Goal: Contribute content: Contribute content

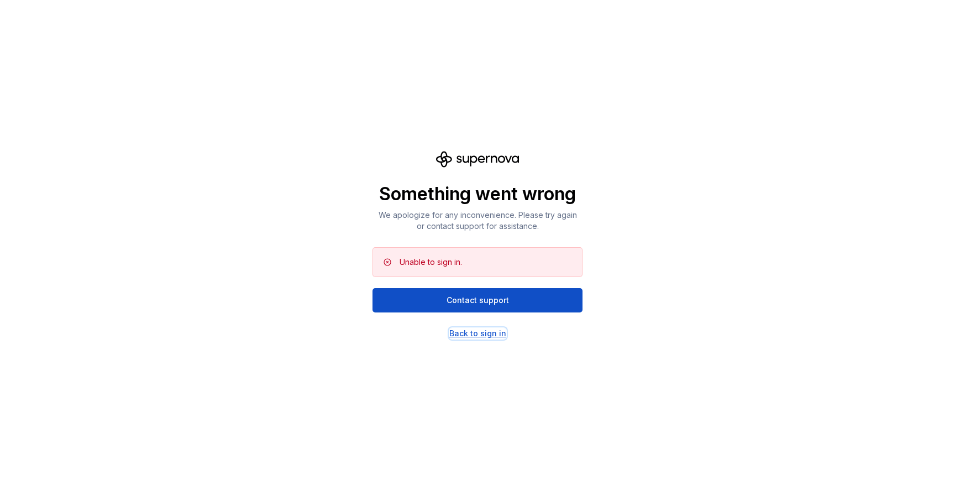
click at [484, 335] on div "Back to sign in" at bounding box center [477, 333] width 57 height 11
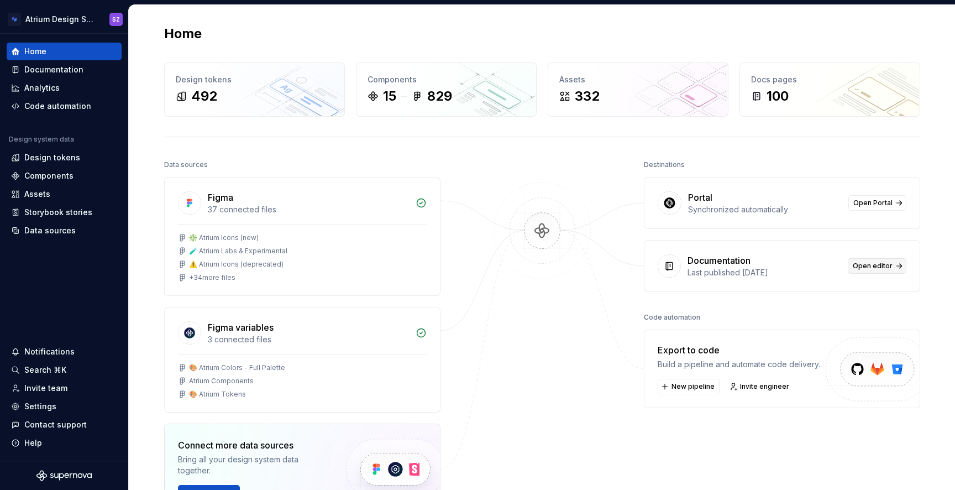
click at [863, 267] on span "Open editor" at bounding box center [873, 265] width 40 height 9
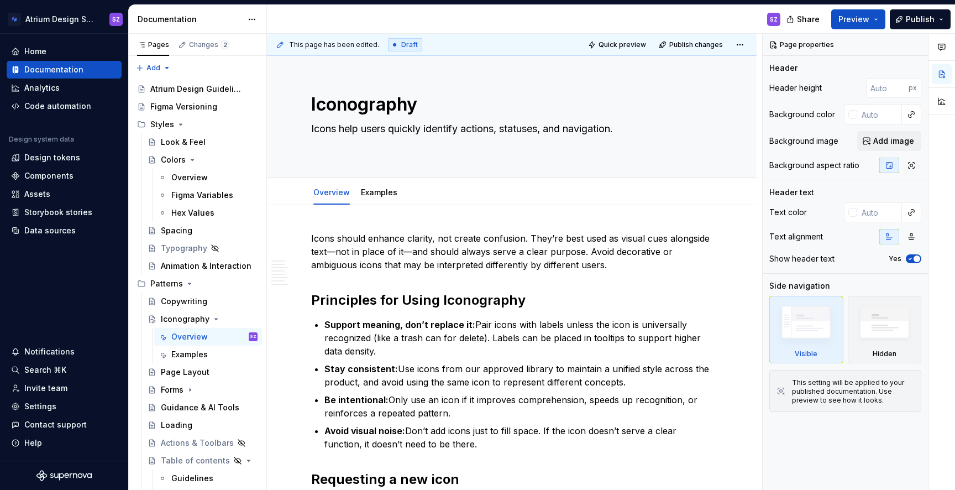
type textarea "*"
click at [462, 328] on strong "Support meaning, don’t replace it:" at bounding box center [399, 324] width 151 height 11
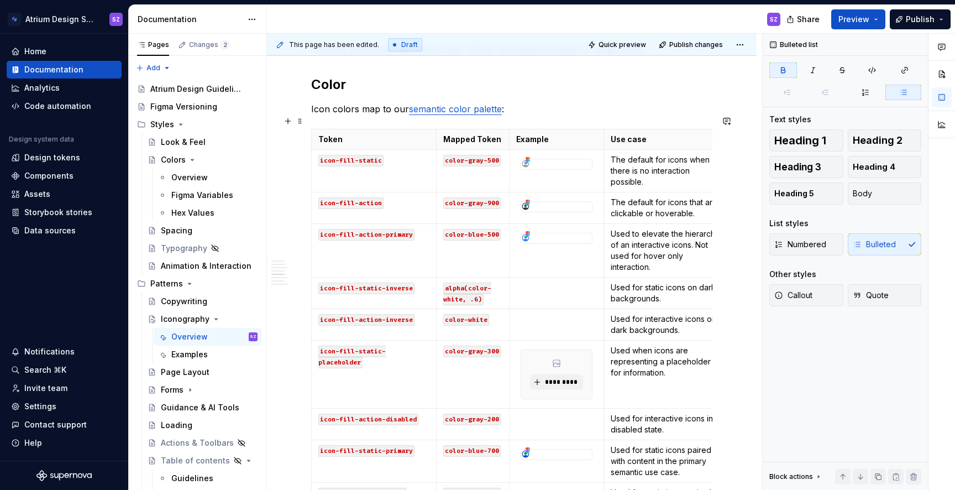
scroll to position [773, 0]
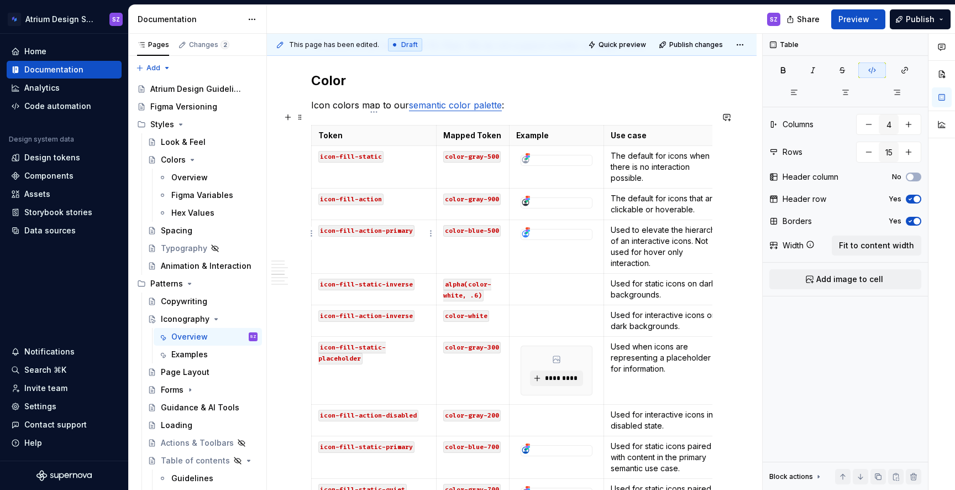
click at [360, 225] on code "icon-fill-action-primary" at bounding box center [366, 231] width 96 height 12
click at [333, 228] on code "icon-fill-primary-action-primary" at bounding box center [367, 236] width 98 height 23
click at [358, 279] on code "icon-fill-static-inverse" at bounding box center [366, 285] width 96 height 12
click at [326, 281] on code "icon-fill-inverse-static-inverse" at bounding box center [367, 290] width 98 height 23
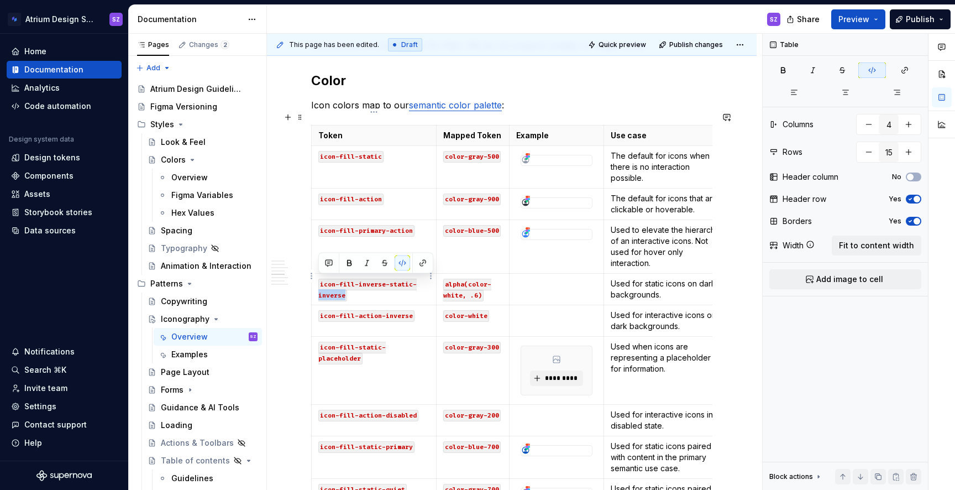
click at [326, 281] on code "icon-fill-inverse-static-inverse" at bounding box center [367, 290] width 98 height 23
click at [358, 310] on code "icon-fill-action-inverse" at bounding box center [366, 316] width 96 height 12
click at [335, 312] on code "icon-fill-inverse-action-inverse" at bounding box center [367, 321] width 98 height 23
click at [358, 342] on code "icon-fill-static-placeholder" at bounding box center [351, 353] width 67 height 23
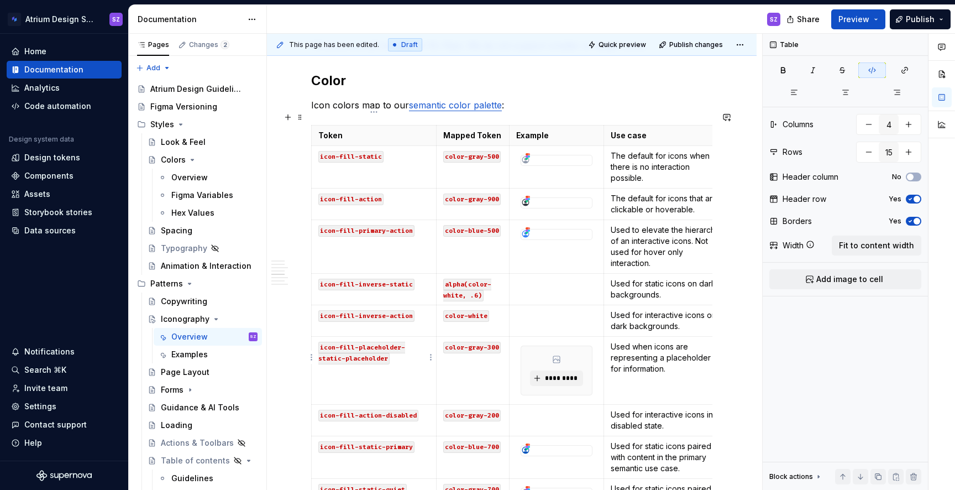
click at [364, 346] on code "icon-fill-placeholder-static-placeholder" at bounding box center [361, 353] width 87 height 23
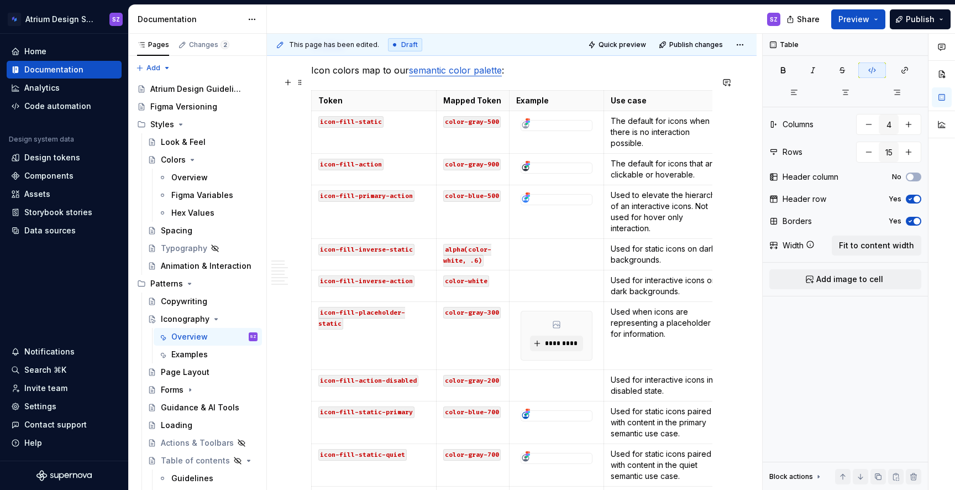
scroll to position [825, 0]
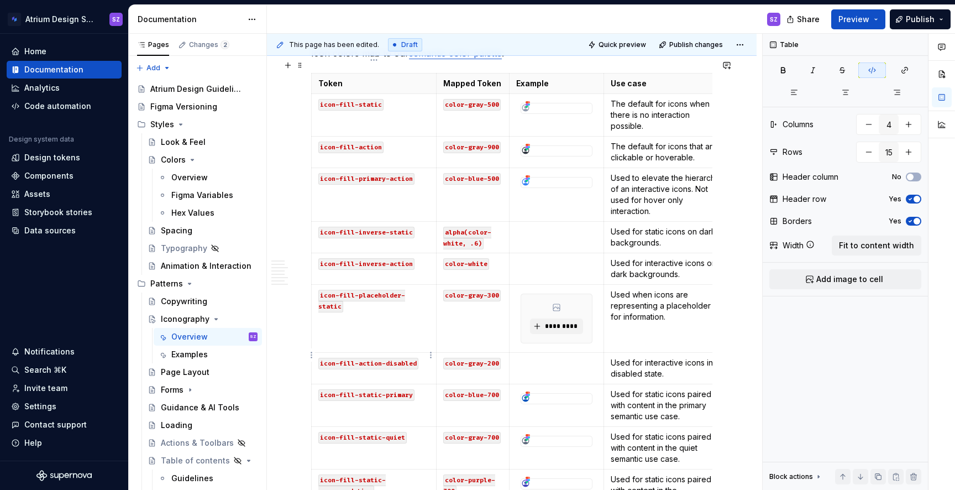
type textarea "*"
click at [358, 358] on code "icon-fill-action-disabled" at bounding box center [368, 364] width 100 height 12
click at [340, 364] on code "icon-fill-disabled-action-disabled" at bounding box center [369, 369] width 102 height 23
click at [357, 389] on code "icon-fill-static-primary" at bounding box center [366, 395] width 96 height 12
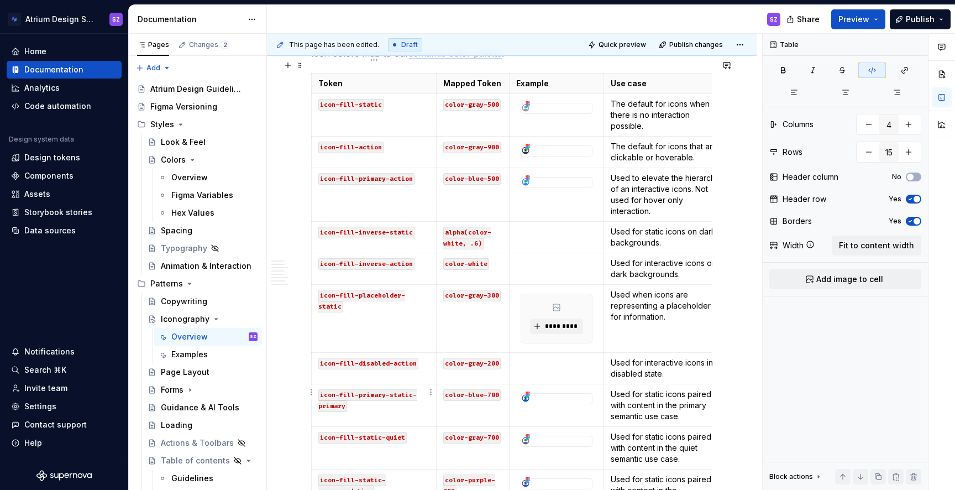
click at [339, 389] on code "icon-fill-primary-static-primary" at bounding box center [367, 400] width 98 height 23
click at [358, 432] on code "icon-fill-static-quiet" at bounding box center [362, 438] width 88 height 12
click at [409, 432] on code "icon-fill-quiet-static-quiet" at bounding box center [363, 443] width 91 height 23
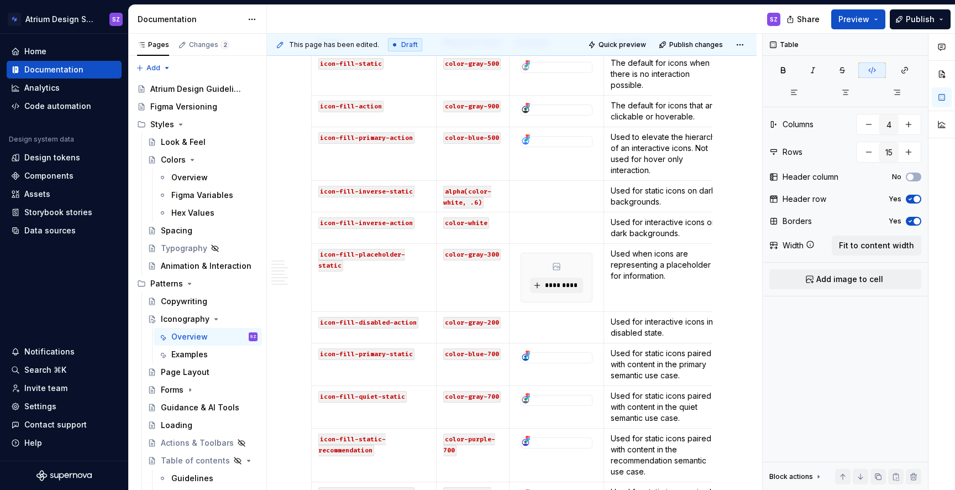
scroll to position [874, 0]
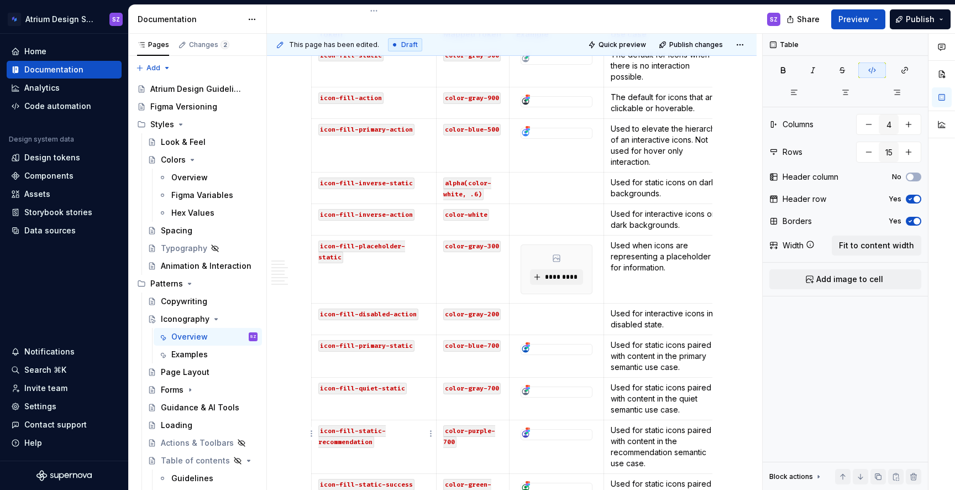
click at [359, 425] on code "icon-fill-static-recommendation" at bounding box center [351, 436] width 67 height 23
click at [372, 425] on code "icon-fill-recommendation-static-recommendation" at bounding box center [367, 436] width 98 height 23
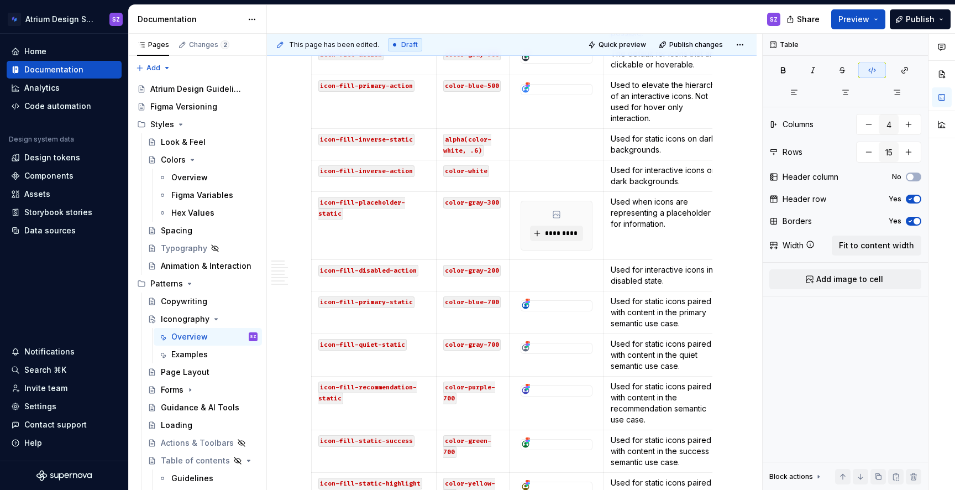
scroll to position [953, 0]
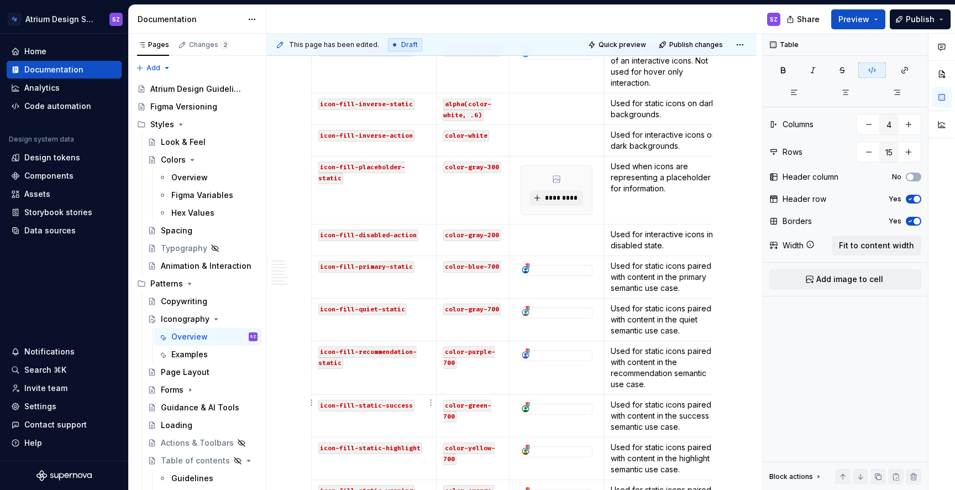
click at [358, 400] on code "icon-fill-static-success" at bounding box center [366, 406] width 96 height 12
click at [333, 405] on code "icon-fill-success-static-success" at bounding box center [367, 411] width 98 height 23
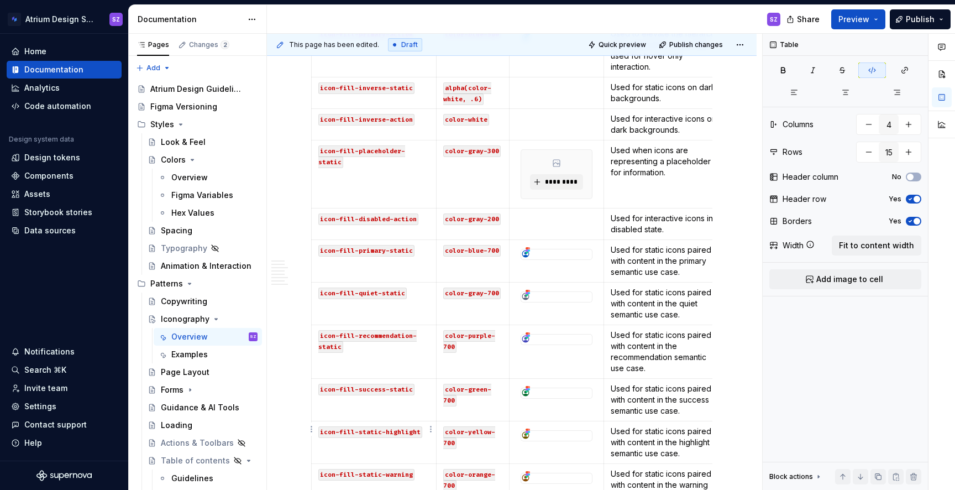
click at [360, 426] on code "icon-fill-static-highlight" at bounding box center [370, 432] width 104 height 12
click at [344, 426] on code "icon-fill-highlight-static-highlight" at bounding box center [371, 437] width 106 height 23
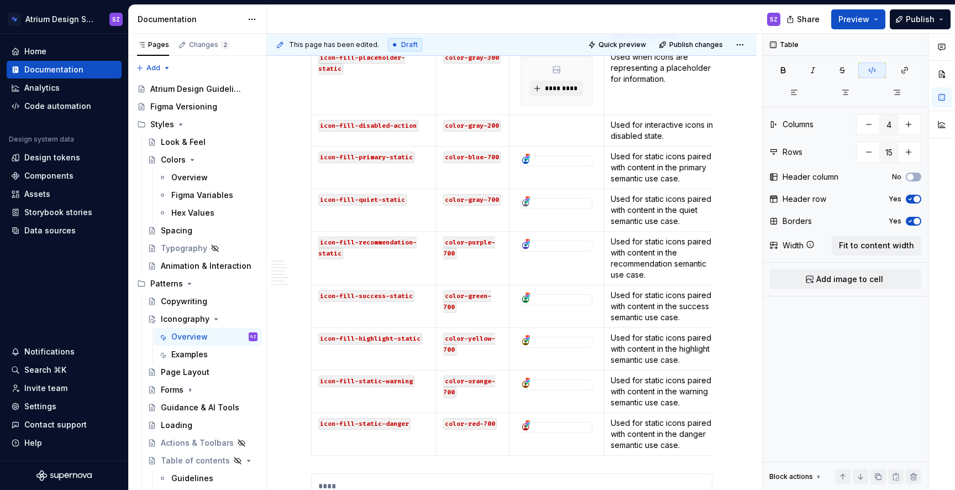
scroll to position [1072, 0]
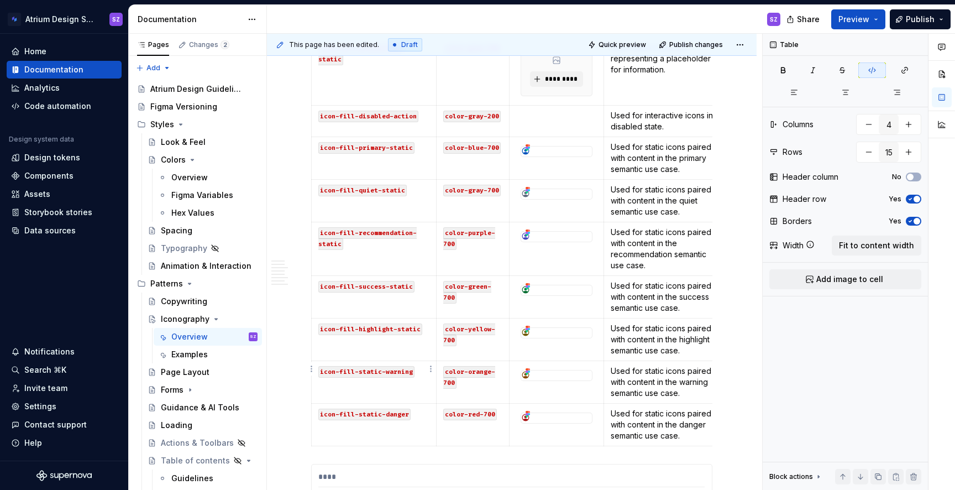
click at [359, 366] on code "icon-fill-static-warning" at bounding box center [366, 372] width 96 height 12
click at [328, 370] on code "icon-fill-warning-static-warning" at bounding box center [367, 377] width 98 height 23
click at [358, 408] on code "icon-fill-static-danger" at bounding box center [364, 414] width 92 height 12
click at [333, 411] on code "icon-fill-danger-static-danger" at bounding box center [365, 419] width 94 height 23
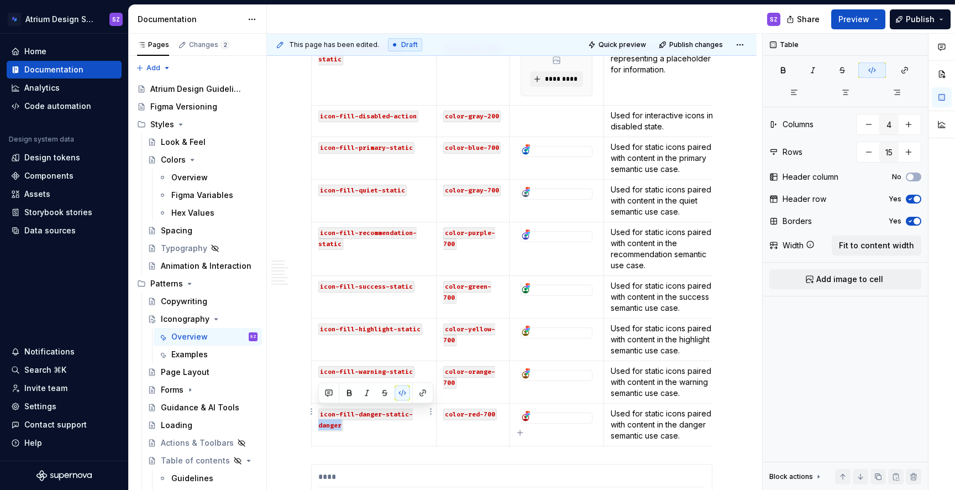
click at [333, 411] on code "icon-fill-danger-static-danger" at bounding box center [365, 419] width 94 height 23
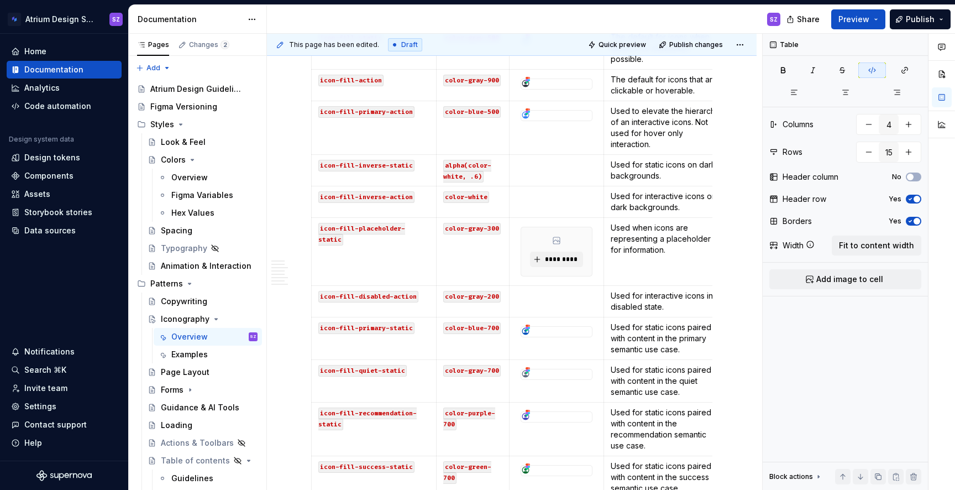
scroll to position [920, 0]
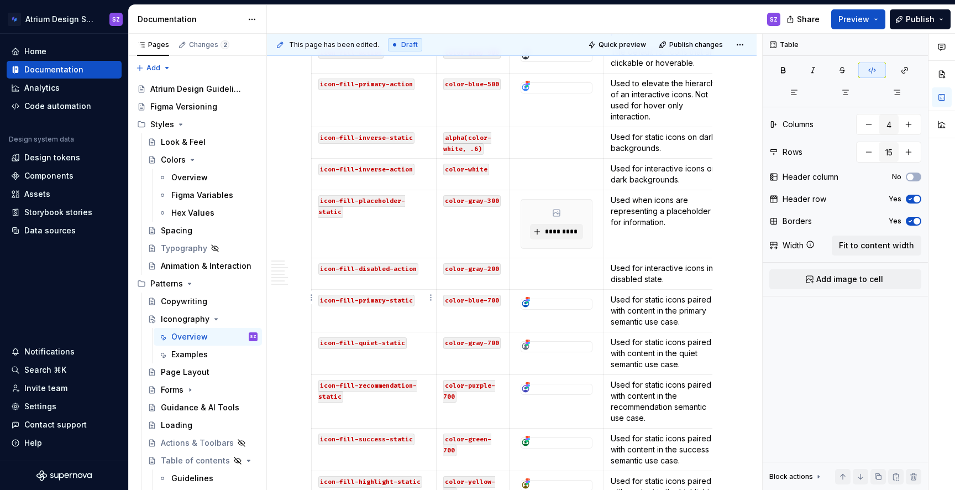
click at [328, 306] on td "icon-fill-primary-static" at bounding box center [374, 311] width 125 height 43
click at [311, 298] on html "Atrium Design System SZ Home Documentation Analytics Code automation Design sys…" at bounding box center [477, 245] width 955 height 490
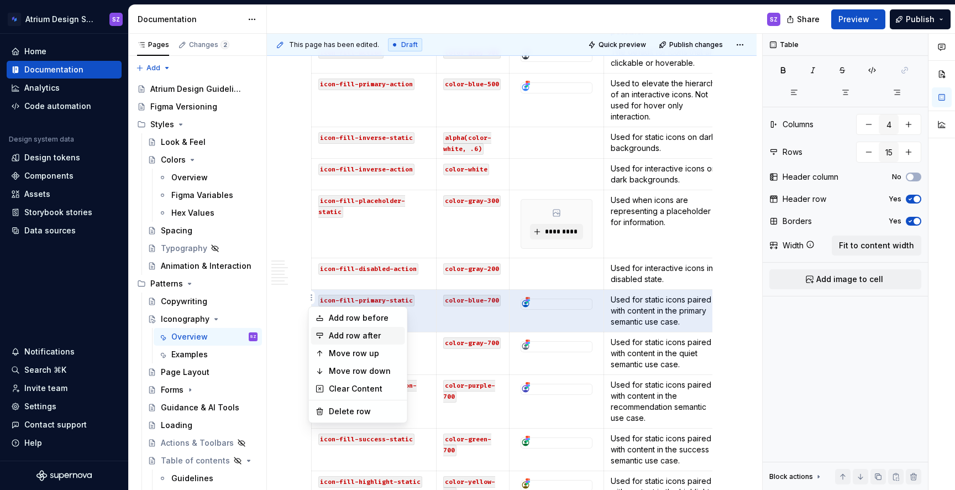
click at [360, 337] on div "Add row after" at bounding box center [365, 335] width 72 height 11
type input "16"
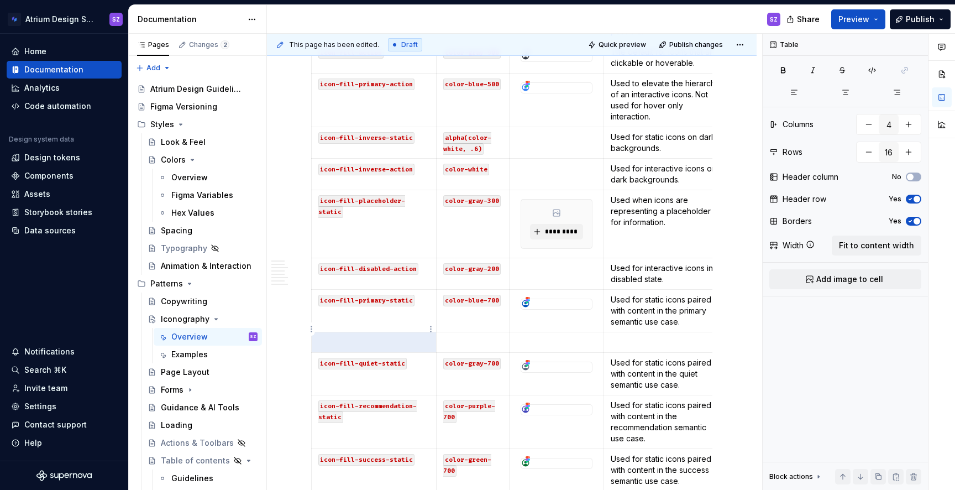
click at [359, 337] on p at bounding box center [373, 342] width 111 height 11
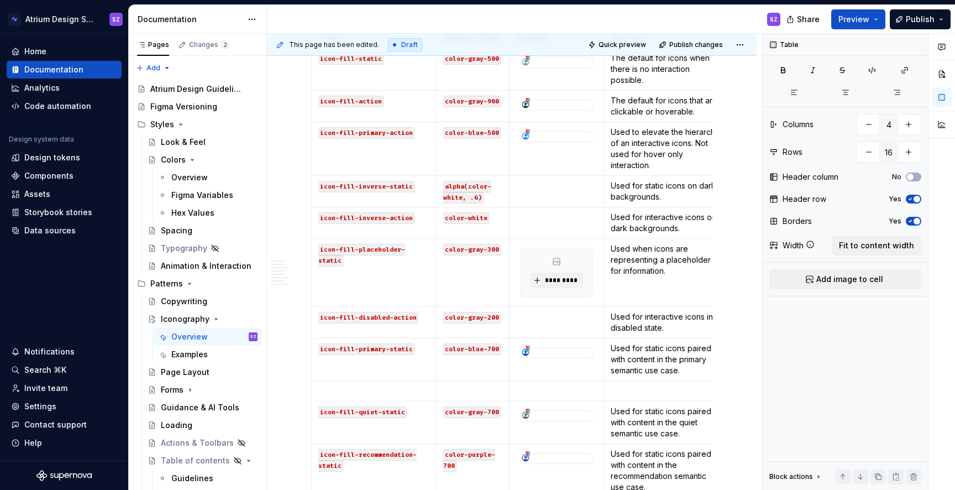
scroll to position [868, 0]
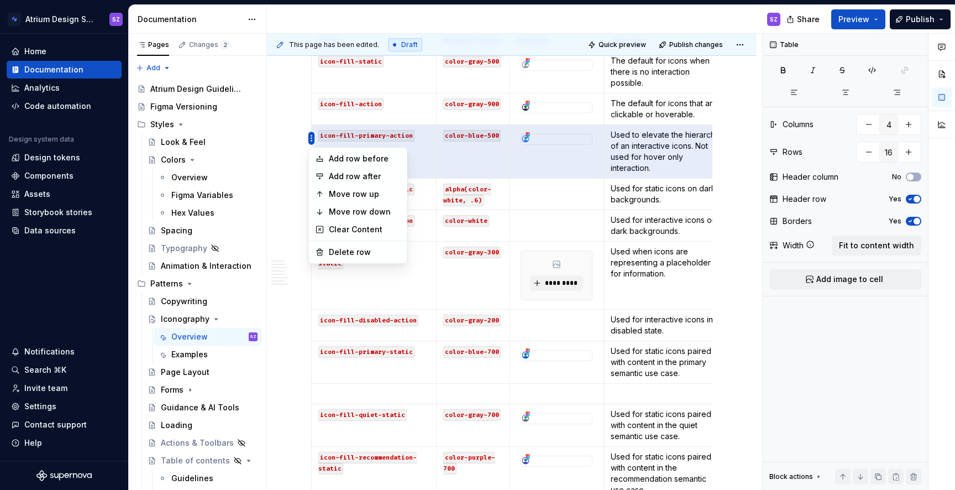
click at [309, 182] on body "Atrium Design System SZ Home Documentation Analytics Code automation Design sys…" at bounding box center [477, 245] width 955 height 490
click at [349, 213] on div "Move row down" at bounding box center [365, 211] width 72 height 11
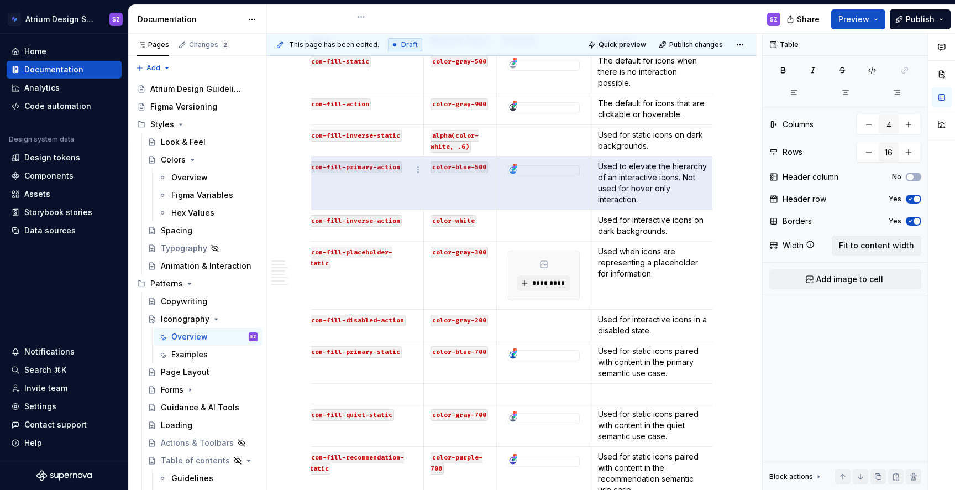
scroll to position [0, 0]
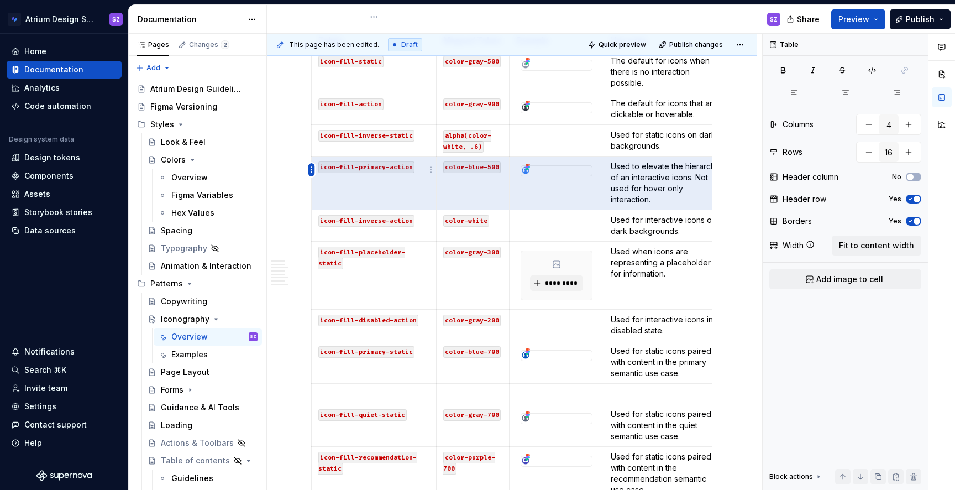
click at [310, 170] on html "Atrium Design System SZ Home Documentation Analytics Code automation Design sys…" at bounding box center [477, 245] width 955 height 490
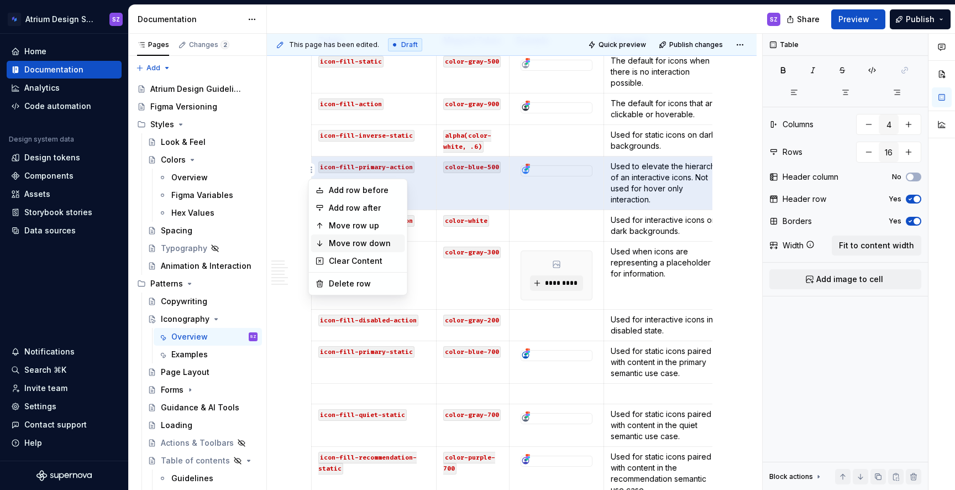
click at [342, 238] on div "Move row down" at bounding box center [365, 243] width 72 height 11
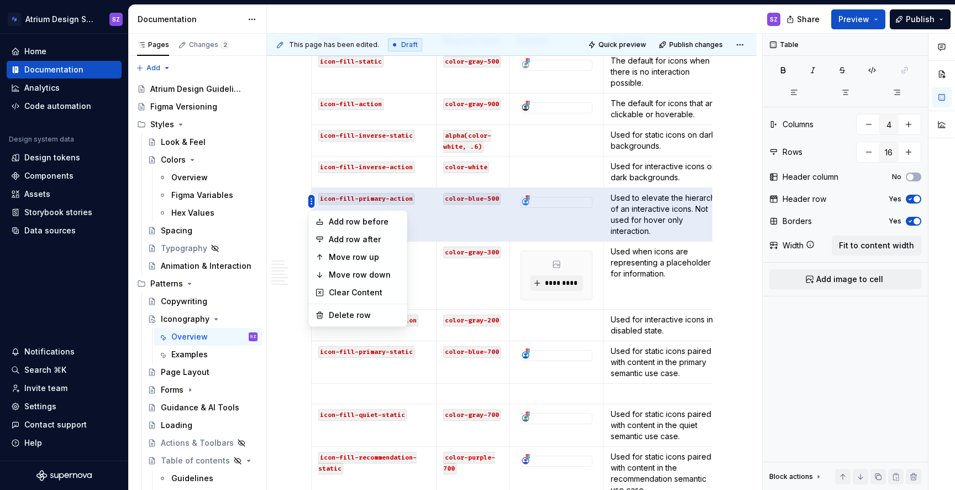
click at [310, 202] on html "Atrium Design System SZ Home Documentation Analytics Code automation Design sys…" at bounding box center [477, 245] width 955 height 490
click at [335, 275] on div "Move row down" at bounding box center [365, 274] width 72 height 11
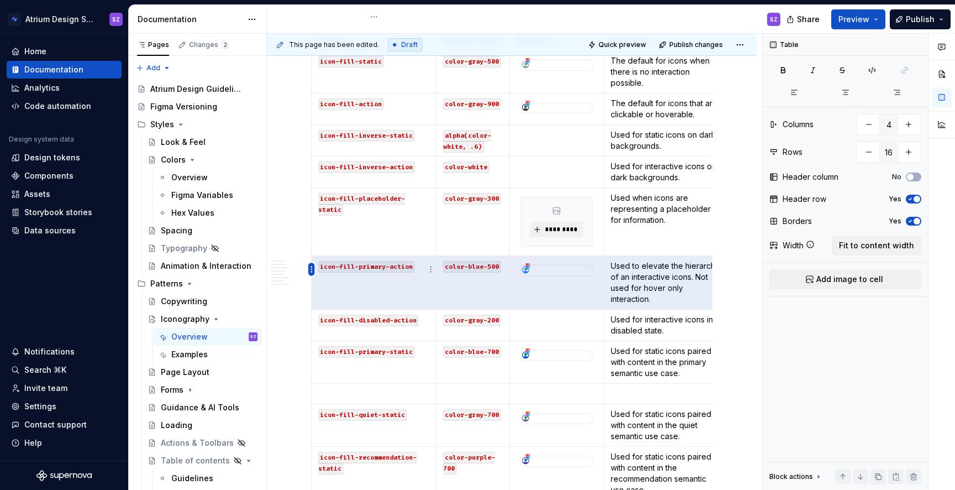
click at [313, 270] on html "Atrium Design System SZ Home Documentation Analytics Code automation Design sys…" at bounding box center [477, 245] width 955 height 490
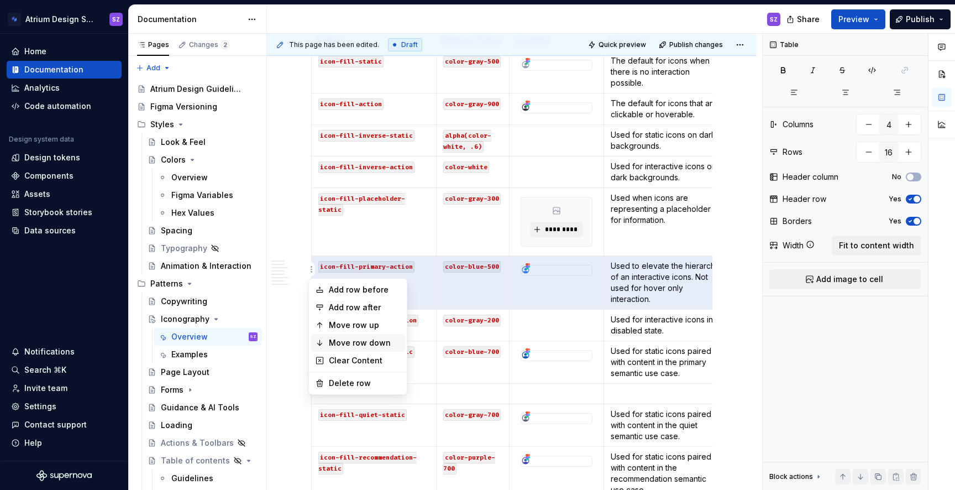
click at [338, 341] on div "Move row down" at bounding box center [365, 342] width 72 height 11
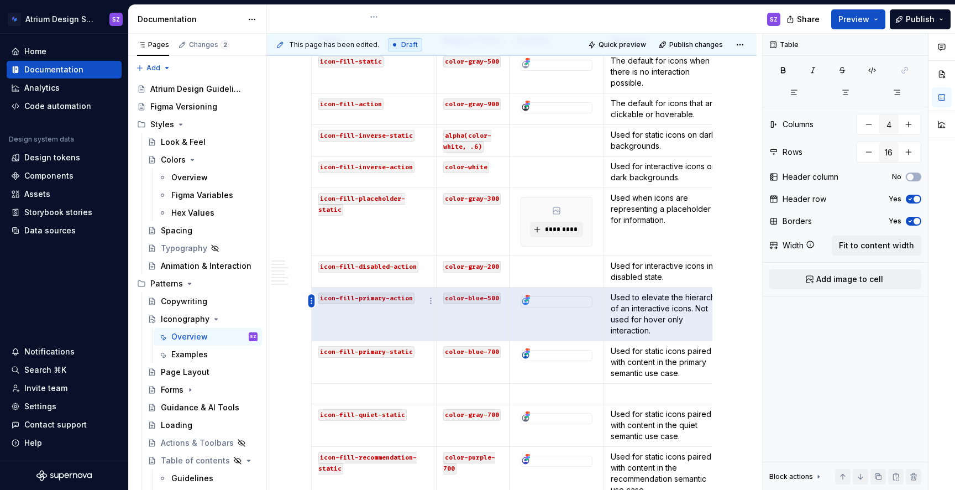
click at [311, 302] on html "Atrium Design System SZ Home Documentation Analytics Code automation Design sys…" at bounding box center [477, 245] width 955 height 490
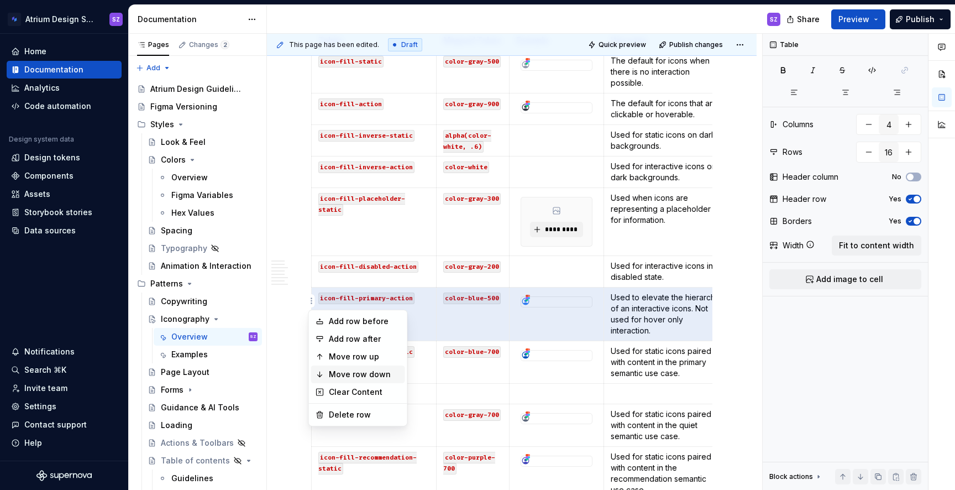
click at [349, 374] on div "Move row down" at bounding box center [365, 374] width 72 height 11
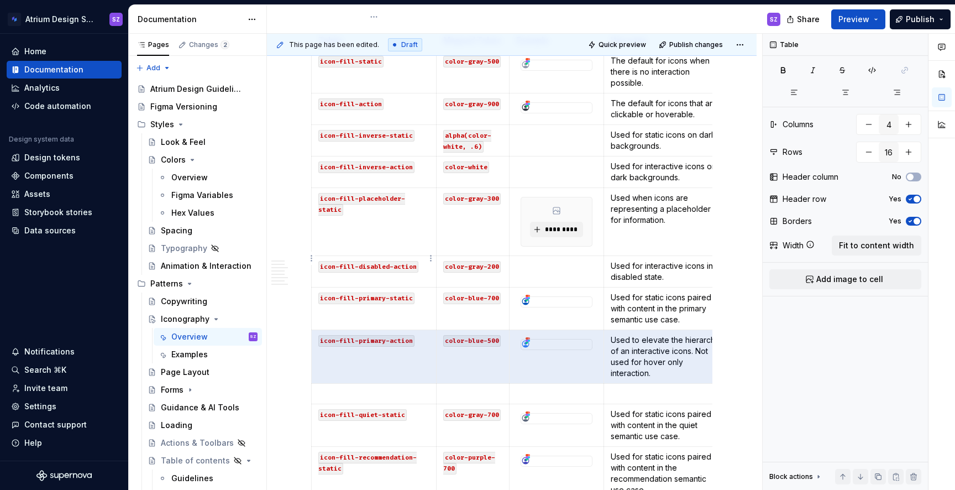
type textarea "*"
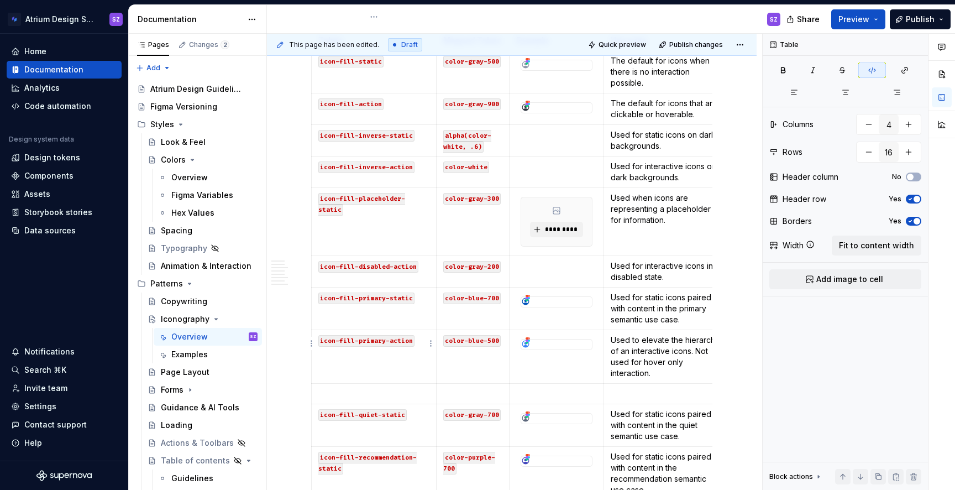
click at [384, 368] on td "icon-fill-primary-action" at bounding box center [374, 357] width 125 height 54
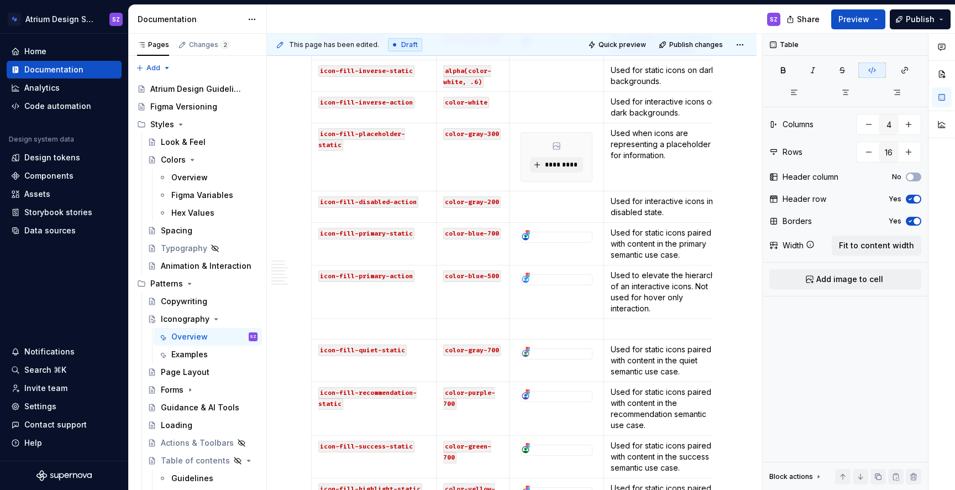
scroll to position [942, 0]
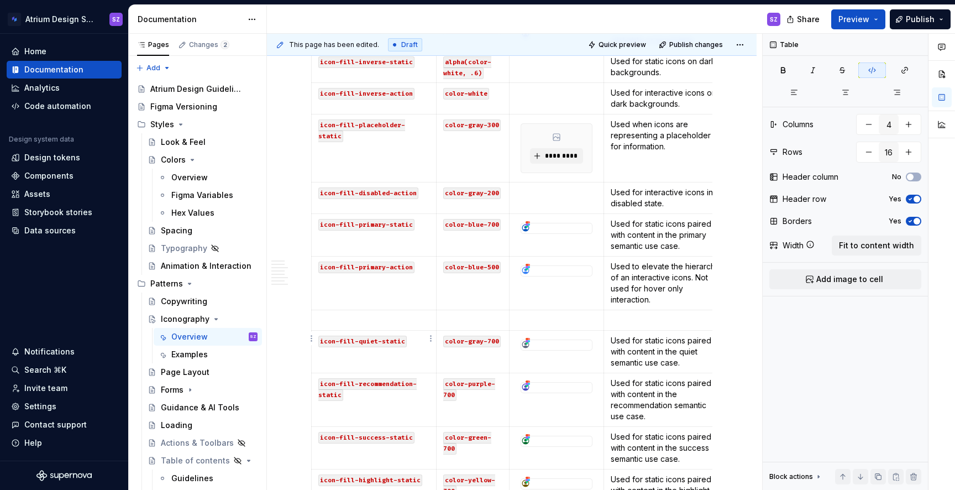
click at [322, 350] on td "icon-fill-quiet-static" at bounding box center [374, 351] width 125 height 43
click at [311, 338] on html "Atrium Design System SZ Home Documentation Analytics Code automation Design sys…" at bounding box center [477, 245] width 955 height 490
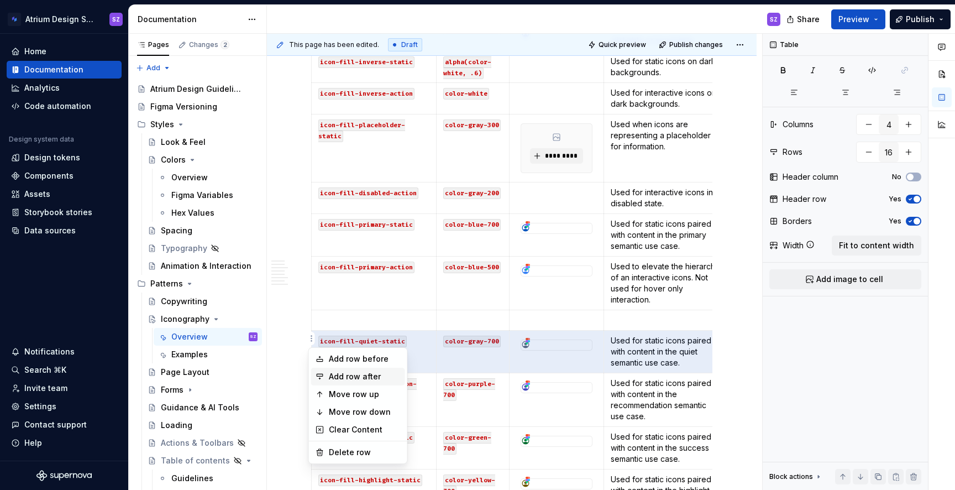
click at [334, 372] on div "Add row after" at bounding box center [365, 376] width 72 height 11
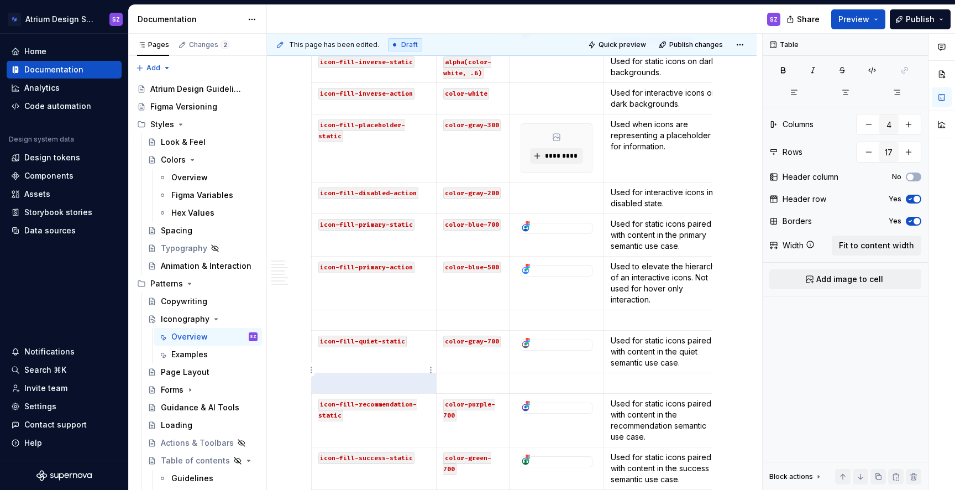
click at [341, 377] on td at bounding box center [374, 383] width 125 height 20
click at [483, 377] on p at bounding box center [472, 382] width 59 height 11
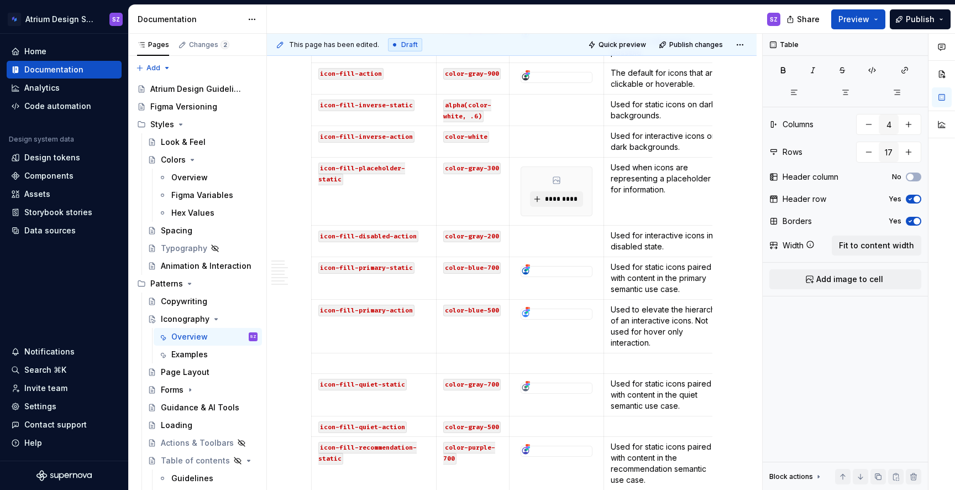
scroll to position [908, 0]
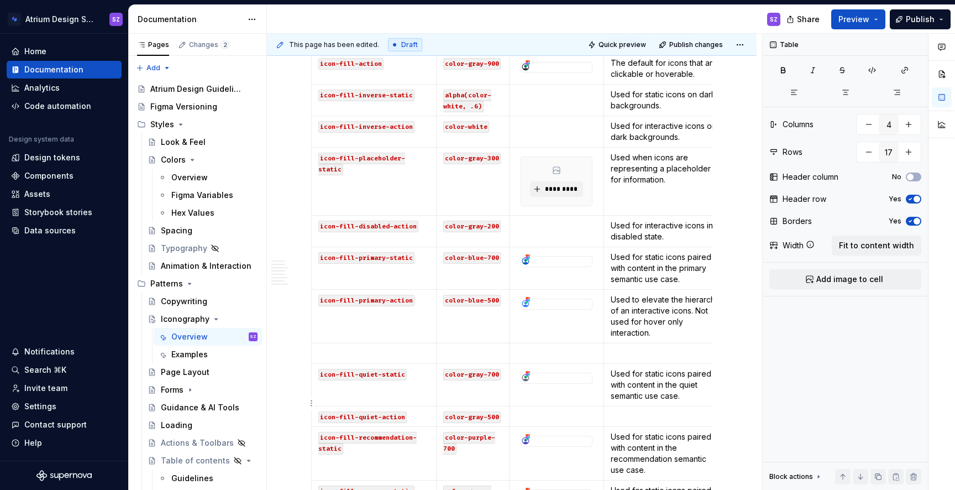
click at [642, 411] on p at bounding box center [666, 416] width 111 height 11
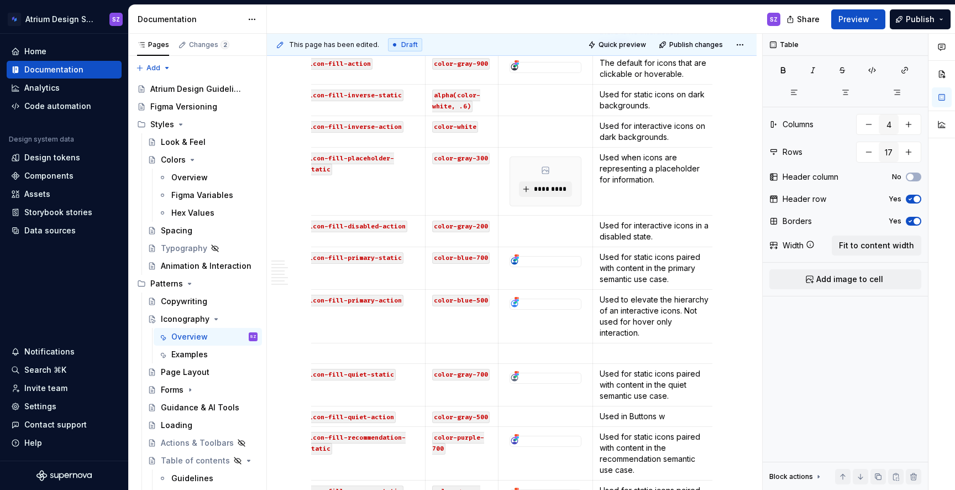
scroll to position [0, 0]
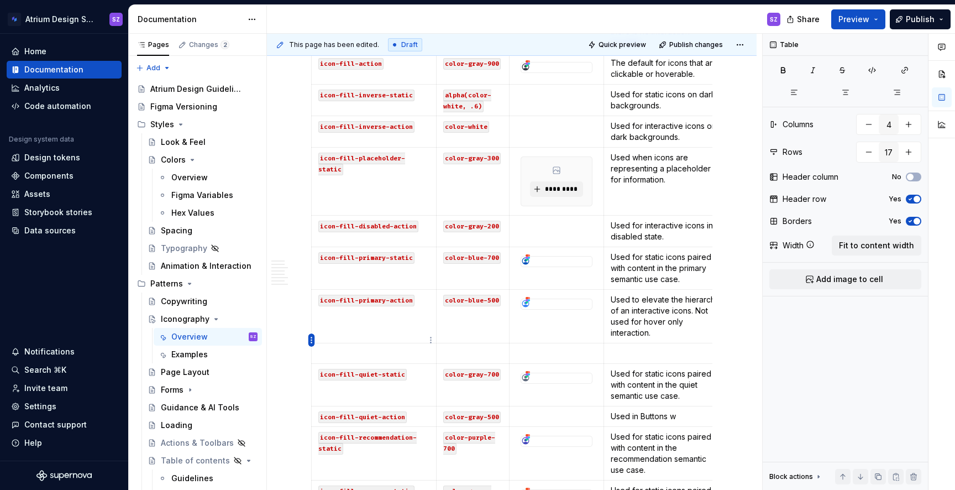
click at [312, 338] on html "Atrium Design System SZ Home Documentation Analytics Code automation Design sys…" at bounding box center [477, 245] width 955 height 490
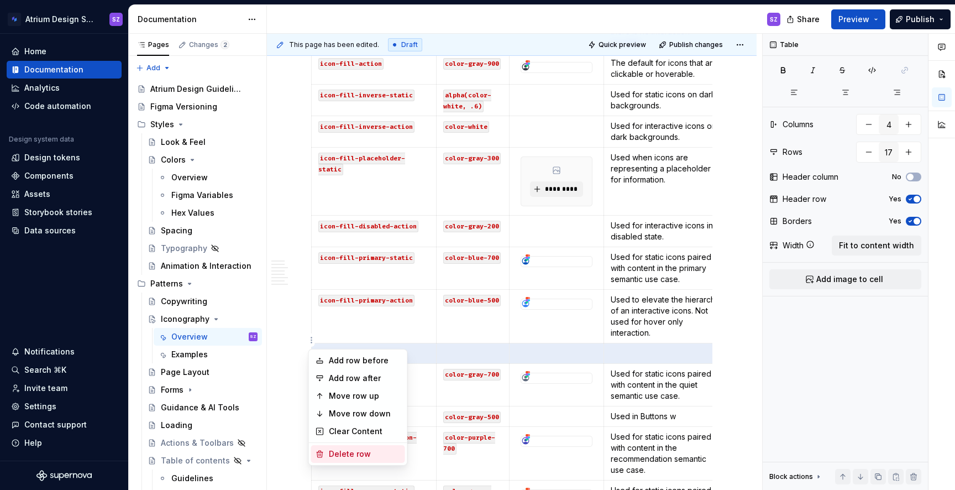
click at [340, 452] on div "Delete row" at bounding box center [365, 453] width 72 height 11
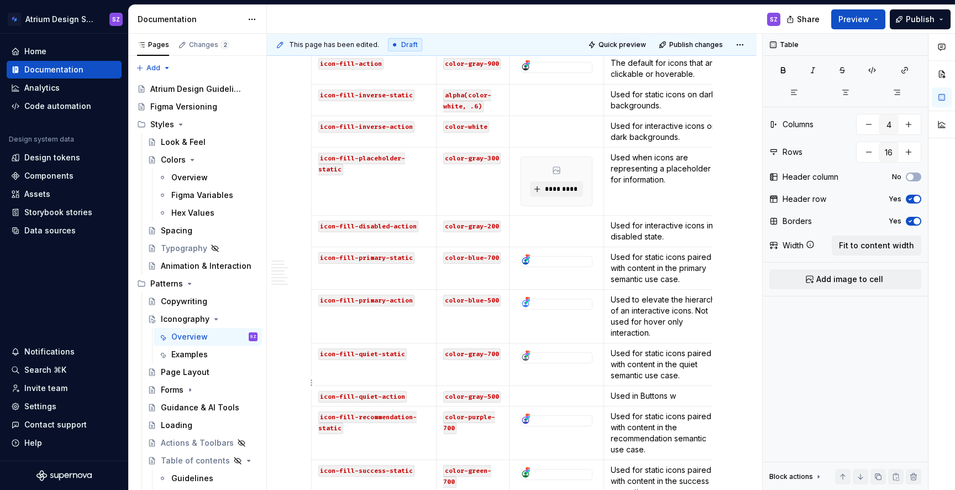
click at [685, 390] on p "Used in Buttons w" at bounding box center [666, 395] width 111 height 11
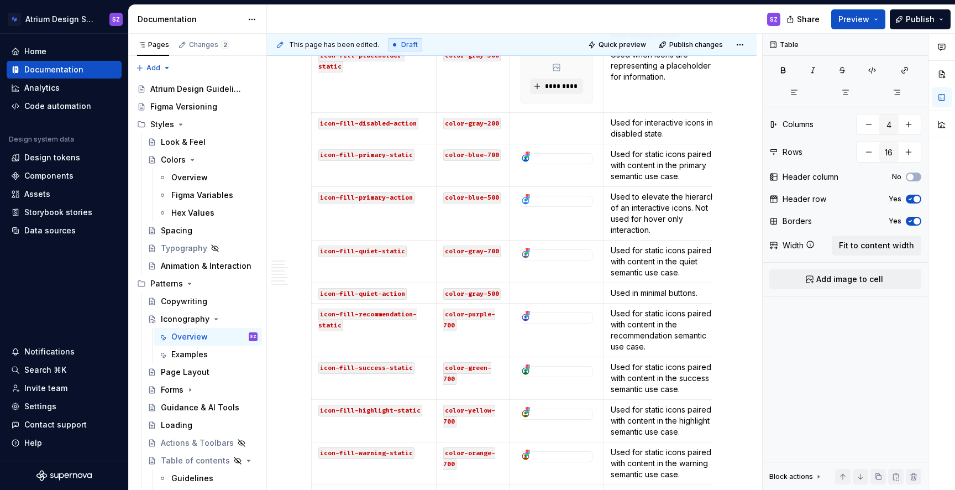
scroll to position [1013, 0]
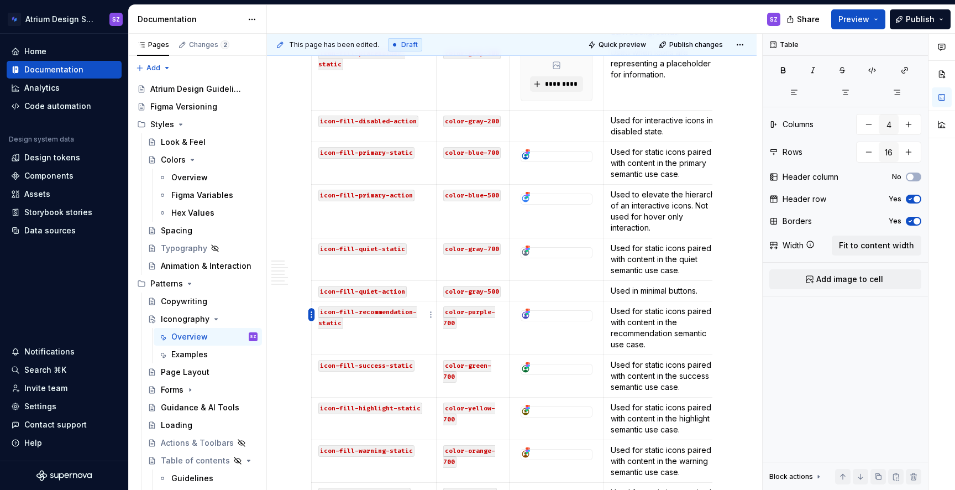
click at [313, 314] on html "Atrium Design System SZ Home Documentation Analytics Code automation Design sys…" at bounding box center [477, 245] width 955 height 490
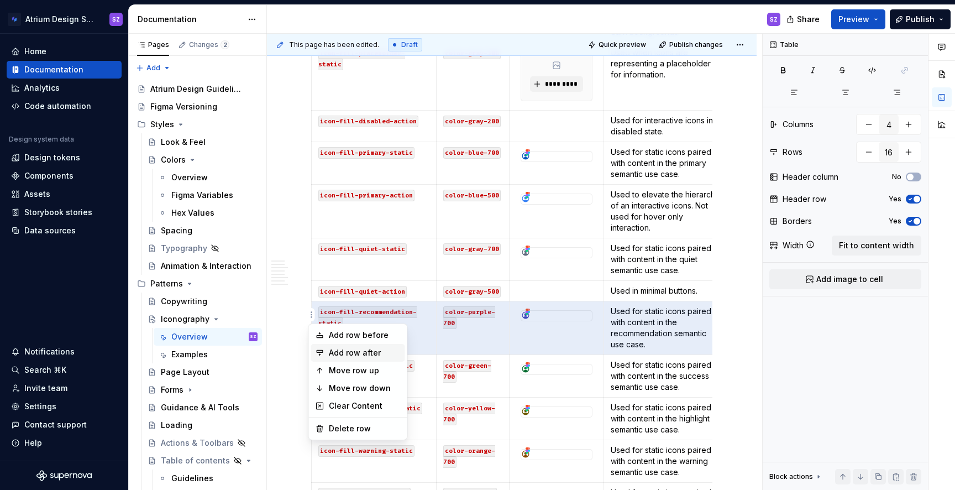
click at [342, 358] on div "Add row after" at bounding box center [365, 352] width 72 height 11
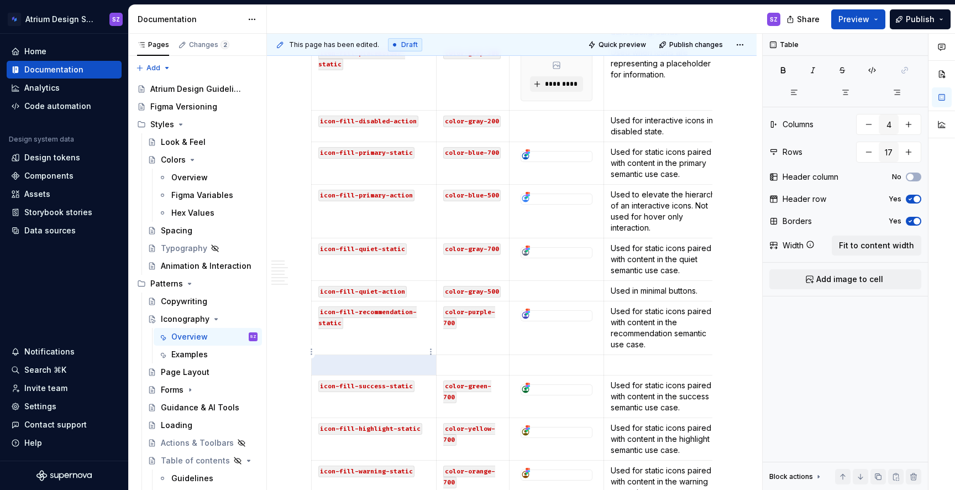
click at [348, 358] on td at bounding box center [374, 365] width 125 height 20
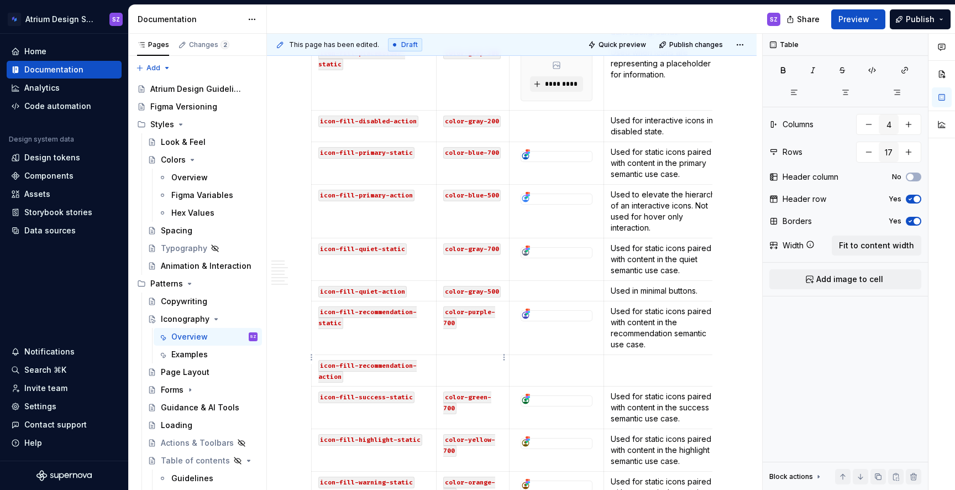
click at [476, 363] on td at bounding box center [473, 370] width 73 height 31
click at [673, 362] on td at bounding box center [665, 370] width 125 height 31
click at [661, 285] on p "Used in minimal buttons." at bounding box center [666, 290] width 111 height 11
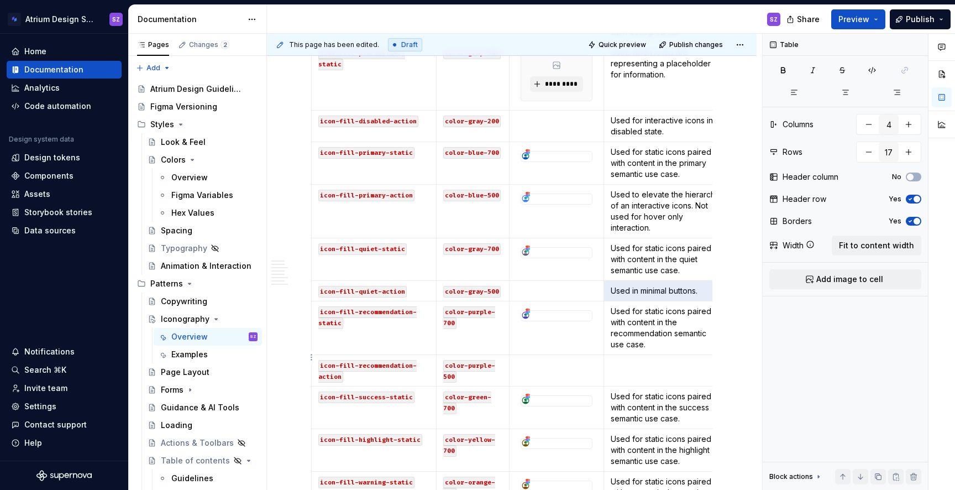
click at [639, 359] on p at bounding box center [666, 364] width 111 height 11
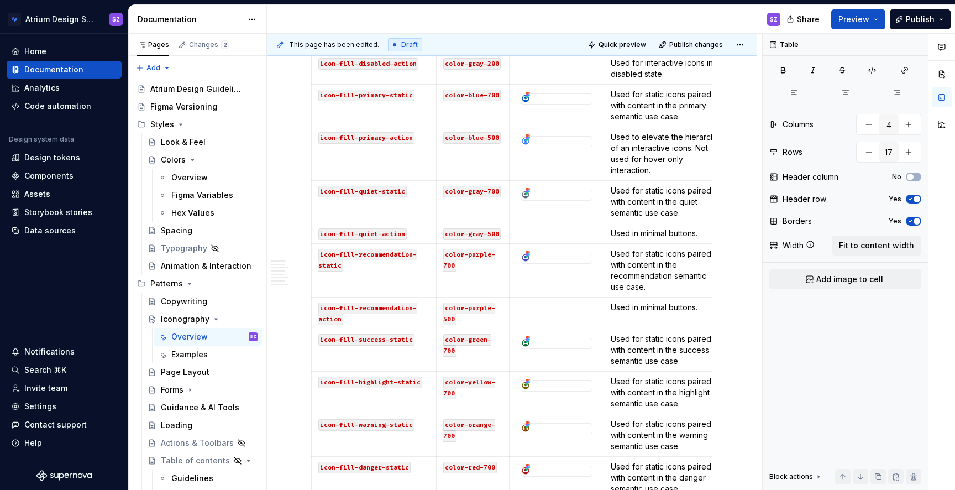
scroll to position [1077, 0]
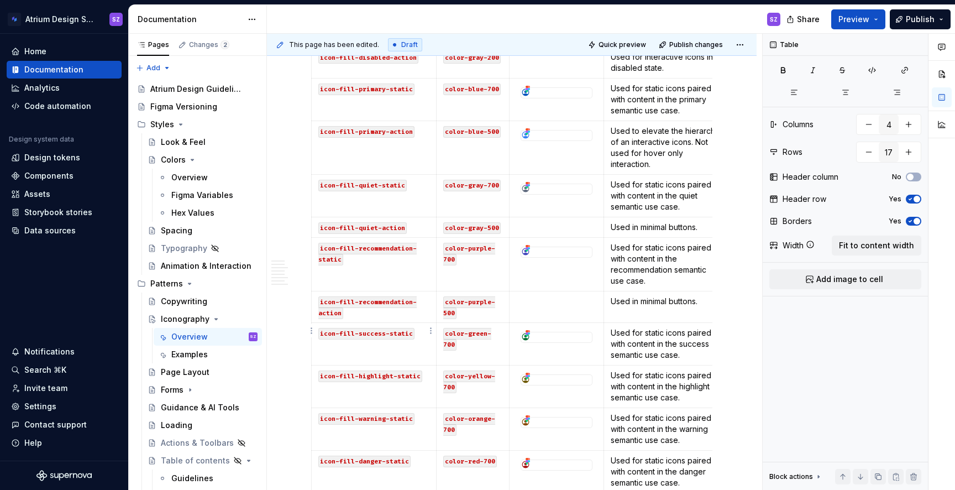
click at [319, 347] on td "icon-fill-success-static" at bounding box center [374, 344] width 125 height 43
click at [312, 327] on html "Atrium Design System SZ Home Documentation Analytics Code automation Design sys…" at bounding box center [477, 245] width 955 height 490
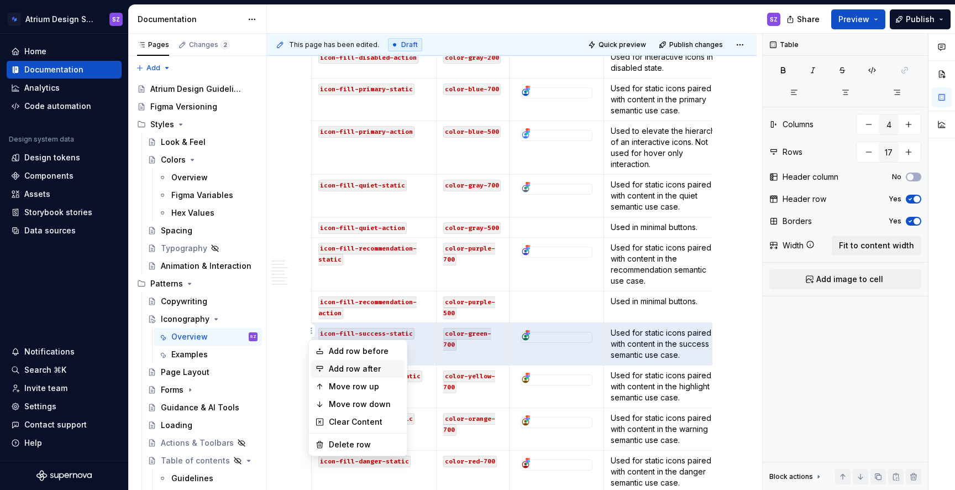
click at [345, 374] on div "Add row after" at bounding box center [358, 369] width 94 height 18
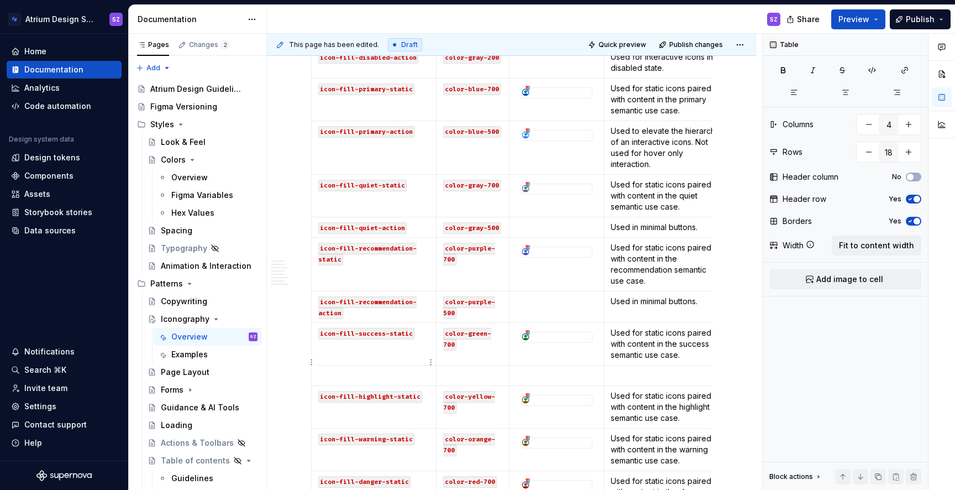
click at [356, 371] on td at bounding box center [374, 375] width 125 height 20
click at [460, 370] on p at bounding box center [472, 375] width 59 height 11
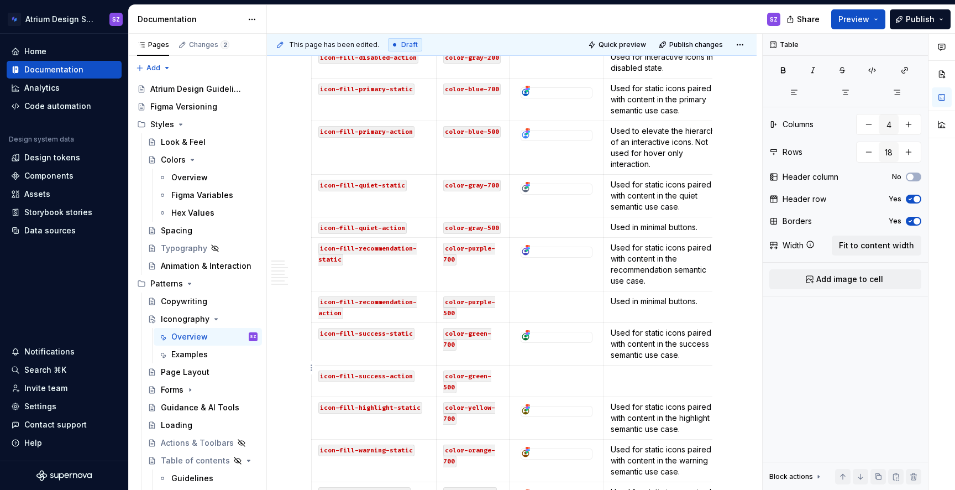
click at [672, 375] on td at bounding box center [665, 380] width 125 height 31
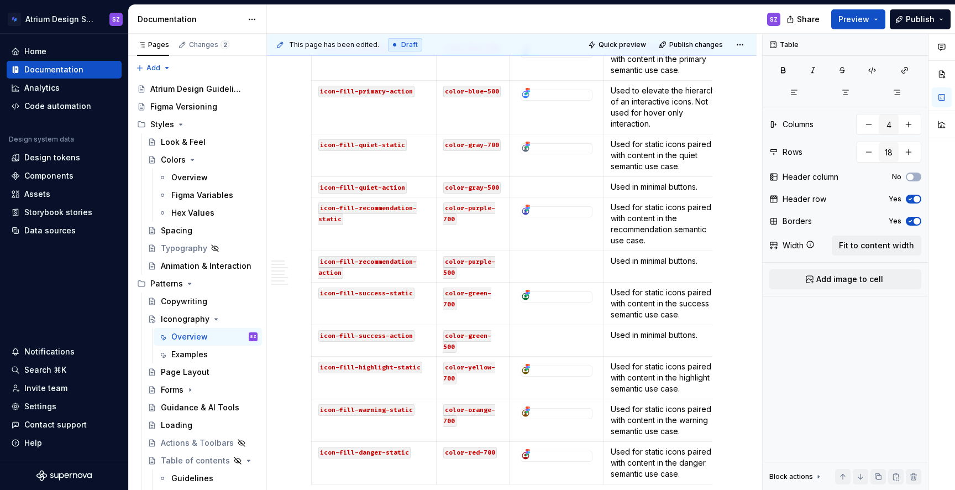
scroll to position [1144, 0]
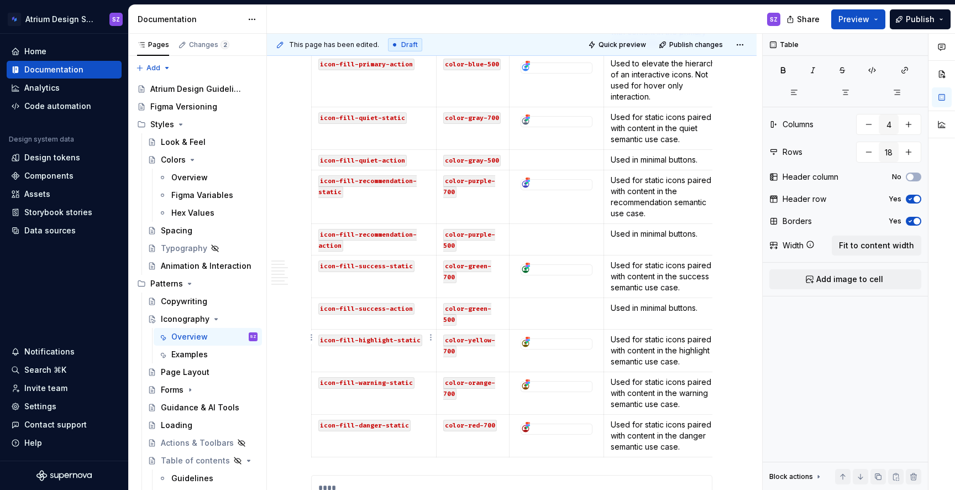
click at [367, 351] on td "icon-fill-highlight-static" at bounding box center [374, 350] width 125 height 43
click at [311, 339] on html "Atrium Design System SZ Home Documentation Analytics Code automation Design sys…" at bounding box center [477, 245] width 955 height 490
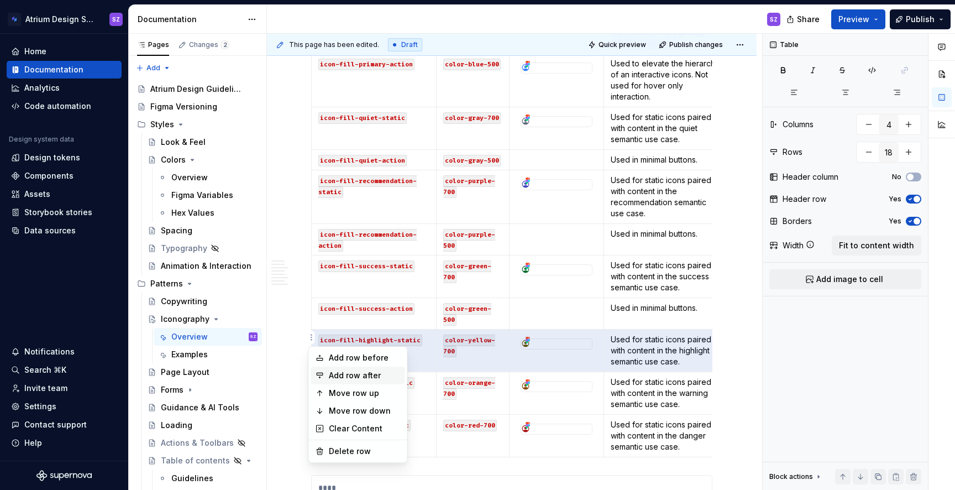
click at [338, 382] on div "Add row after" at bounding box center [358, 375] width 94 height 18
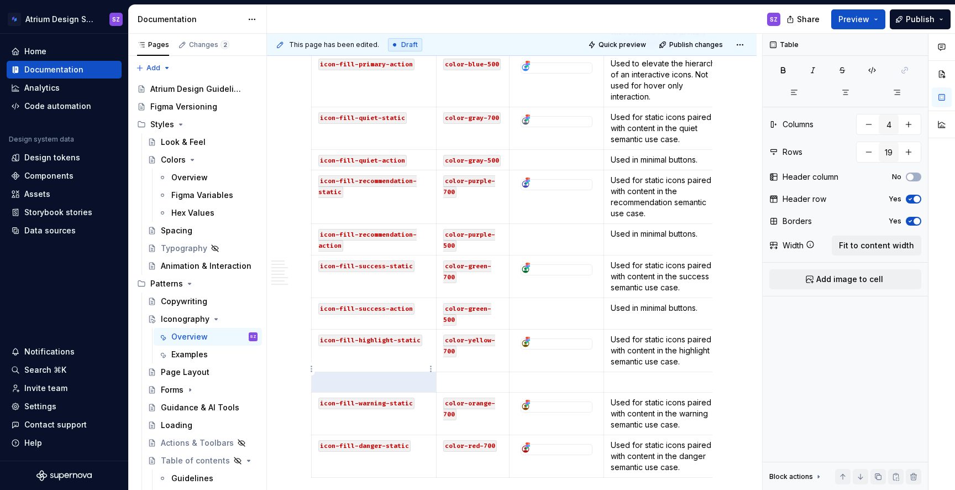
click at [354, 376] on p at bounding box center [373, 381] width 111 height 11
click at [463, 372] on td at bounding box center [473, 382] width 73 height 20
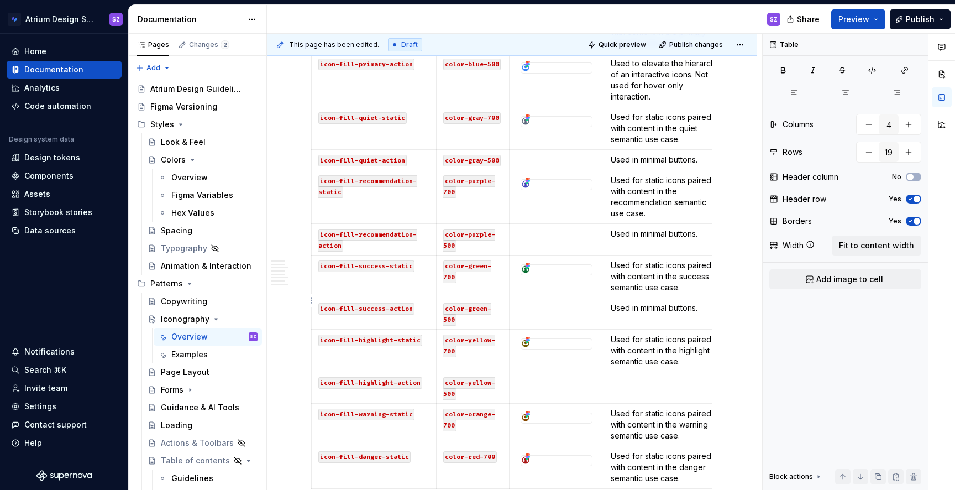
click at [657, 302] on p "Used in minimal buttons." at bounding box center [666, 307] width 111 height 11
click at [657, 302] on p "Used in buttons." at bounding box center [666, 307] width 111 height 11
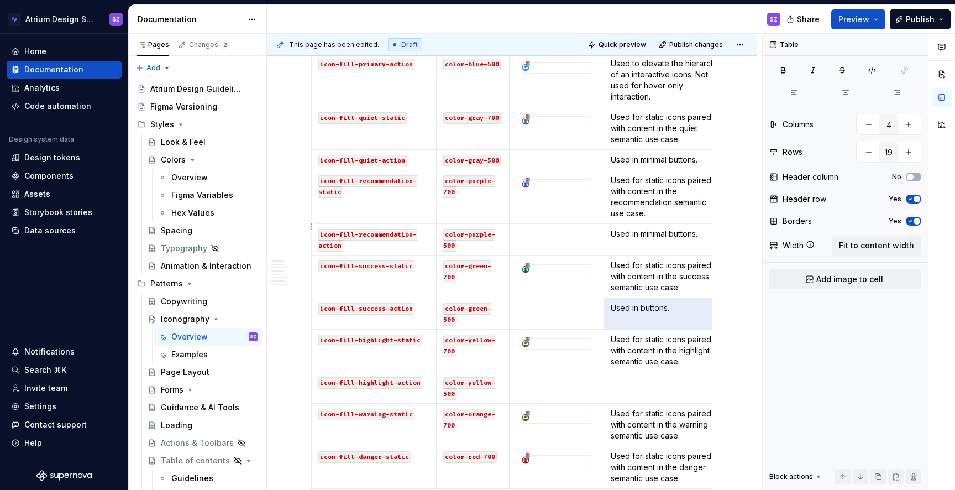
click at [640, 228] on p "Used in minimal buttons." at bounding box center [666, 233] width 111 height 11
click at [633, 376] on p at bounding box center [666, 381] width 111 height 11
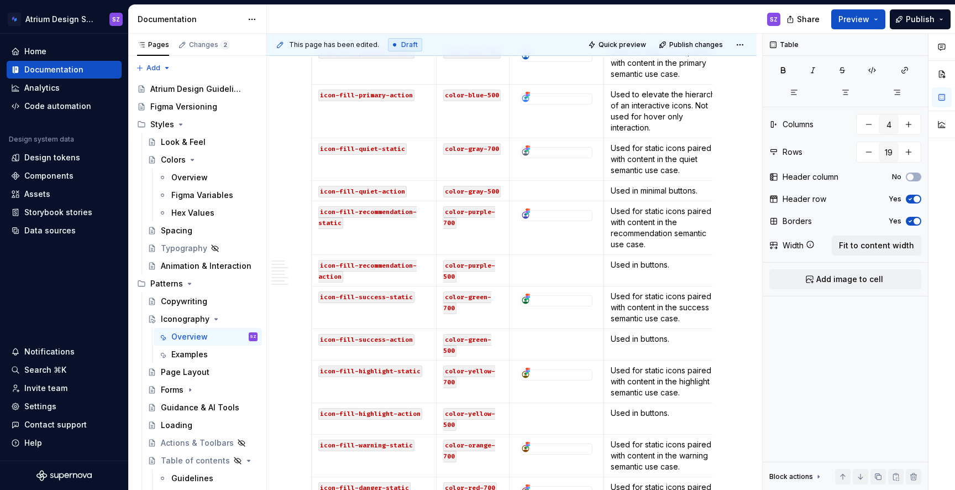
scroll to position [1109, 0]
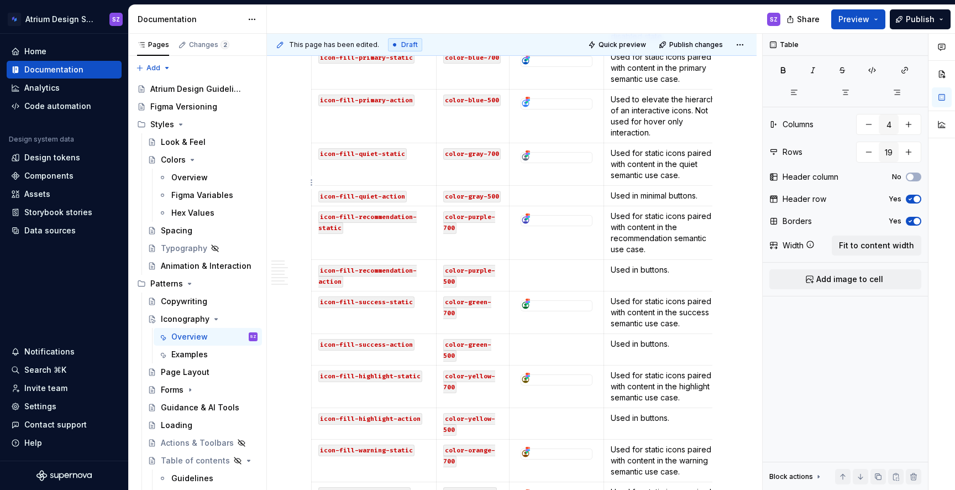
click at [633, 190] on p "Used in minimal buttons." at bounding box center [666, 195] width 111 height 11
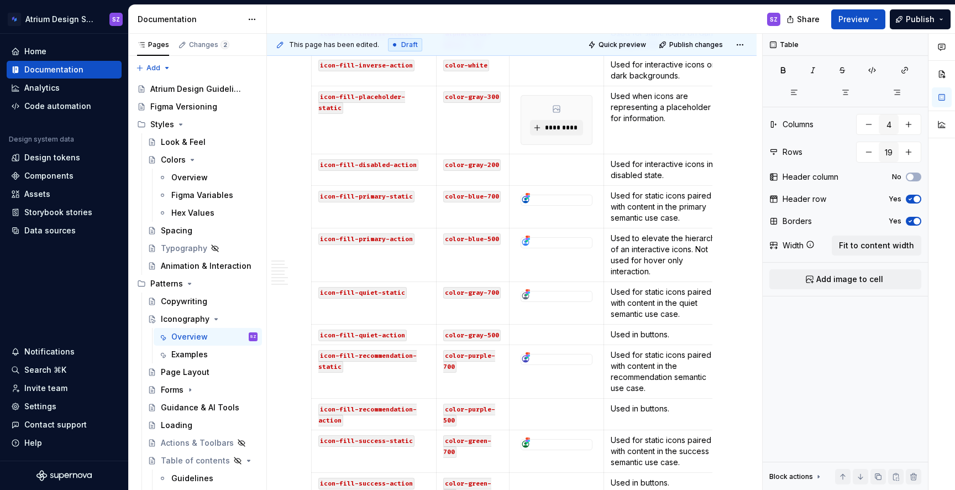
scroll to position [955, 0]
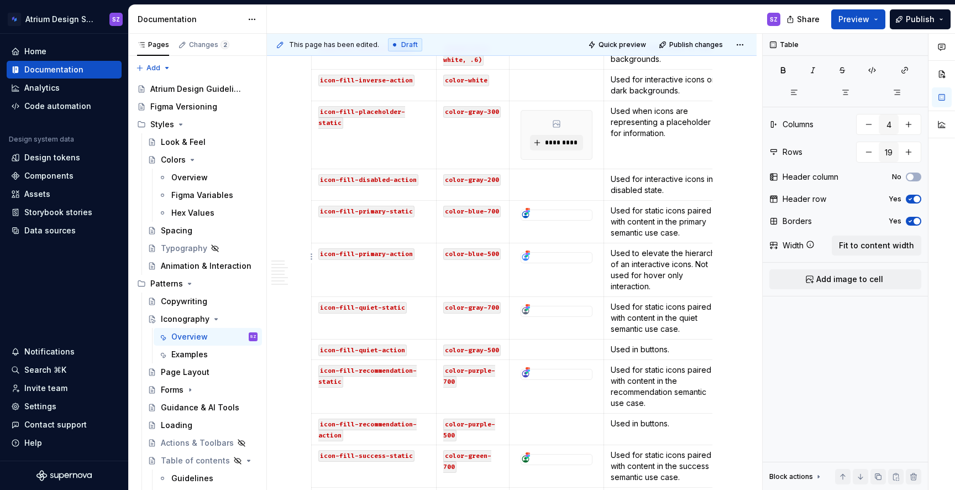
click at [625, 257] on p "Used to elevate the hierarchy of an interactive icons. Not used for hover only …" at bounding box center [666, 270] width 111 height 44
click at [643, 269] on p "Used to elevate the hierarchy of an interactive icons. Not used for hover only …" at bounding box center [666, 270] width 111 height 44
click at [611, 248] on p "Used to elevate the hierarchy of an interactive icons. Not used for hover only …" at bounding box center [666, 270] width 111 height 44
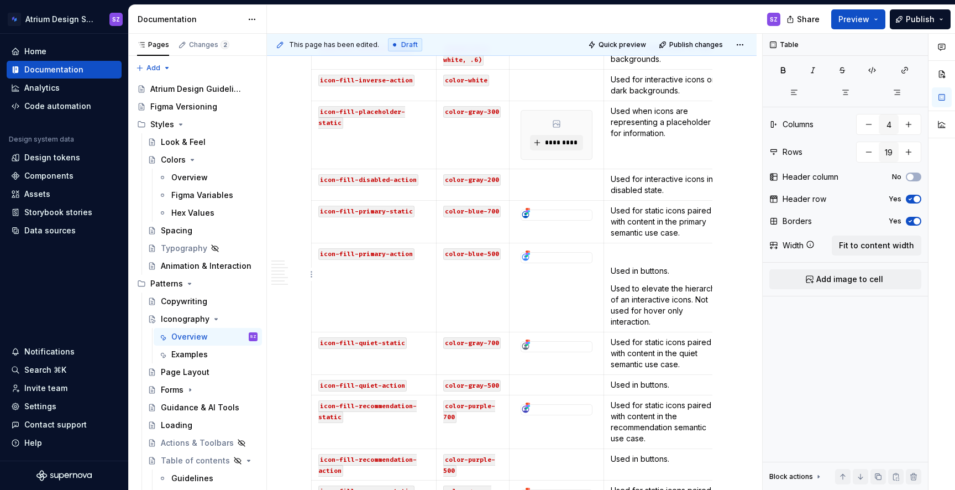
click at [613, 265] on p "Used in buttons." at bounding box center [666, 270] width 111 height 11
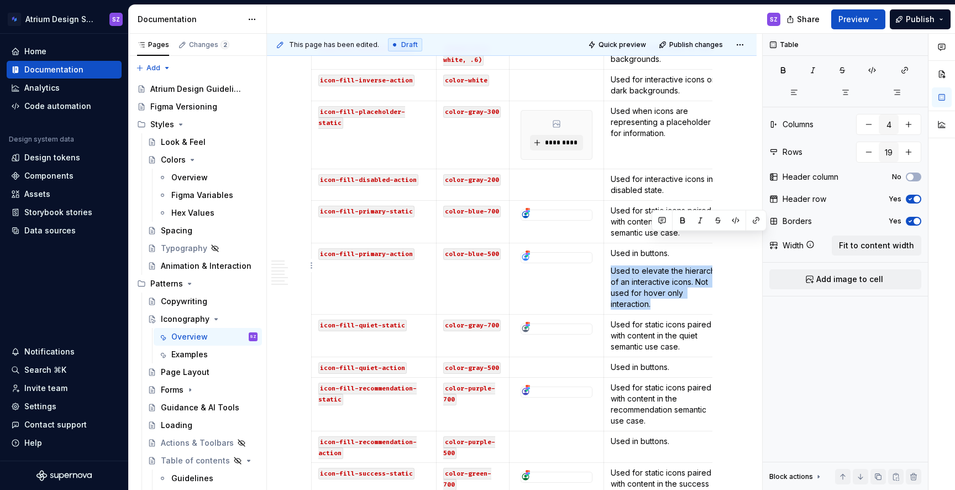
drag, startPoint x: 664, startPoint y: 295, endPoint x: 670, endPoint y: 238, distance: 57.2
click at [670, 243] on td "Used in buttons. Used to elevate the hierarchy of an interactive icons. Not use…" at bounding box center [665, 278] width 125 height 71
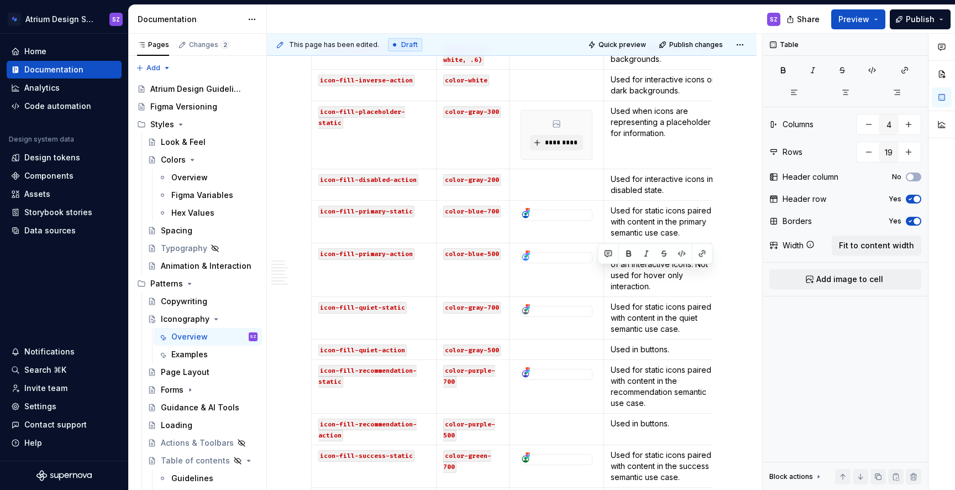
scroll to position [0, 13]
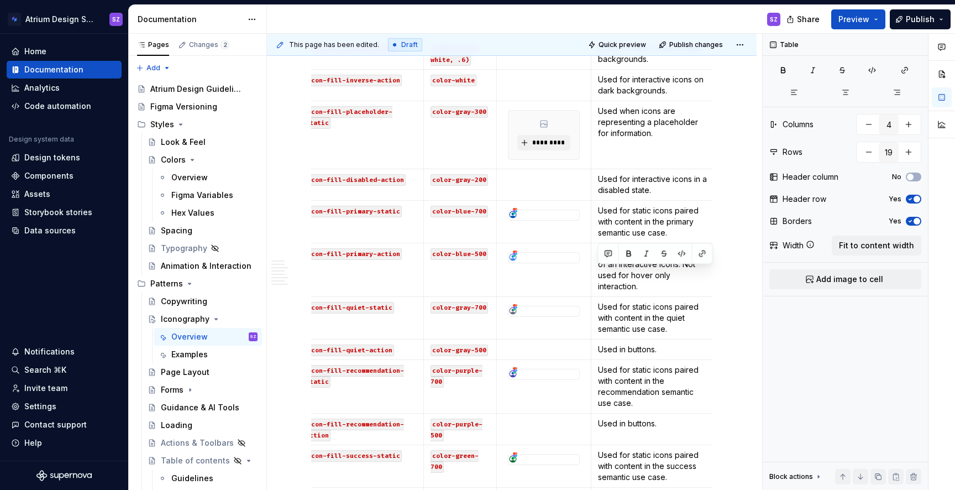
click at [625, 276] on p "Used to elevate the hierarchy of an interactive icons. Not used for hover only …" at bounding box center [653, 270] width 111 height 44
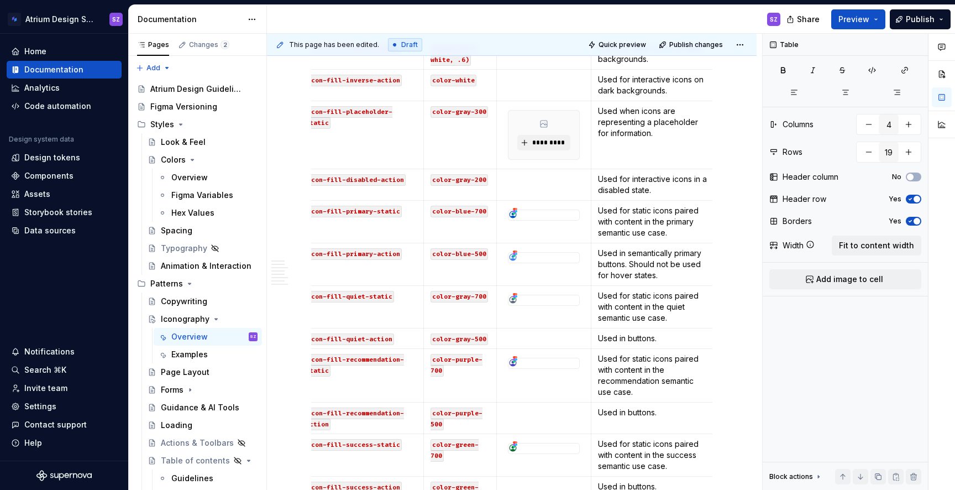
click at [637, 249] on p "Used in semantically primary buttons. Should not be used for hover states." at bounding box center [653, 264] width 111 height 33
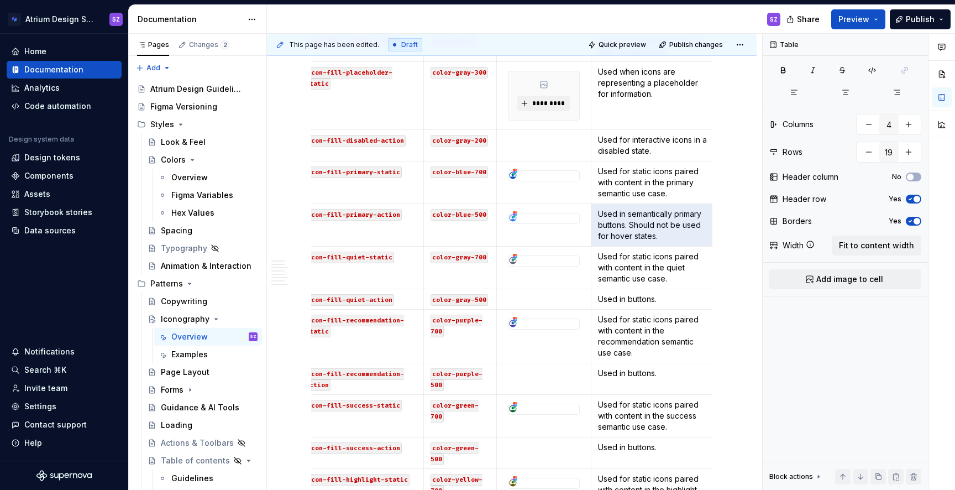
scroll to position [995, 0]
click at [629, 293] on p "Used in buttons." at bounding box center [653, 298] width 111 height 11
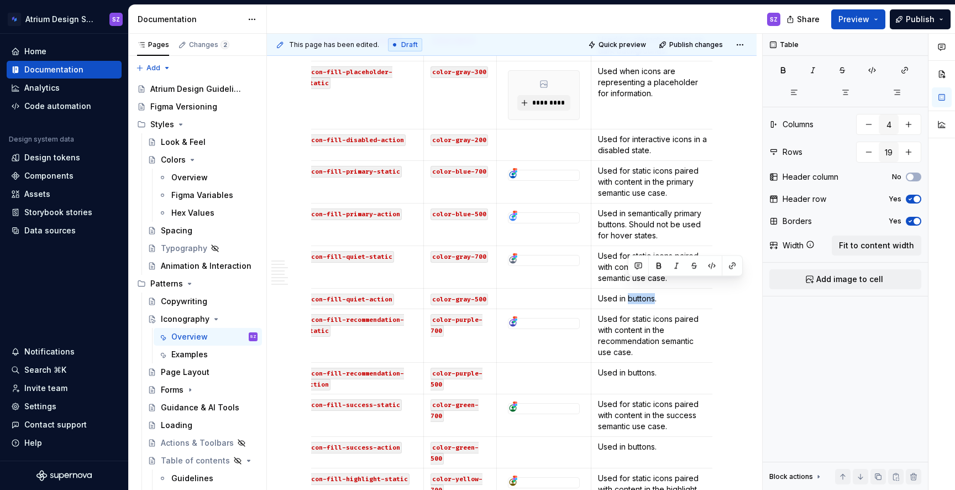
click at [629, 293] on p "Used in buttons." at bounding box center [653, 298] width 111 height 11
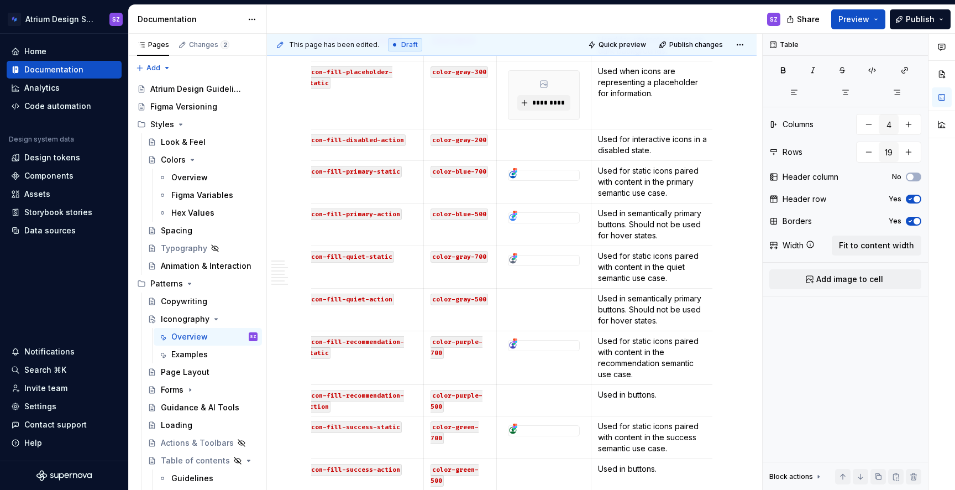
click at [656, 293] on p "Used in semantically primary buttons. Should not be used for hover states." at bounding box center [653, 309] width 111 height 33
click at [685, 293] on p "Used in semantically primary buttons. Should not be used for hover states." at bounding box center [653, 309] width 111 height 33
click at [634, 389] on p "Used in buttons." at bounding box center [653, 394] width 111 height 11
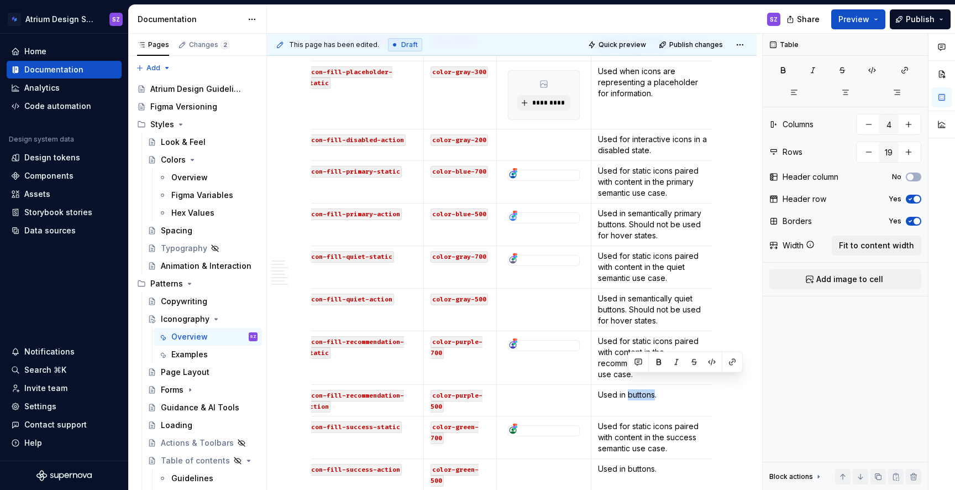
click at [634, 389] on p "Used in buttons." at bounding box center [653, 394] width 111 height 11
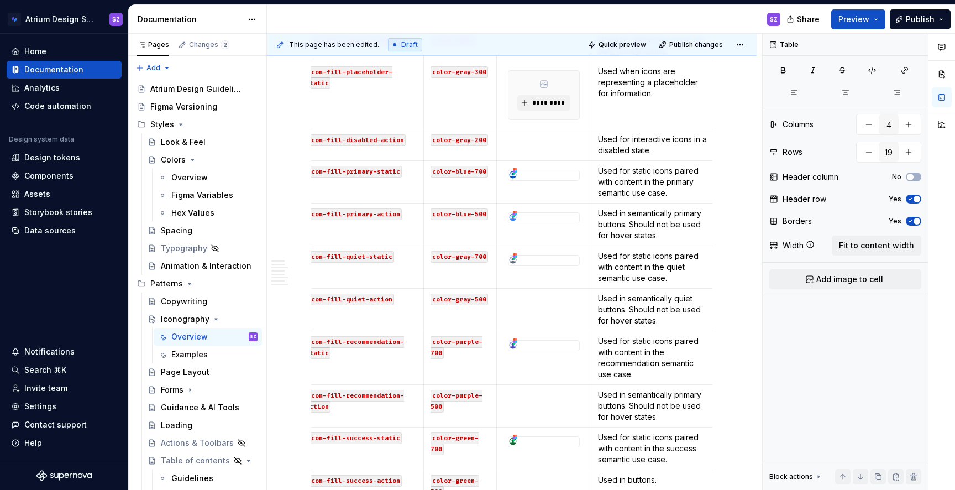
click at [682, 389] on p "Used in semantically primary buttons. Should not be used for hover states." at bounding box center [653, 405] width 111 height 33
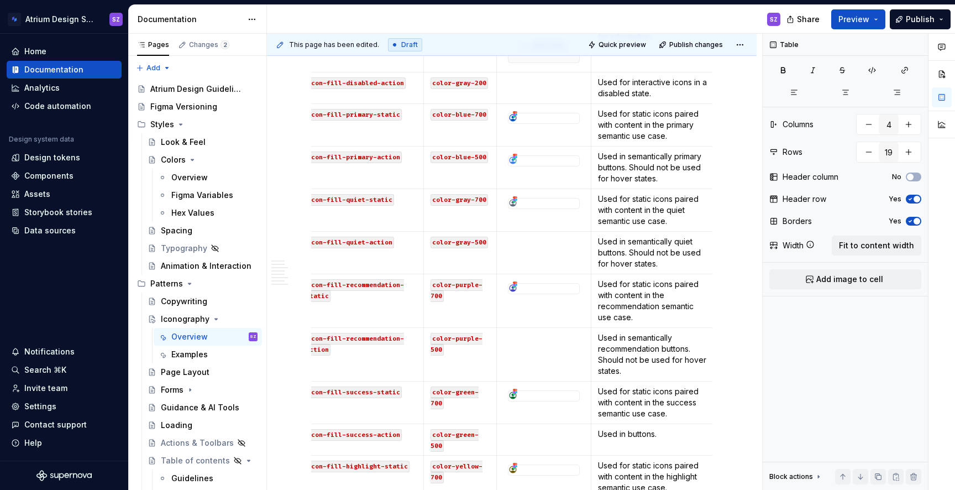
scroll to position [1094, 0]
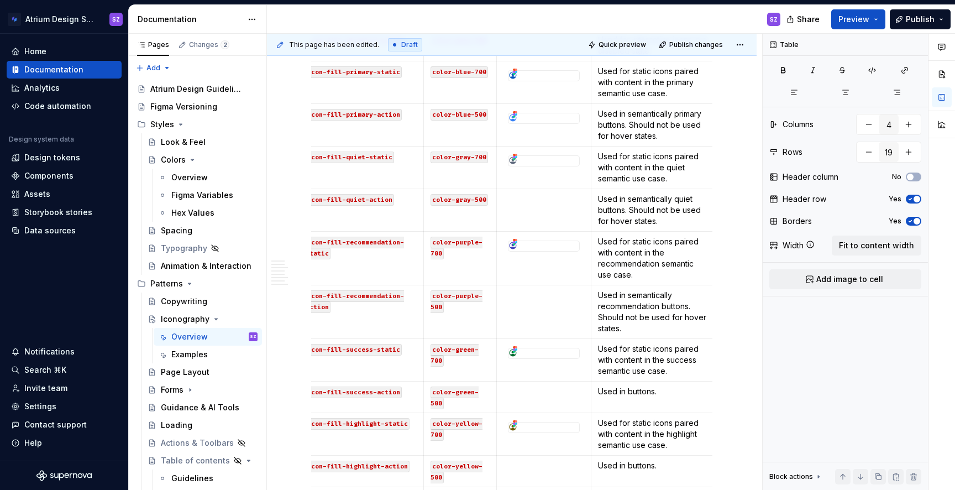
click at [655, 386] on p "Used in buttons." at bounding box center [653, 391] width 111 height 11
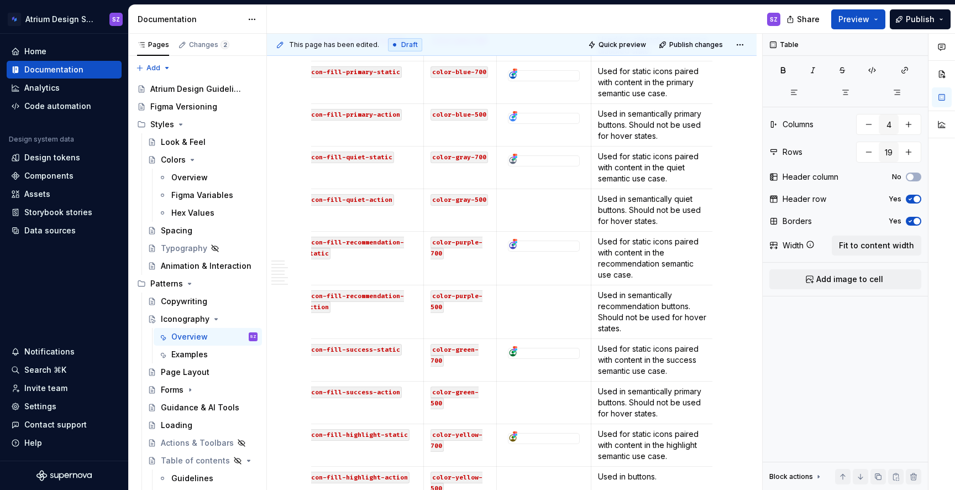
click at [693, 386] on p "Used in semantically primary buttons. Should not be used for hover states." at bounding box center [653, 402] width 111 height 33
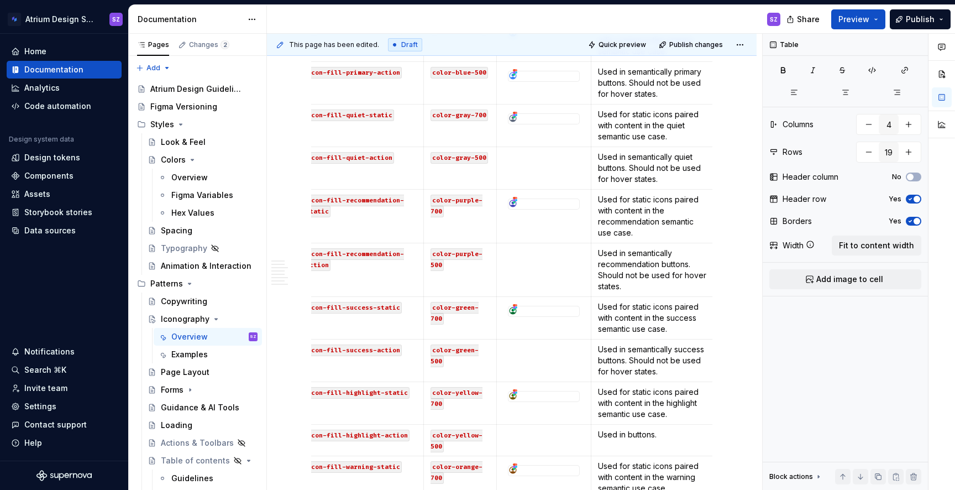
scroll to position [1160, 0]
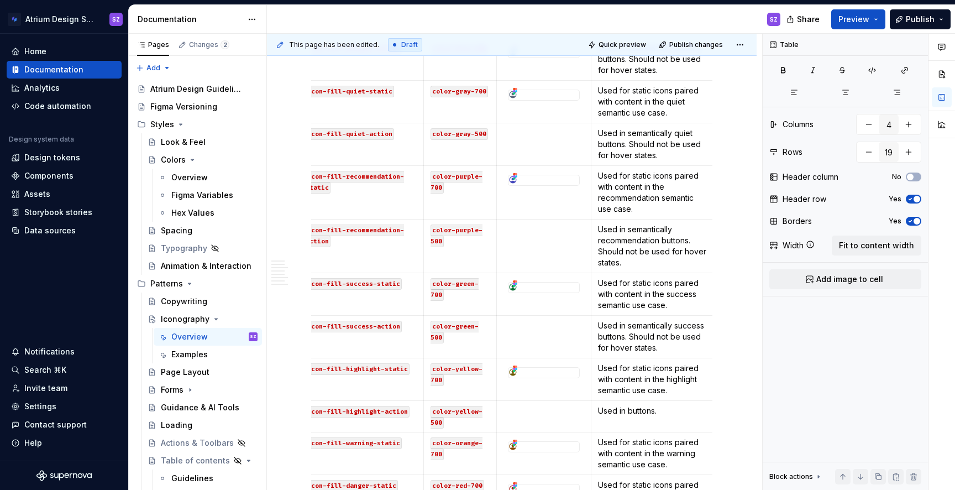
click at [649, 405] on p "Used in buttons." at bounding box center [653, 410] width 111 height 11
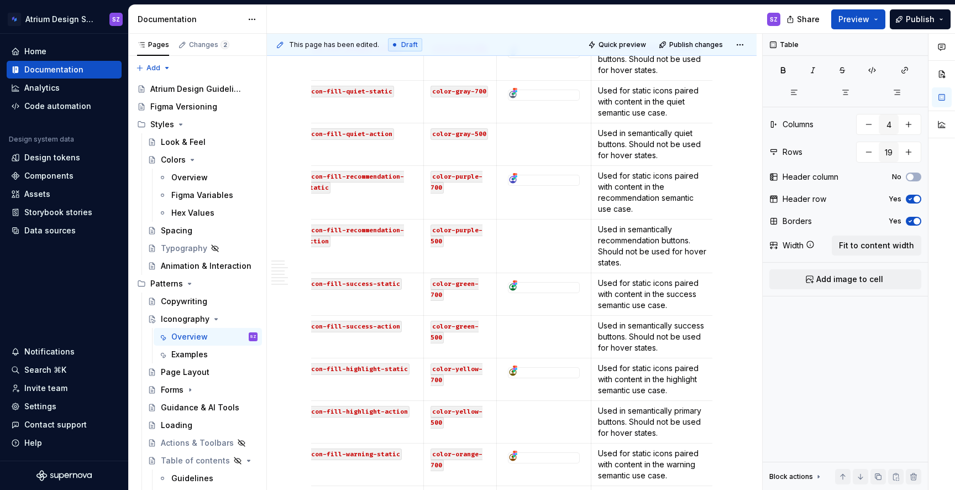
click at [680, 405] on p "Used in semantically primary buttons. Should not be used for hover states." at bounding box center [653, 421] width 111 height 33
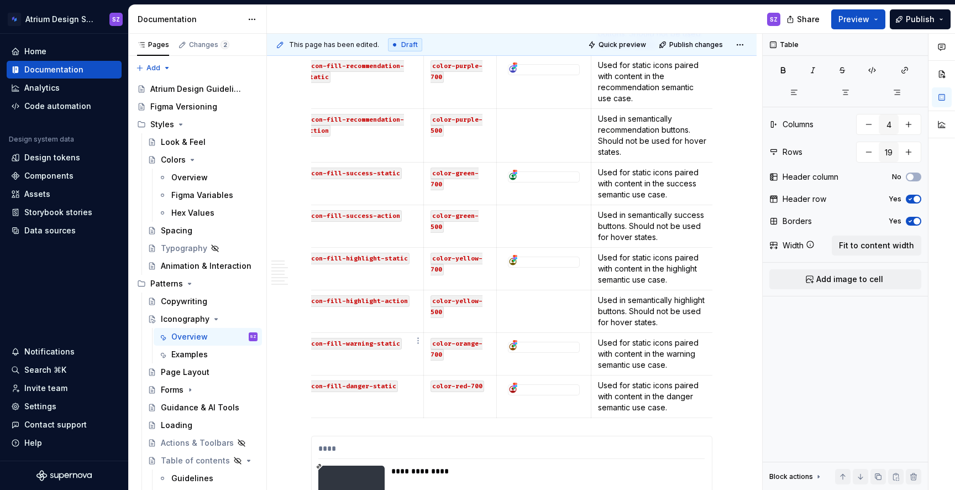
scroll to position [0, 0]
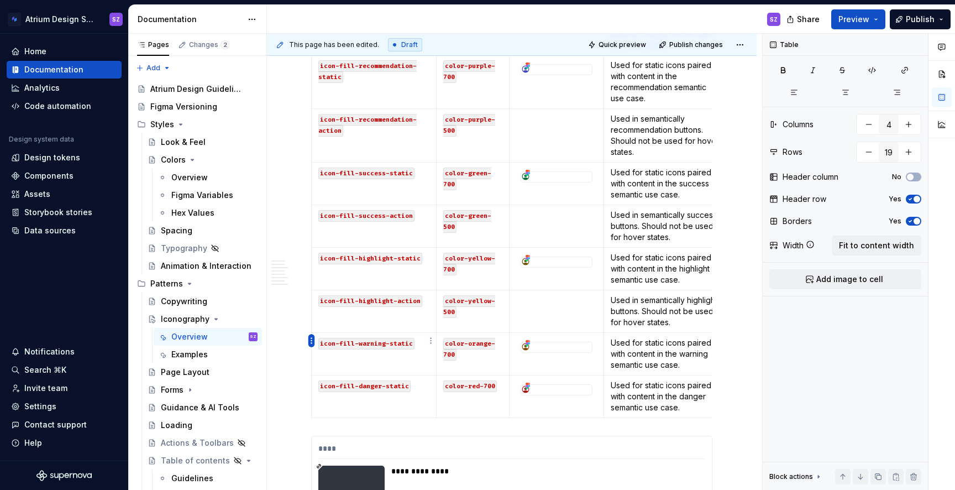
click at [310, 340] on html "Atrium Design System SZ Home Documentation Analytics Code automation Design sys…" at bounding box center [477, 245] width 955 height 490
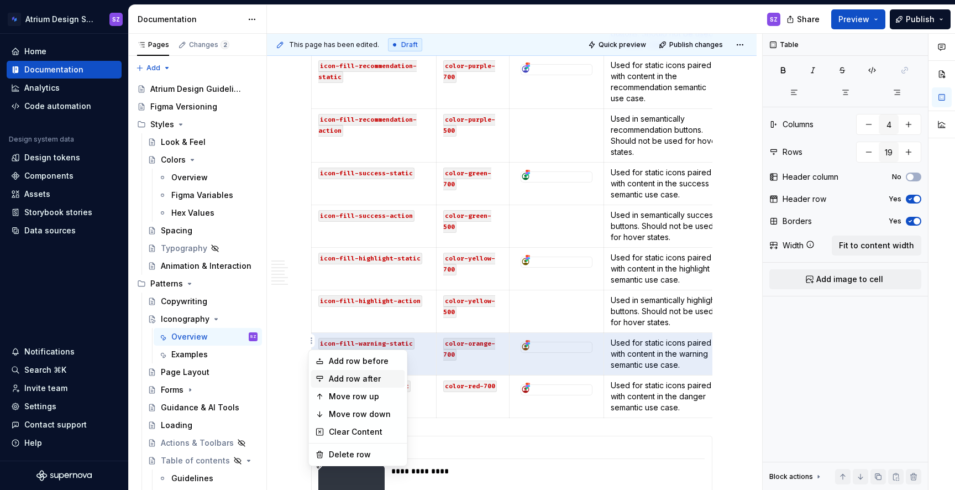
click at [350, 377] on div "Add row after" at bounding box center [365, 378] width 72 height 11
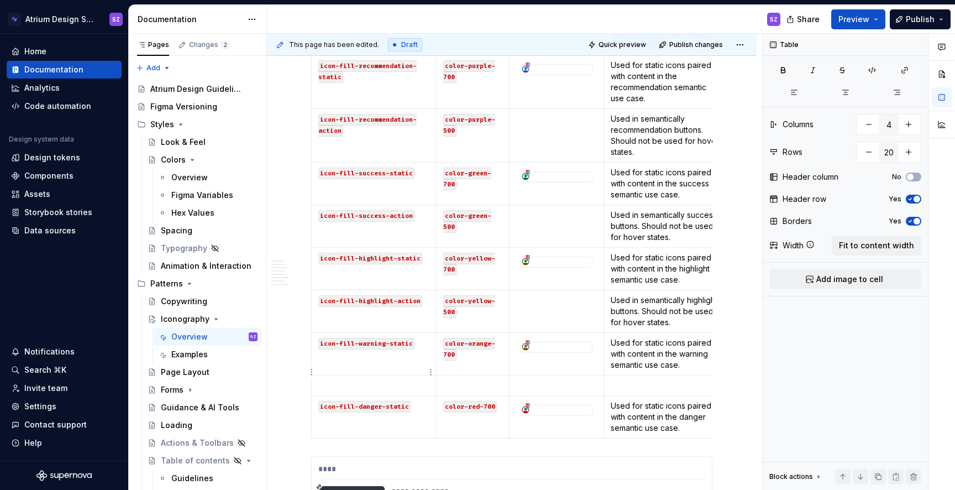
click at [358, 380] on p at bounding box center [373, 385] width 111 height 11
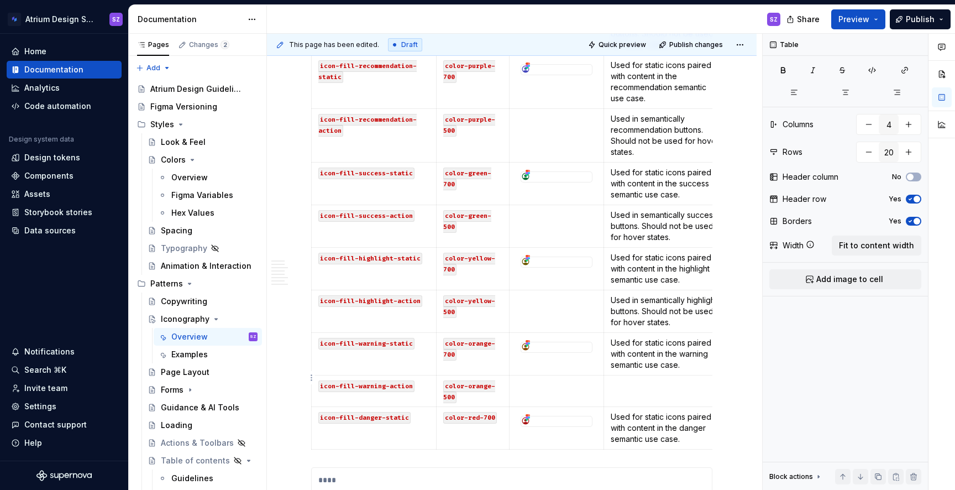
click at [633, 382] on td at bounding box center [665, 390] width 125 height 31
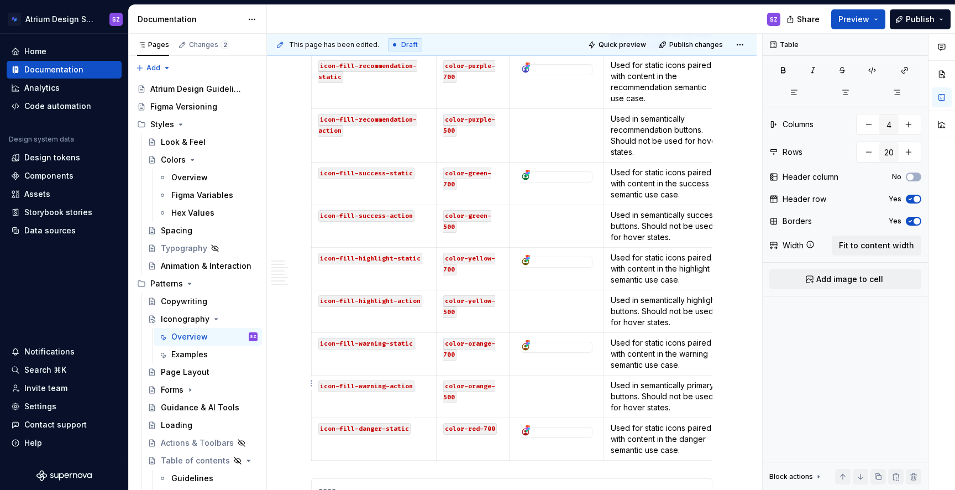
click at [698, 380] on p "Used in semantically primary buttons. Should not be used for hover states." at bounding box center [666, 396] width 111 height 33
click at [349, 430] on td "icon-fill-danger-static" at bounding box center [374, 439] width 125 height 43
click at [308, 424] on html "Atrium Design System SZ Home Documentation Analytics Code automation Design sys…" at bounding box center [477, 245] width 955 height 490
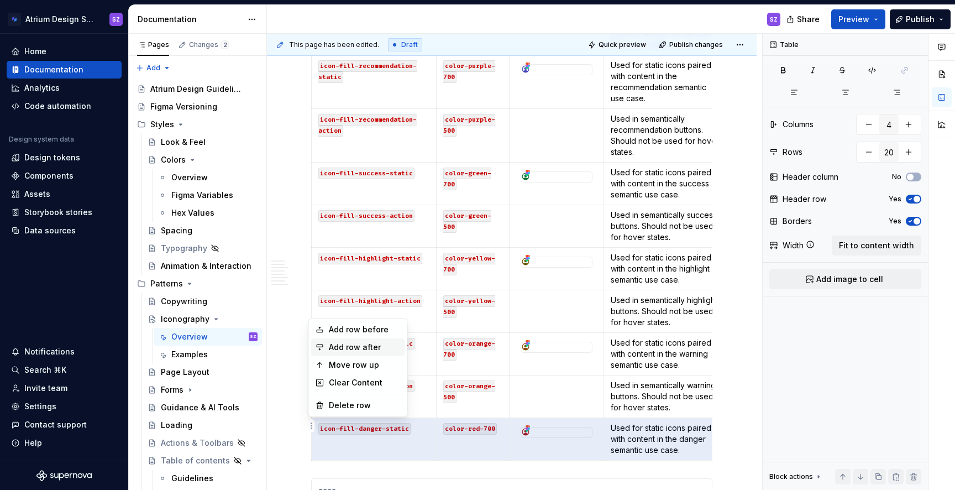
click at [357, 346] on div "Add row after" at bounding box center [365, 347] width 72 height 11
type input "21"
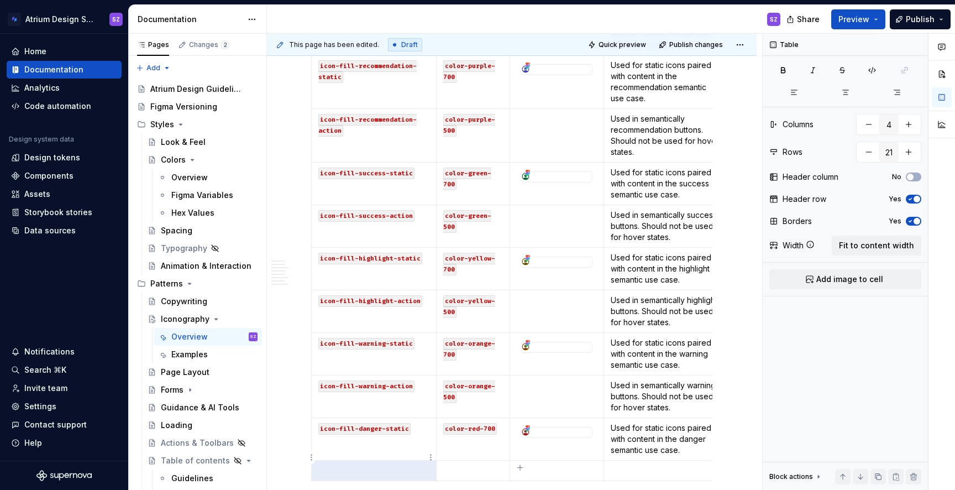
click at [351, 463] on td at bounding box center [374, 470] width 125 height 20
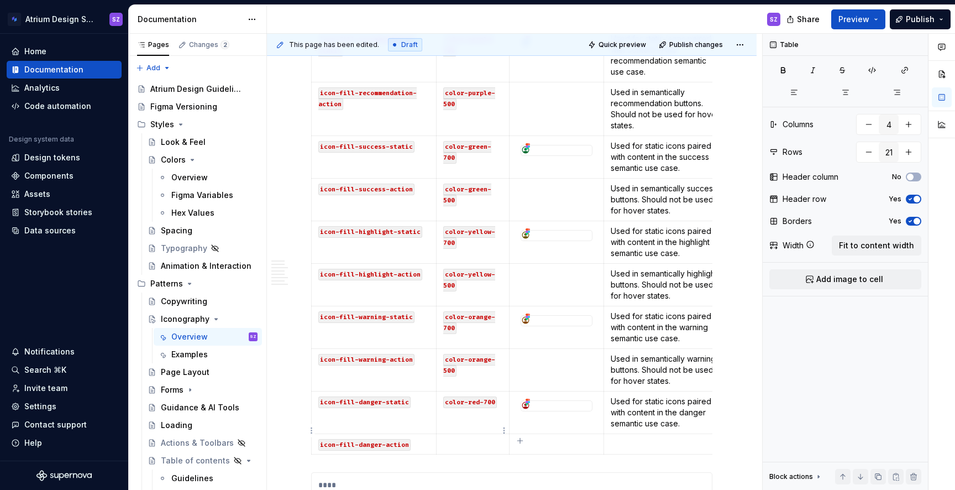
click at [456, 438] on p at bounding box center [472, 443] width 59 height 11
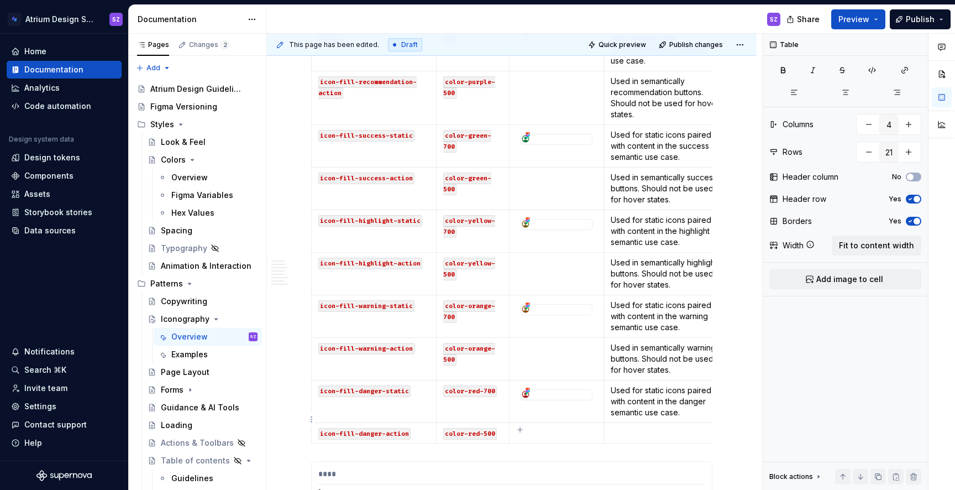
click at [650, 426] on td at bounding box center [665, 433] width 125 height 20
click at [692, 427] on p "Used in semantically primary buttons. Should not be used for hover states." at bounding box center [666, 443] width 111 height 33
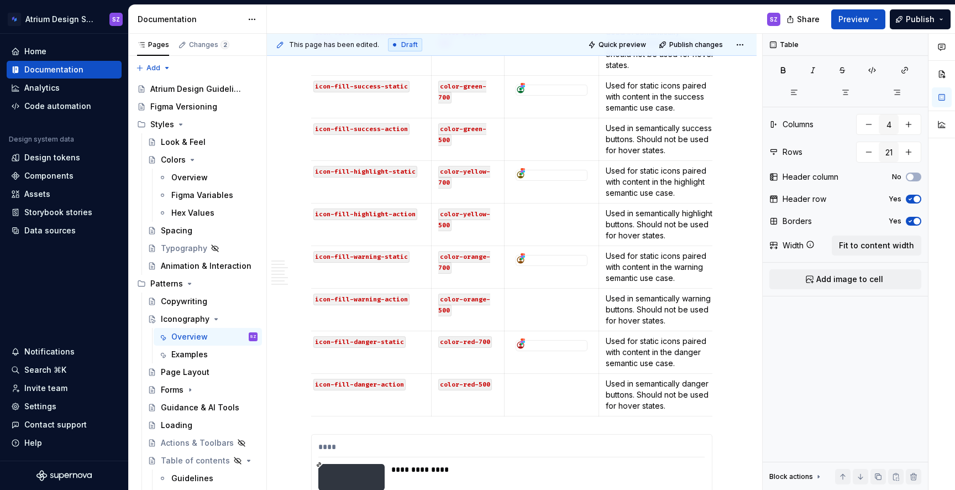
scroll to position [1363, 0]
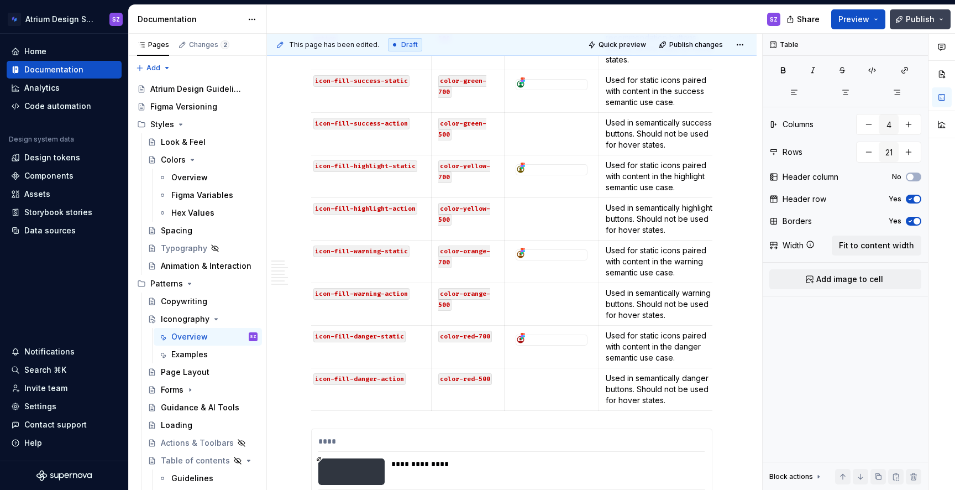
click at [911, 27] on button "Publish" at bounding box center [920, 19] width 61 height 20
click at [871, 22] on button "Preview" at bounding box center [858, 19] width 54 height 20
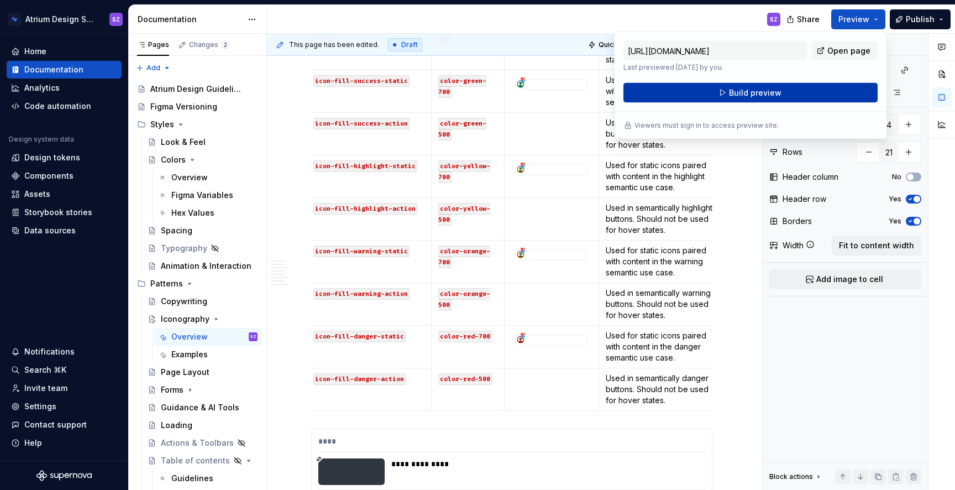
click at [857, 87] on button "Build preview" at bounding box center [750, 93] width 254 height 20
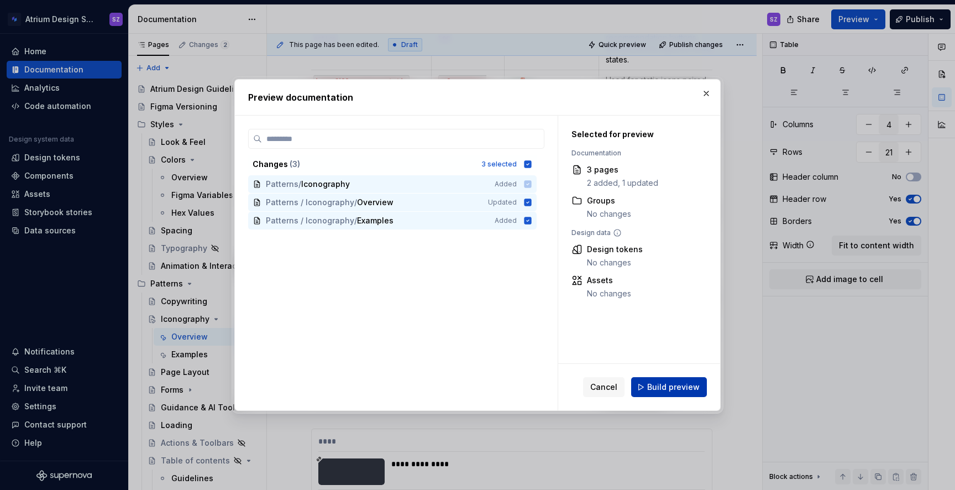
click at [672, 390] on span "Build preview" at bounding box center [673, 386] width 52 height 11
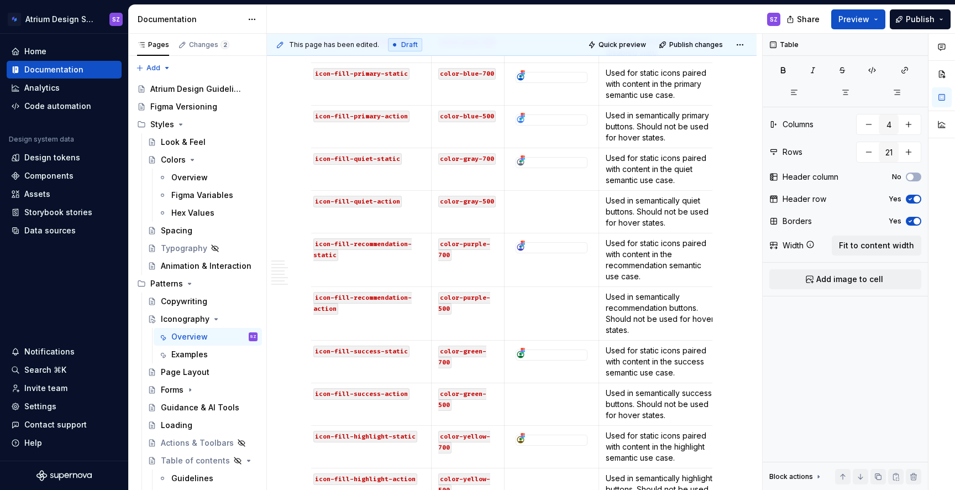
scroll to position [1093, 0]
click at [933, 20] on span "Publish" at bounding box center [920, 19] width 29 height 11
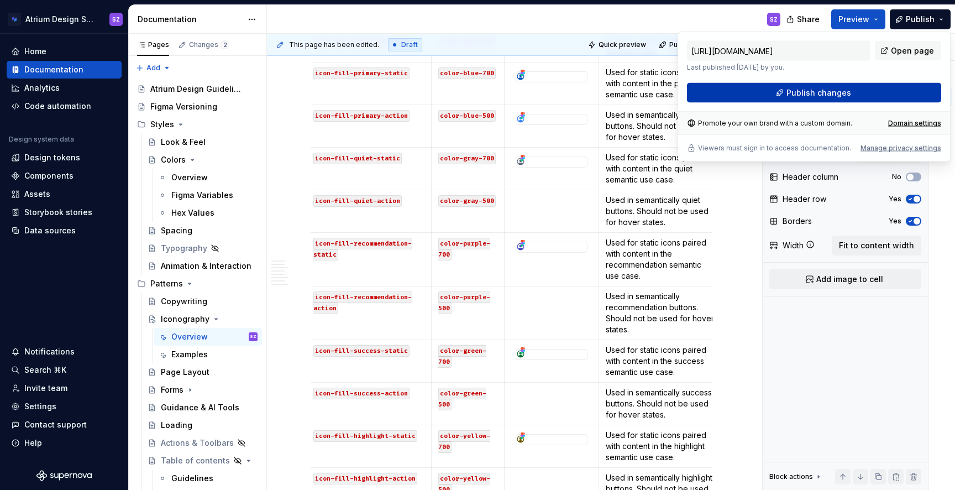
click at [854, 97] on button "Publish changes" at bounding box center [814, 93] width 254 height 20
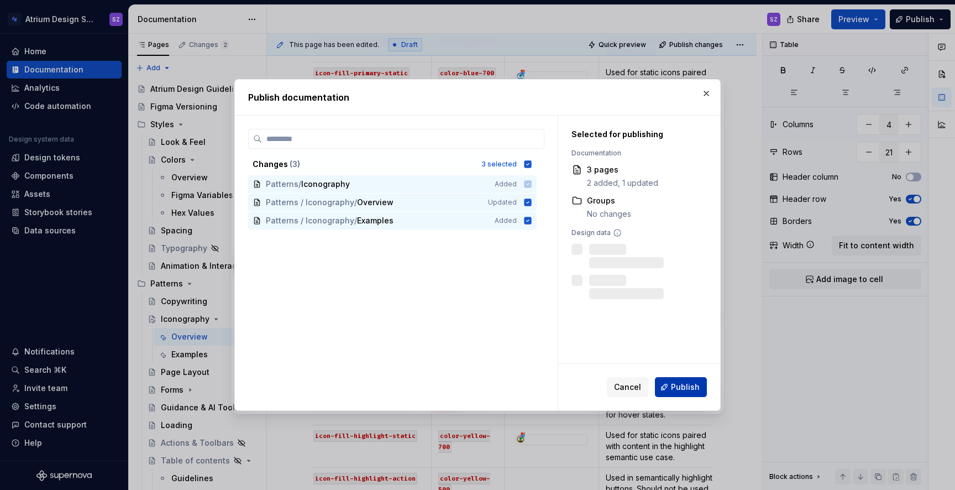
click at [672, 382] on button "Publish" at bounding box center [681, 387] width 52 height 20
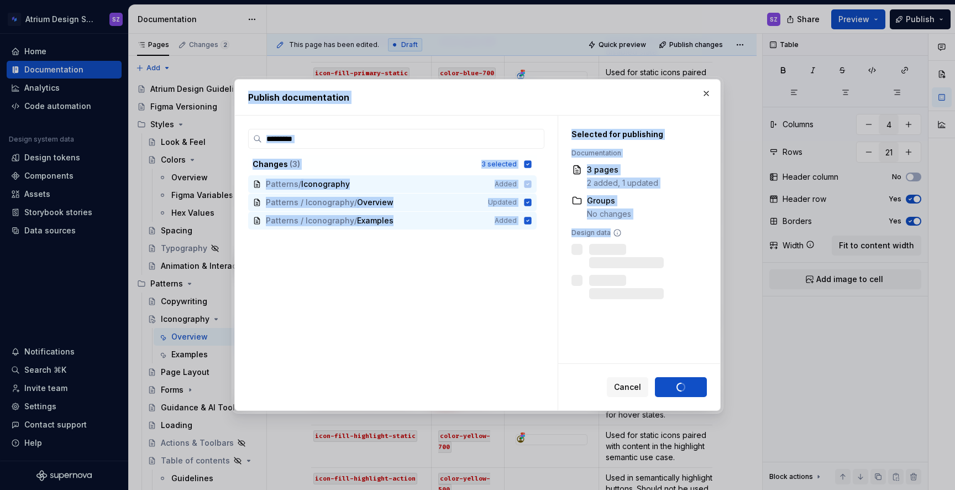
drag, startPoint x: 672, startPoint y: 382, endPoint x: 656, endPoint y: 433, distance: 53.3
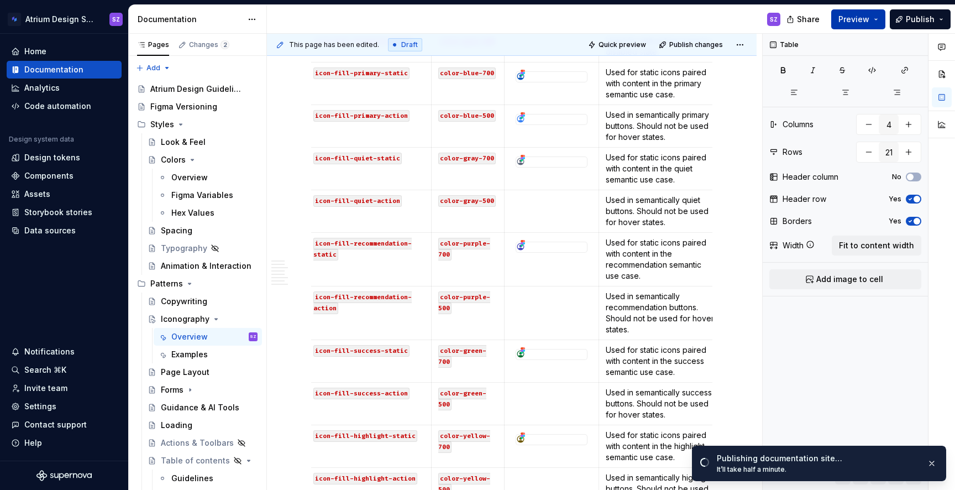
click at [855, 19] on span "Preview" at bounding box center [853, 19] width 31 height 11
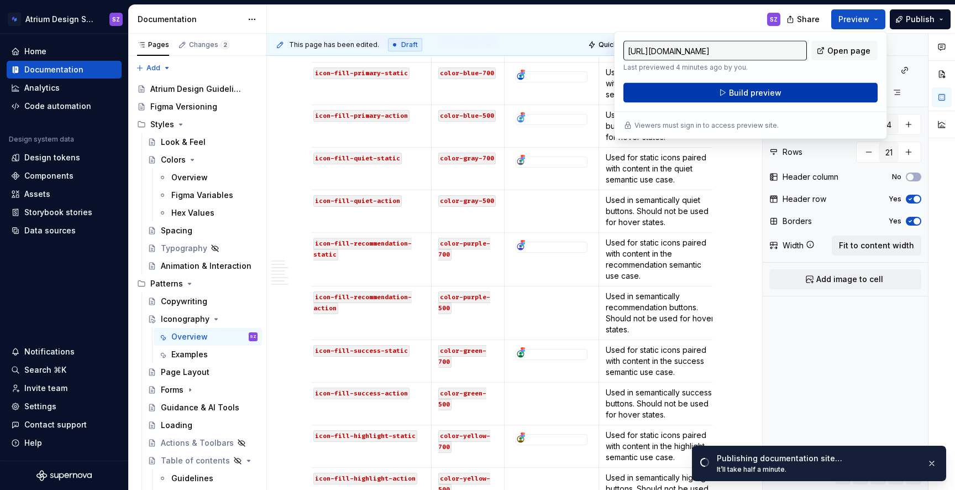
click at [803, 88] on button "Build preview" at bounding box center [750, 93] width 254 height 20
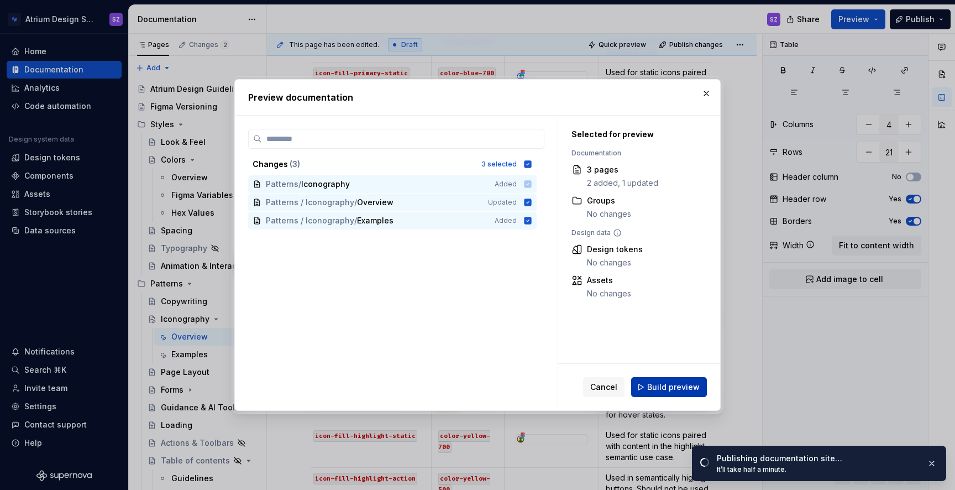
click at [671, 393] on button "Build preview" at bounding box center [669, 387] width 76 height 20
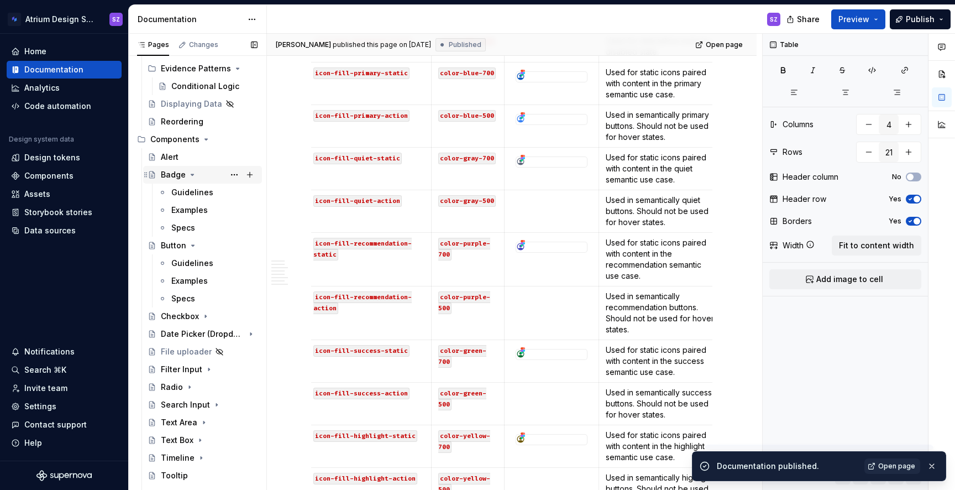
scroll to position [493, 0]
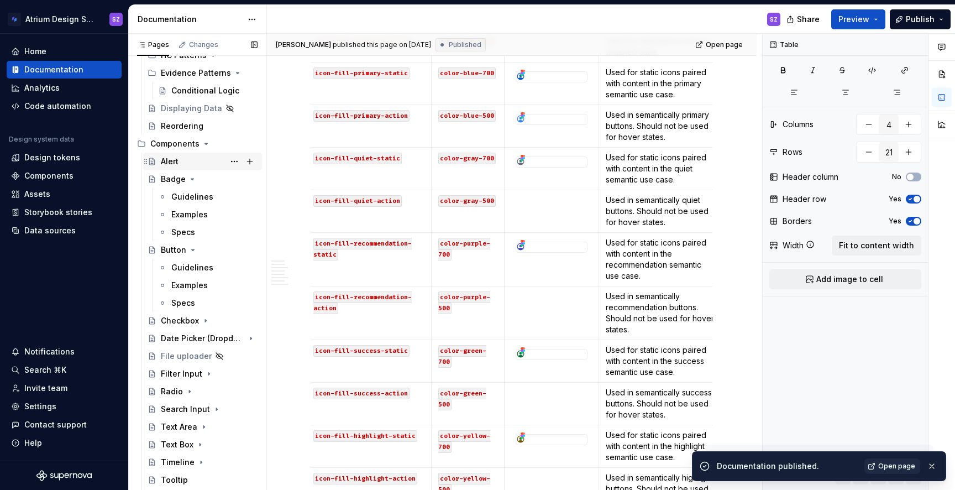
click at [181, 164] on div "Alert" at bounding box center [209, 161] width 97 height 15
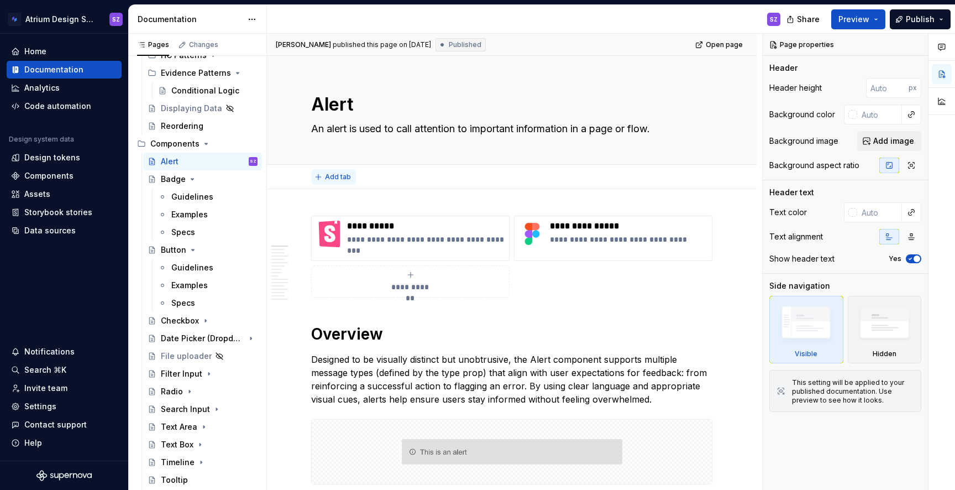
type textarea "*"
click at [336, 169] on button "Add tab" at bounding box center [333, 176] width 45 height 15
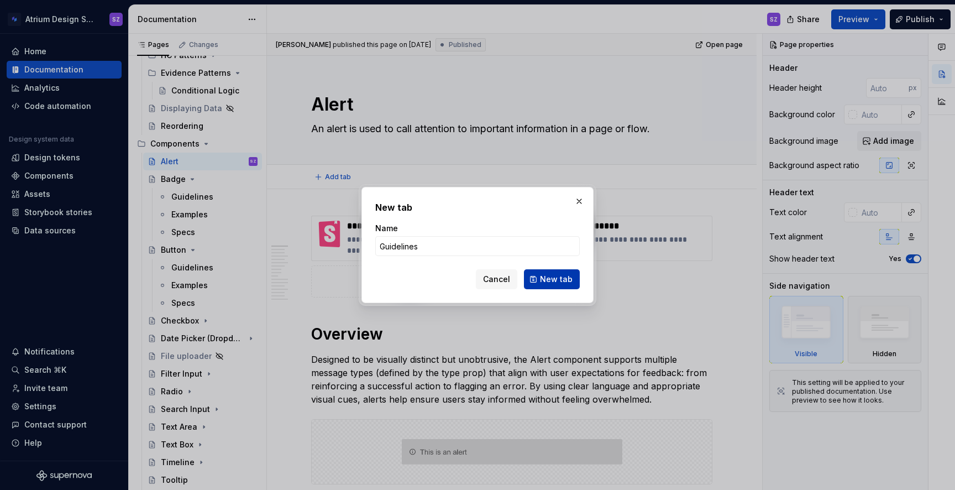
type input "Guidelines"
click at [554, 280] on span "New tab" at bounding box center [556, 279] width 33 height 11
type textarea "*"
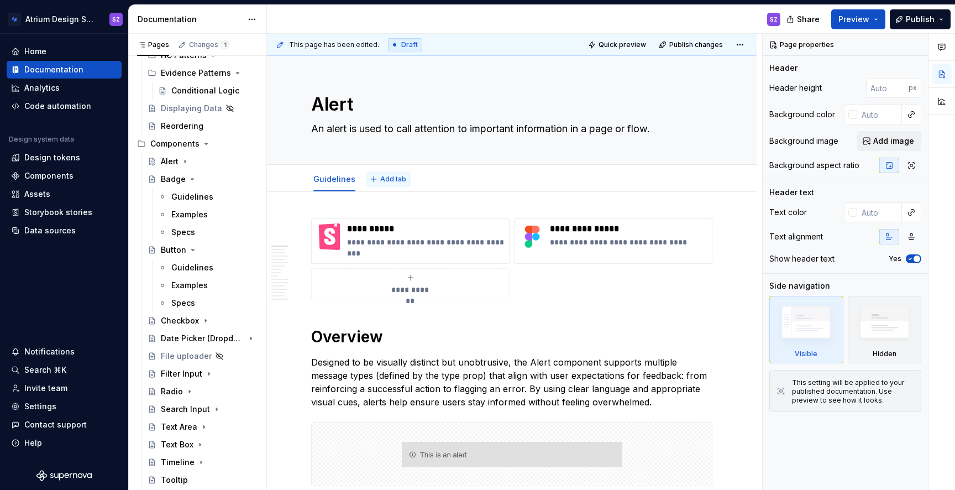
click at [385, 175] on span "Add tab" at bounding box center [393, 179] width 26 height 9
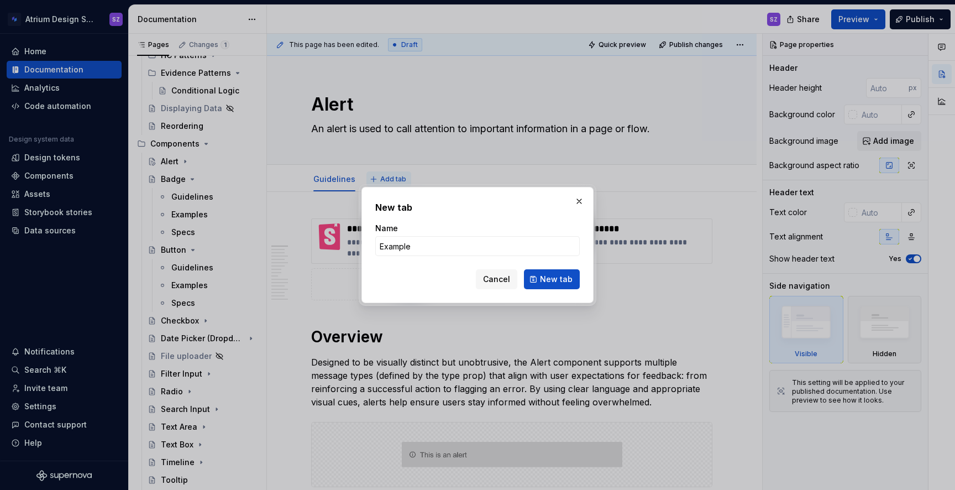
type input "Examples"
type textarea "*"
type input "Examples"
click at [558, 276] on span "New tab" at bounding box center [556, 279] width 33 height 11
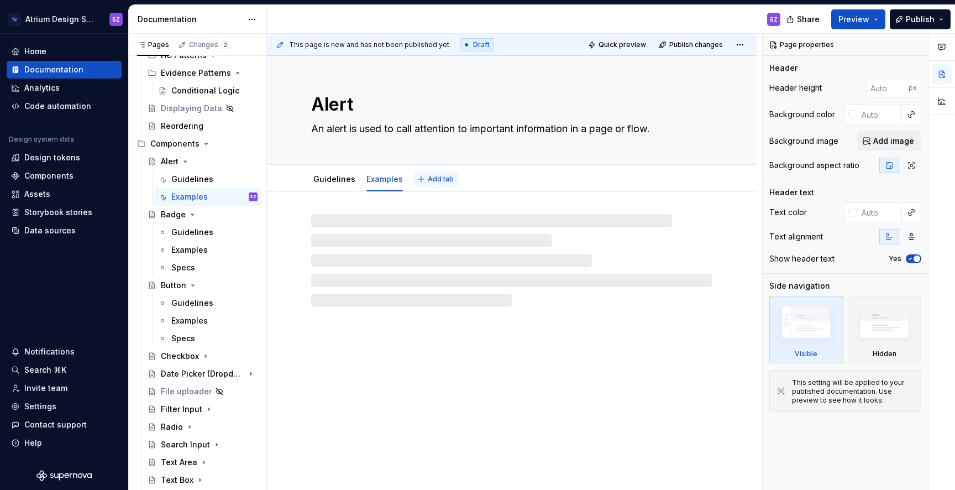
click at [432, 183] on button "Add tab" at bounding box center [436, 178] width 45 height 15
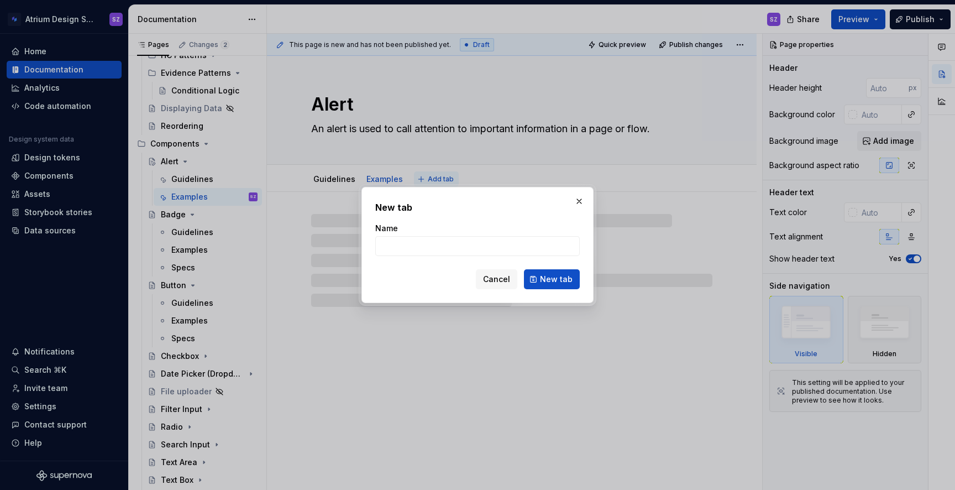
type textarea "*"
type input "Specs"
click at [550, 275] on span "New tab" at bounding box center [556, 279] width 33 height 11
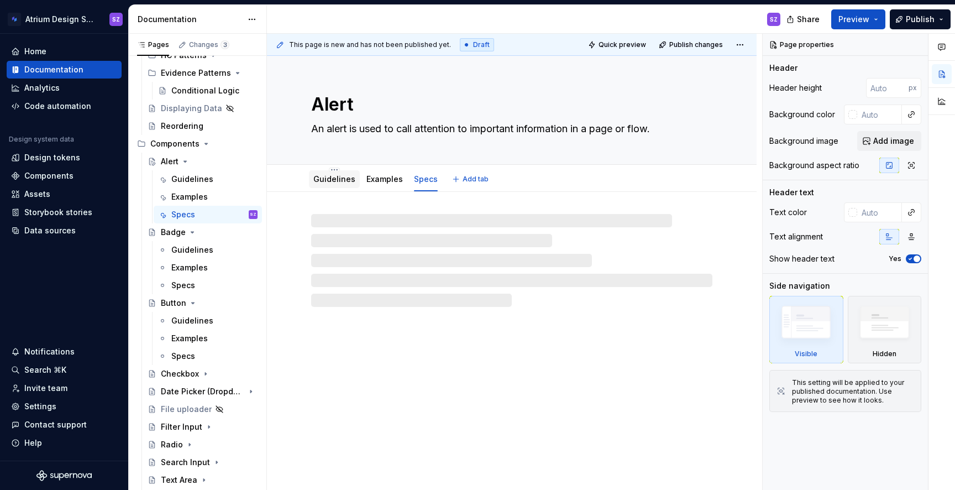
click at [335, 179] on link "Guidelines" at bounding box center [334, 178] width 42 height 9
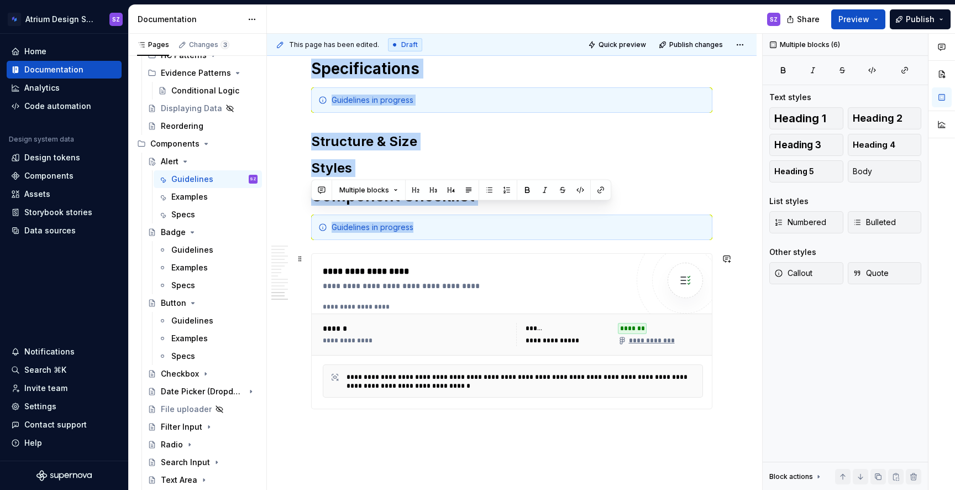
scroll to position [2560, 0]
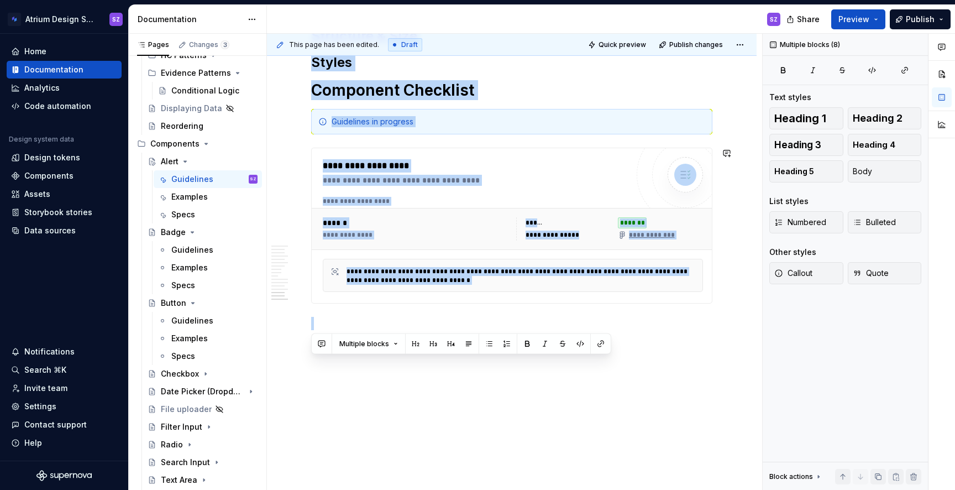
drag, startPoint x: 319, startPoint y: 178, endPoint x: 562, endPoint y: 406, distance: 332.7
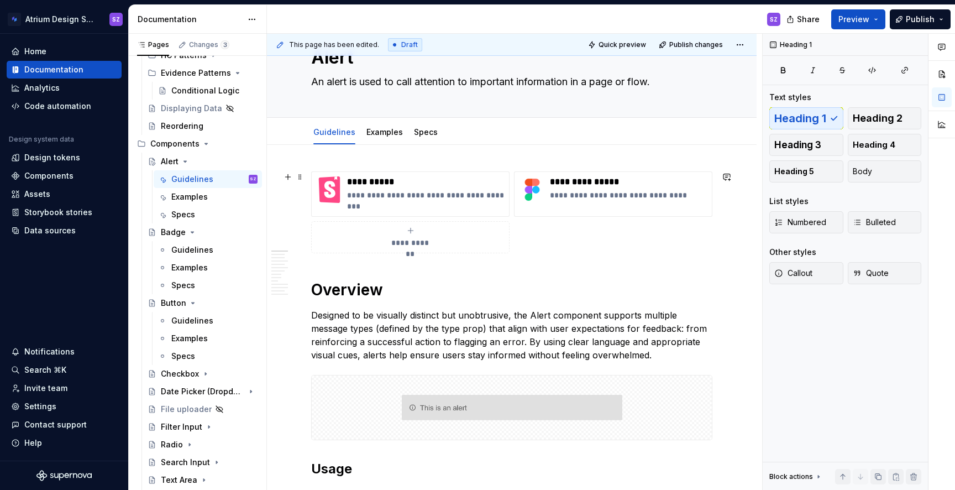
scroll to position [0, 0]
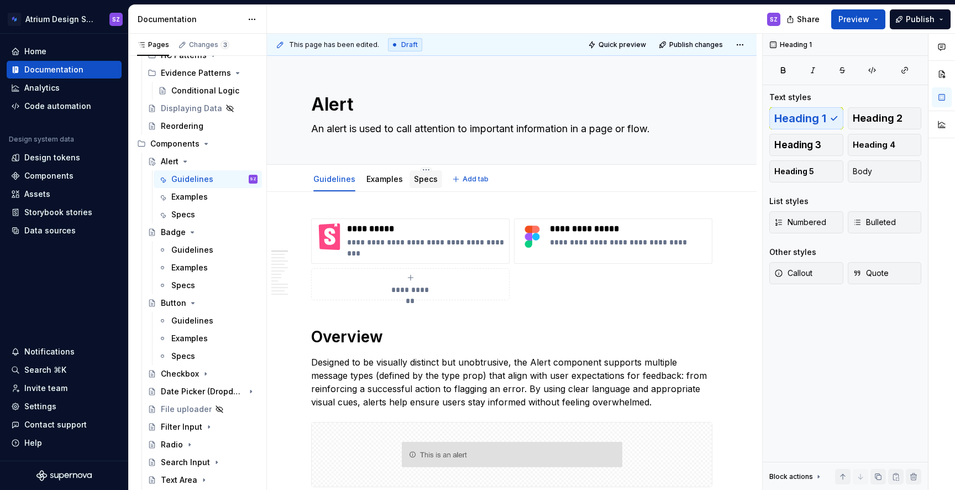
click at [421, 188] on div "Specs" at bounding box center [425, 179] width 33 height 20
click at [414, 182] on link "Specs" at bounding box center [426, 178] width 24 height 9
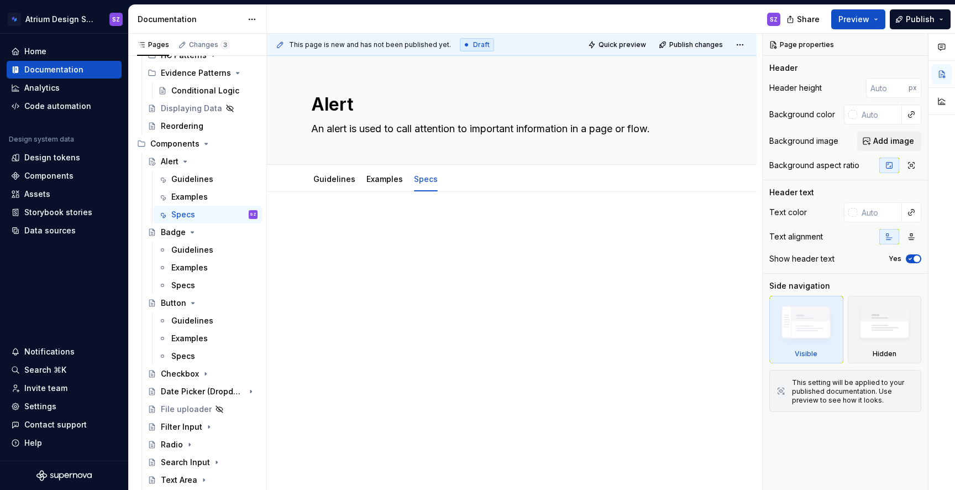
click at [362, 226] on p at bounding box center [511, 224] width 401 height 13
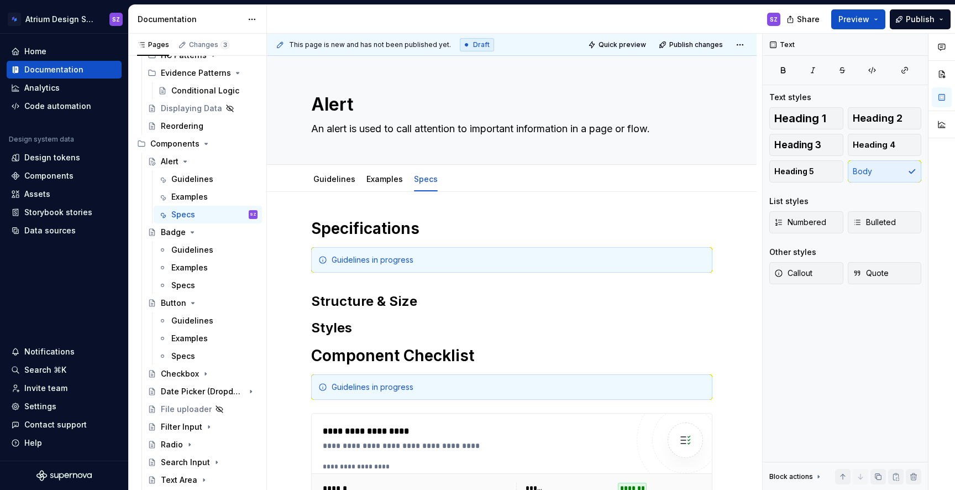
click at [362, 226] on h1 "Specifications" at bounding box center [511, 228] width 401 height 20
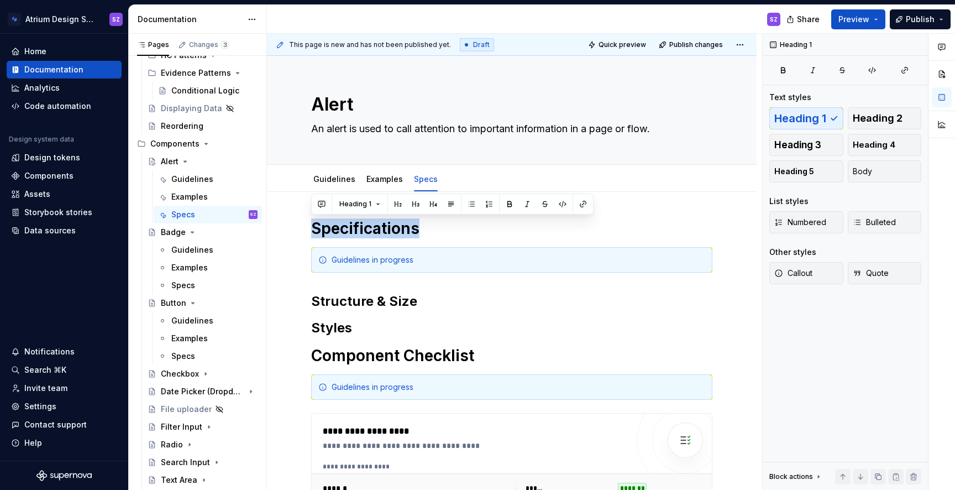
click at [362, 226] on h1 "Specifications" at bounding box center [511, 228] width 401 height 20
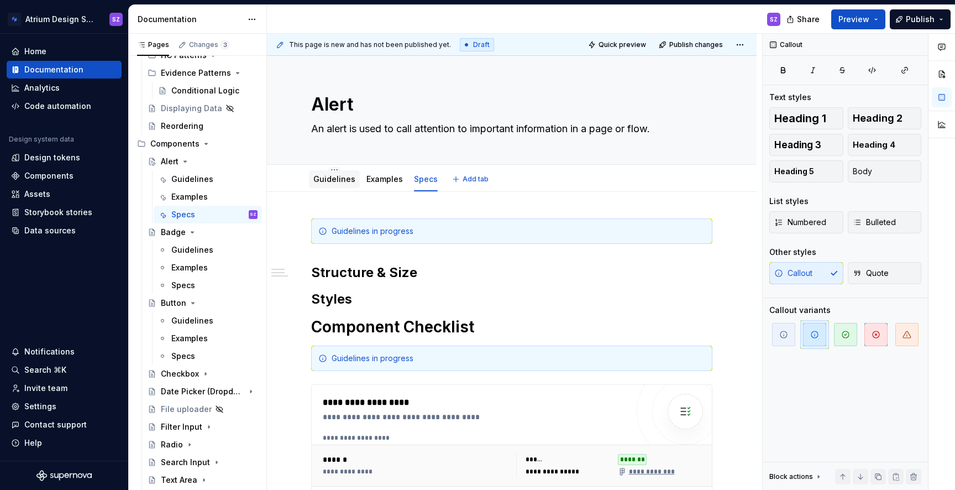
click at [333, 179] on link "Guidelines" at bounding box center [334, 178] width 42 height 9
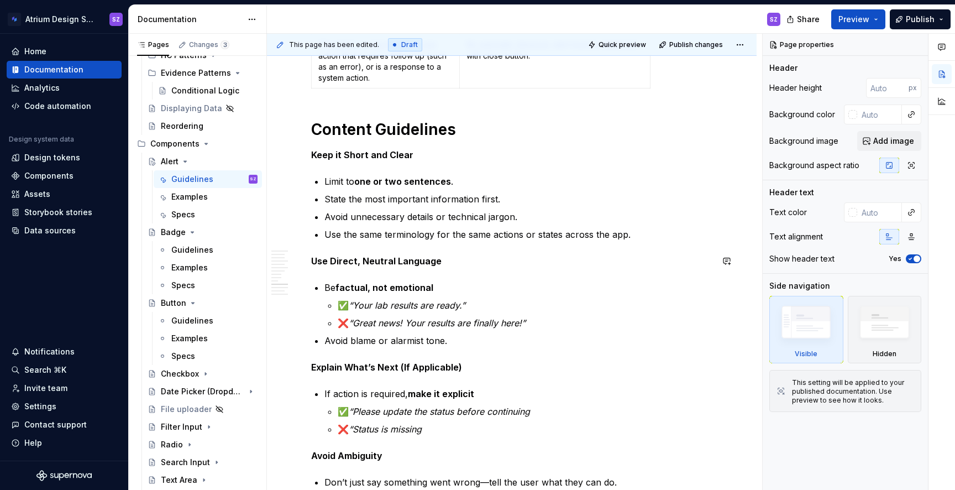
scroll to position [2203, 0]
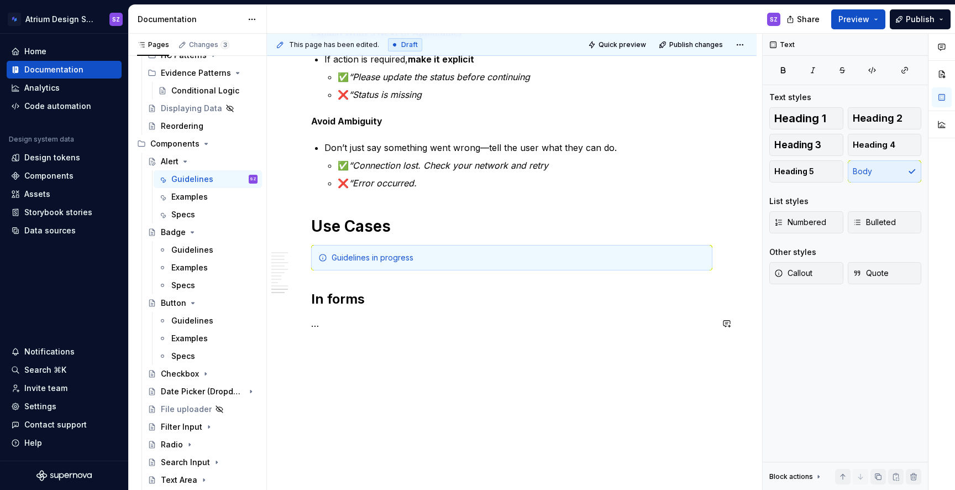
scroll to position [2157, 0]
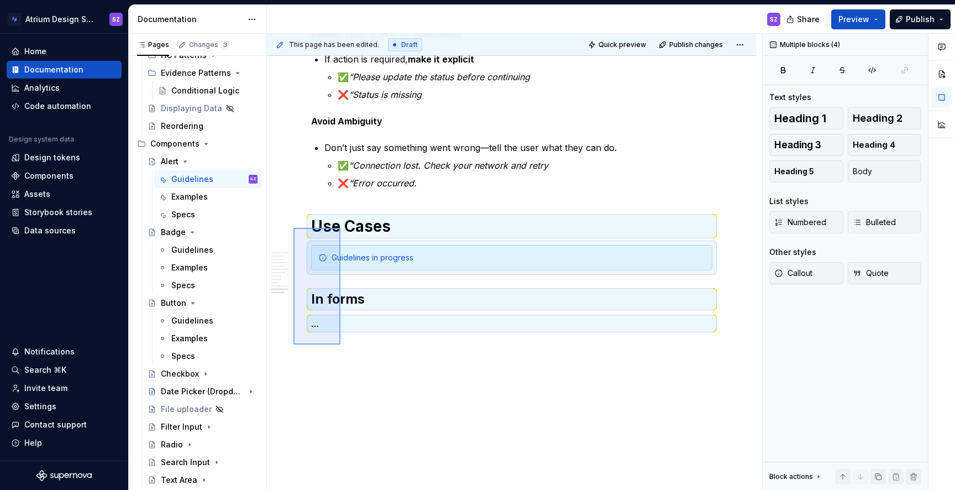
drag, startPoint x: 340, startPoint y: 344, endPoint x: 293, endPoint y: 227, distance: 126.2
click at [293, 227] on div "**********" at bounding box center [514, 262] width 495 height 456
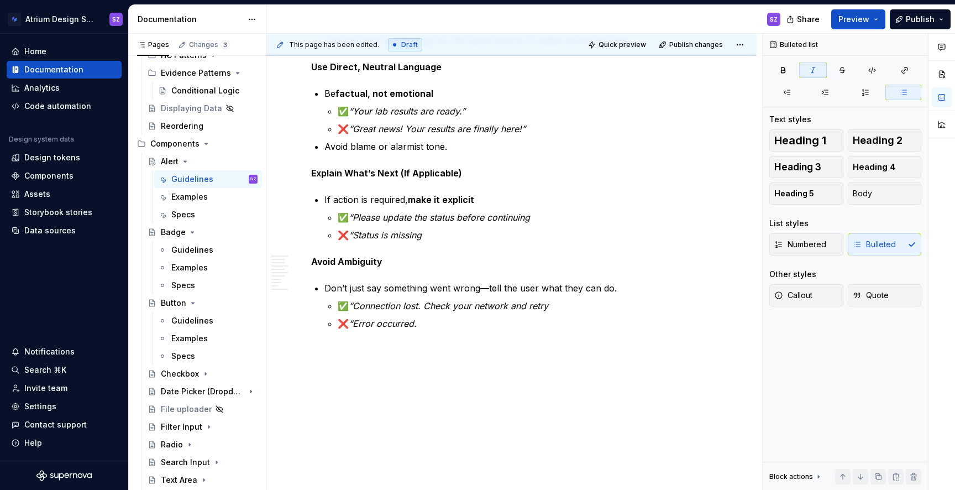
scroll to position [2016, 0]
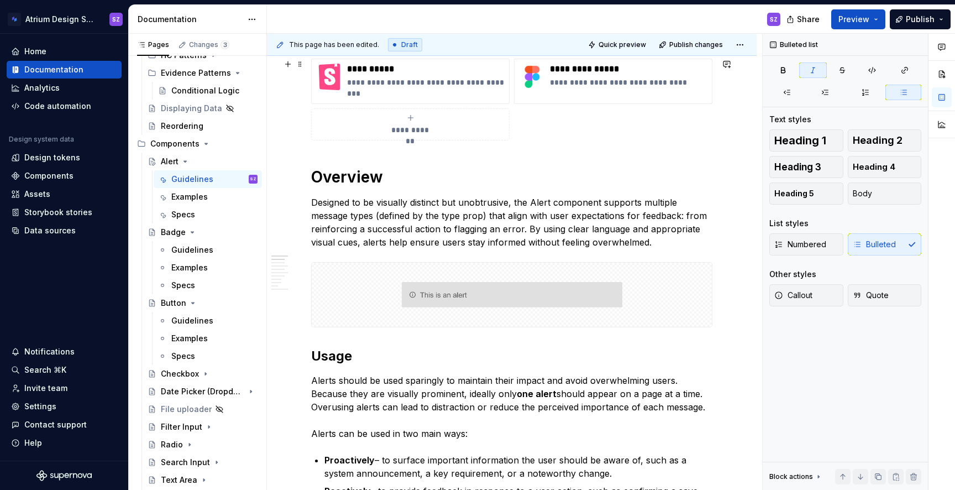
scroll to position [0, 0]
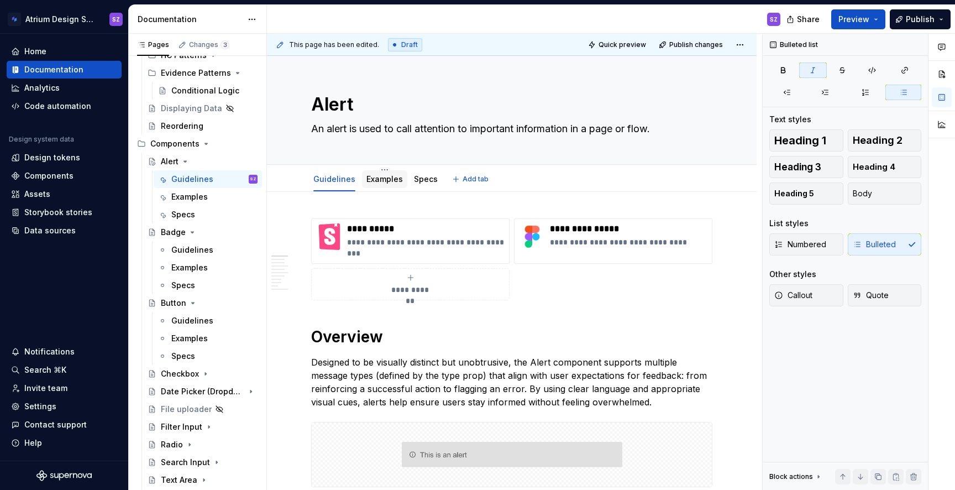
click at [388, 181] on link "Examples" at bounding box center [384, 178] width 36 height 9
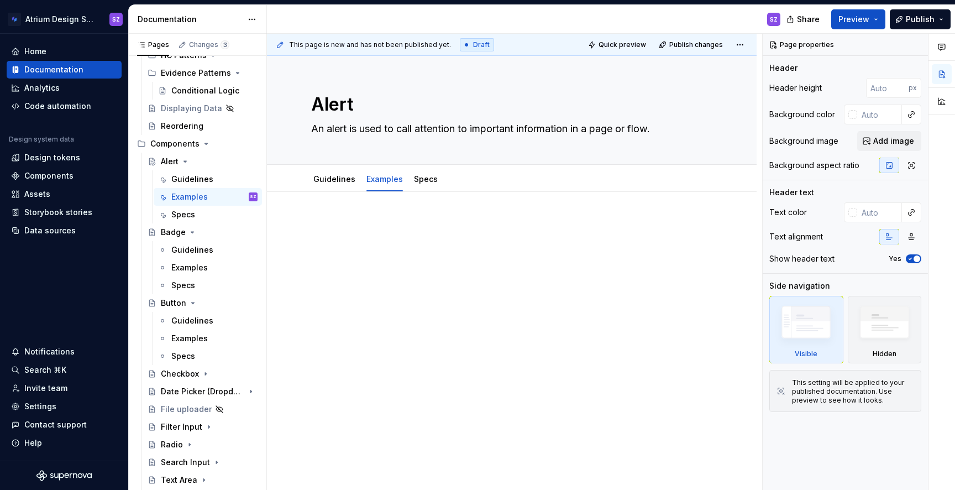
click at [338, 245] on div at bounding box center [511, 239] width 401 height 42
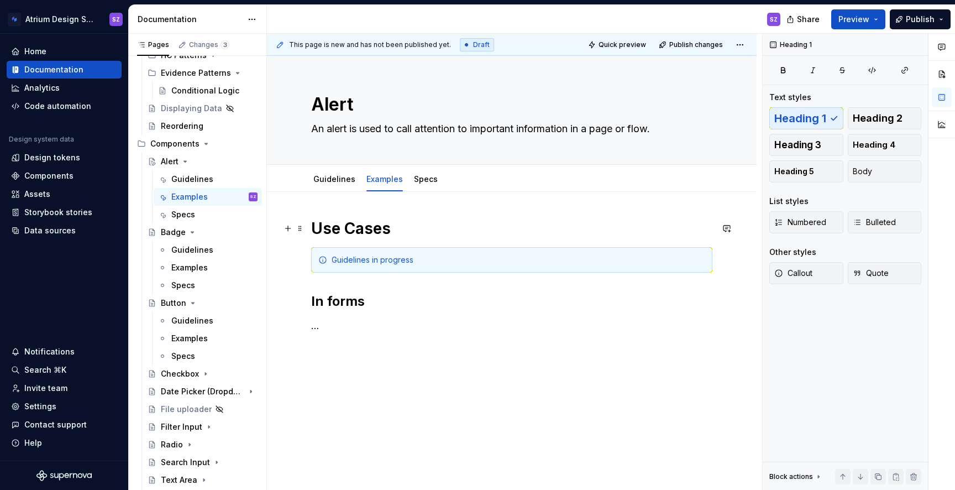
click at [340, 233] on h1 "Use Cases" at bounding box center [511, 228] width 401 height 20
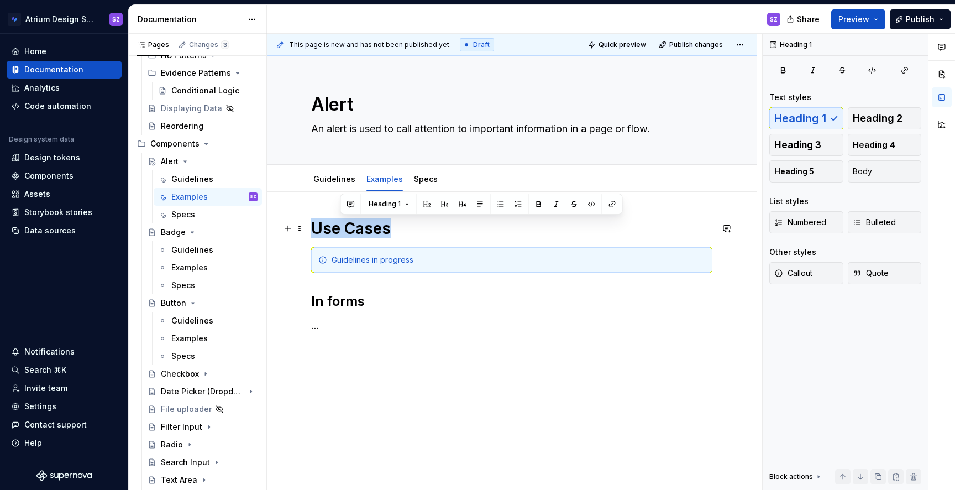
click at [340, 233] on h1 "Use Cases" at bounding box center [511, 228] width 401 height 20
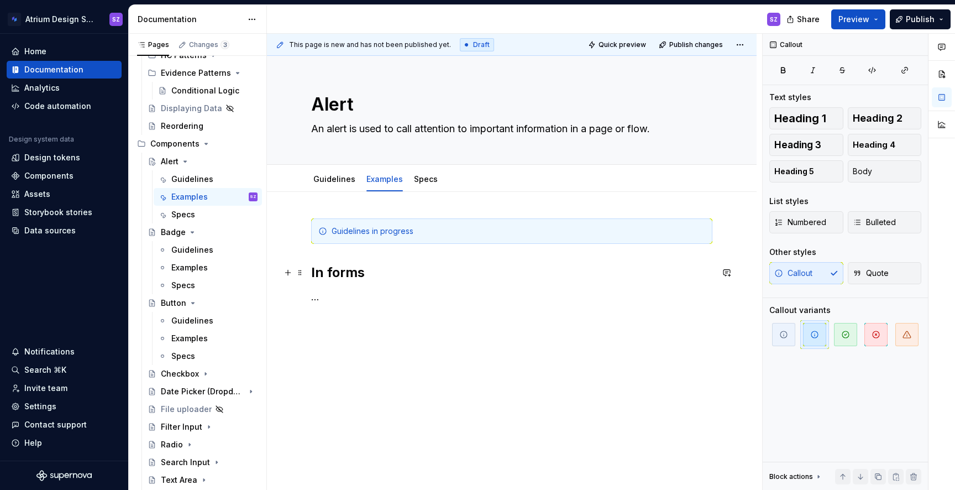
click at [348, 276] on h2 "In forms" at bounding box center [511, 273] width 401 height 18
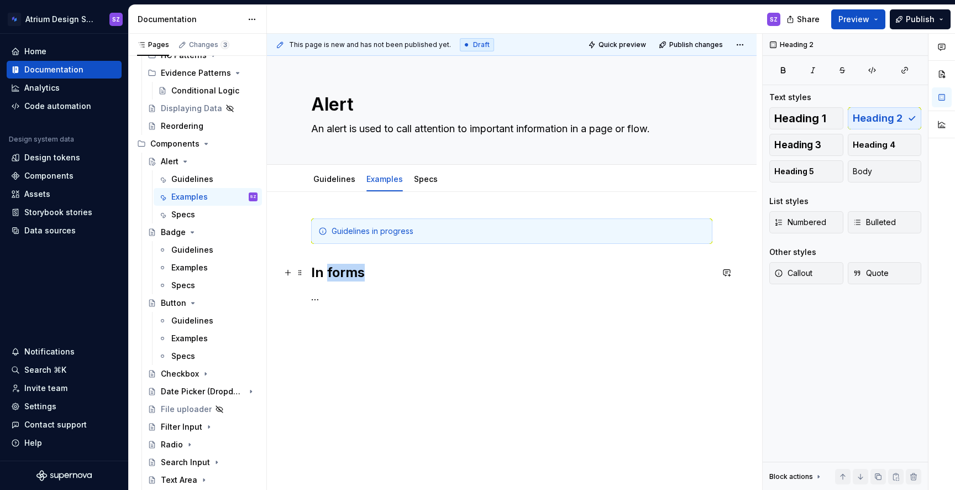
click at [348, 276] on h2 "In forms" at bounding box center [511, 273] width 401 height 18
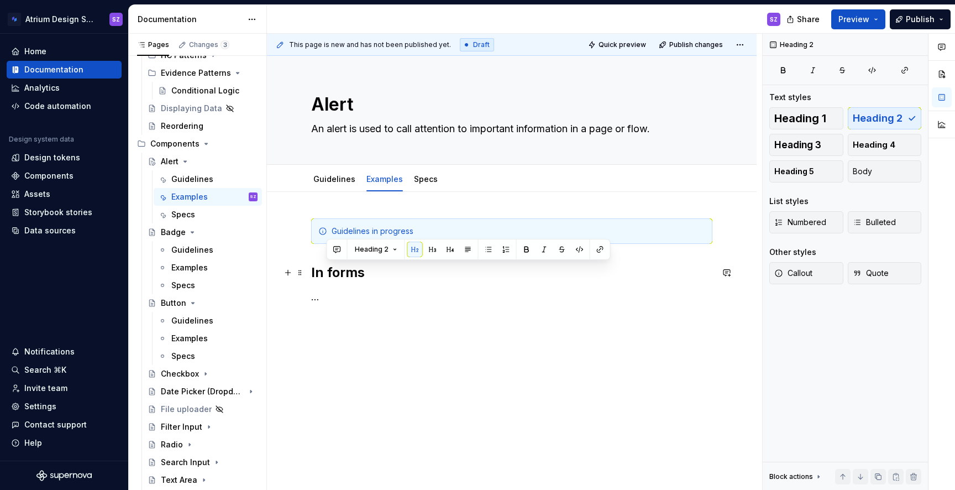
click at [364, 277] on h2 "In forms" at bounding box center [511, 273] width 401 height 18
drag, startPoint x: 383, startPoint y: 277, endPoint x: 290, endPoint y: 277, distance: 93.4
click at [311, 277] on div "Guidelines in progress In forms …" at bounding box center [511, 267] width 401 height 98
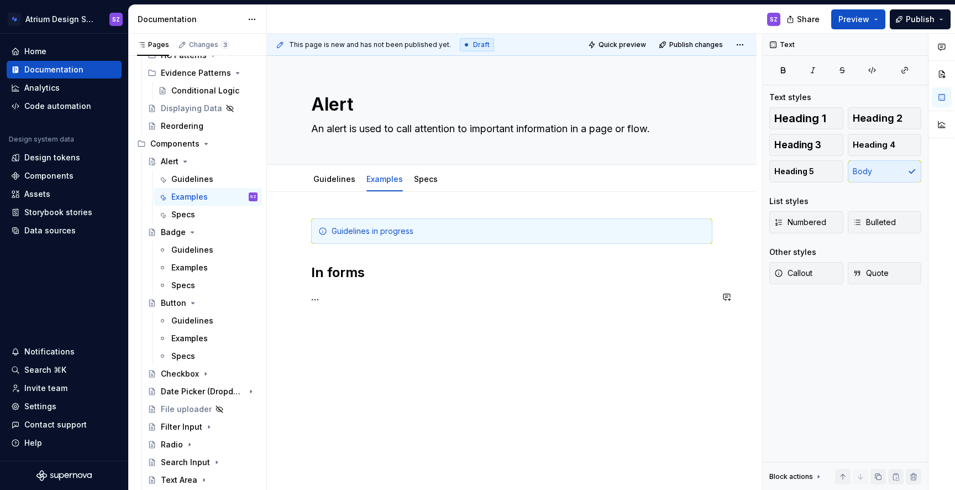
click at [346, 309] on div "Guidelines in progress In forms …" at bounding box center [511, 267] width 401 height 98
click at [933, 26] on button "Publish" at bounding box center [920, 19] width 61 height 20
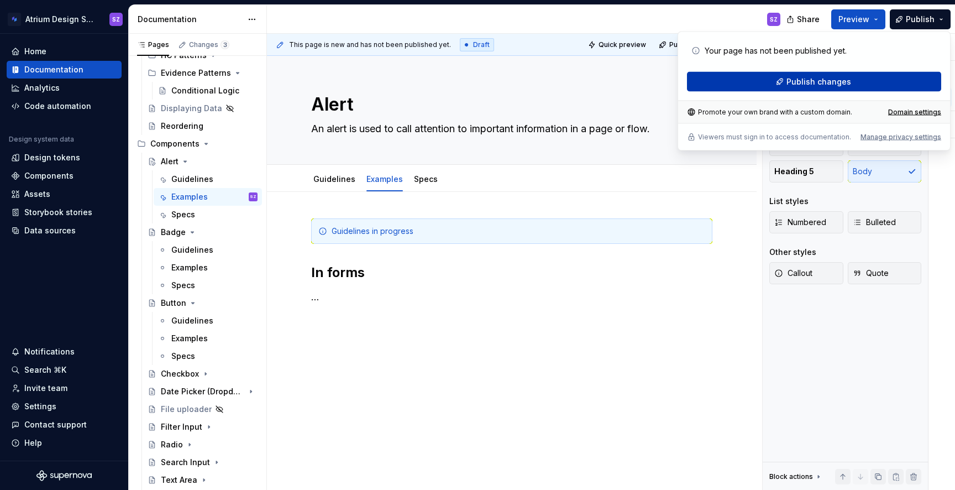
click at [813, 87] on button "Publish changes" at bounding box center [814, 82] width 254 height 20
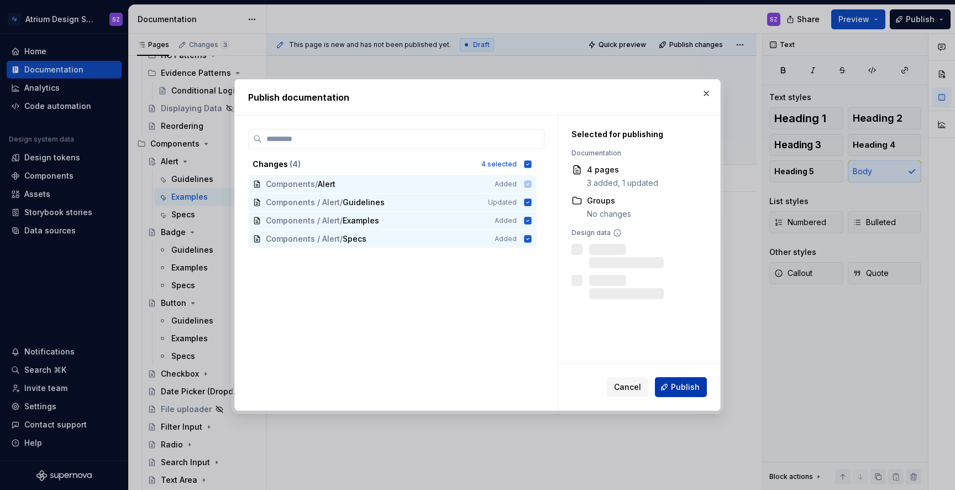
click at [691, 388] on span "Publish" at bounding box center [685, 386] width 29 height 11
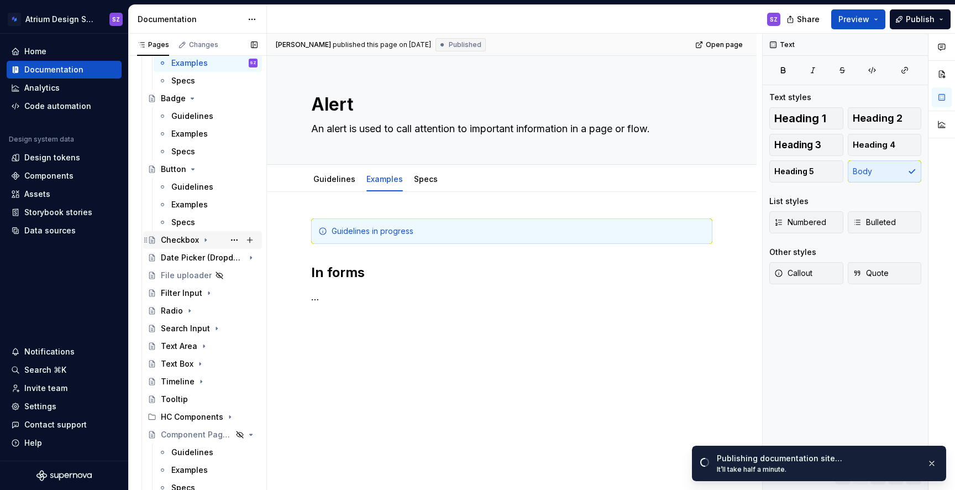
scroll to position [649, 0]
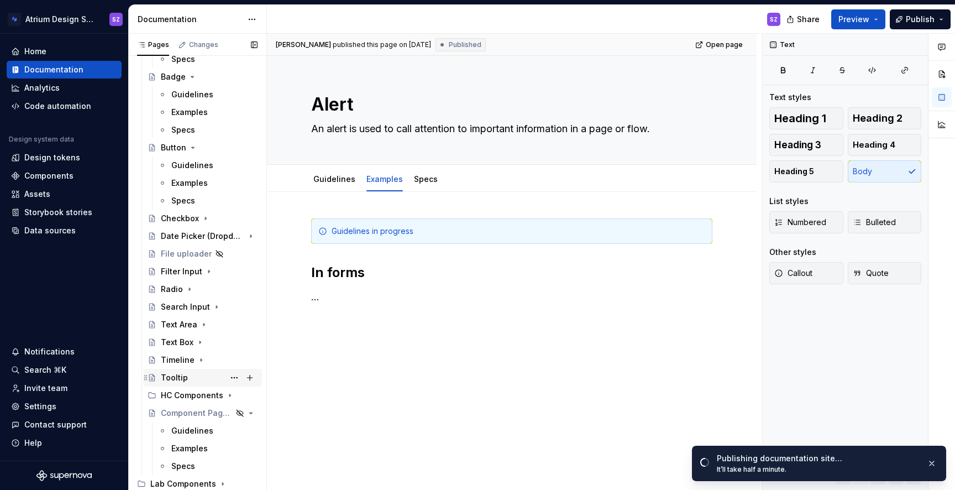
click at [175, 375] on div "Tooltip" at bounding box center [174, 377] width 27 height 11
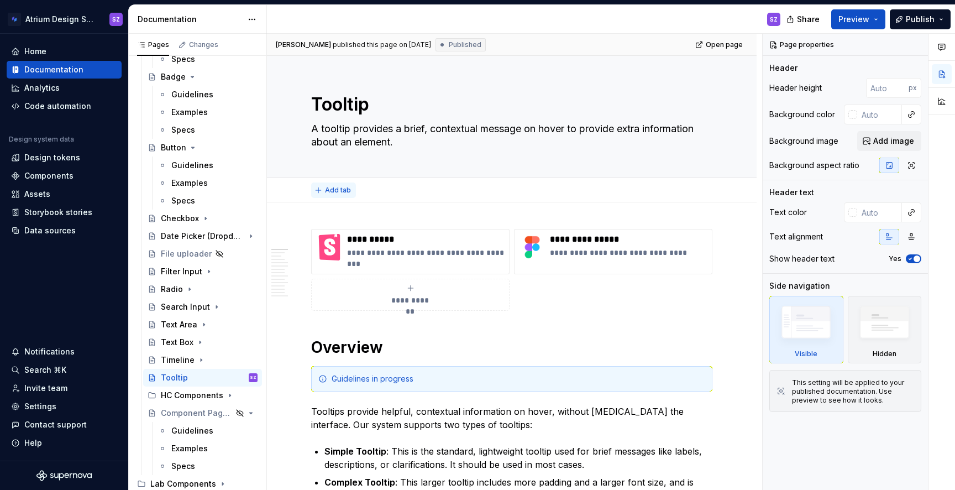
type textarea "*"
click at [334, 188] on span "Add tab" at bounding box center [338, 190] width 26 height 9
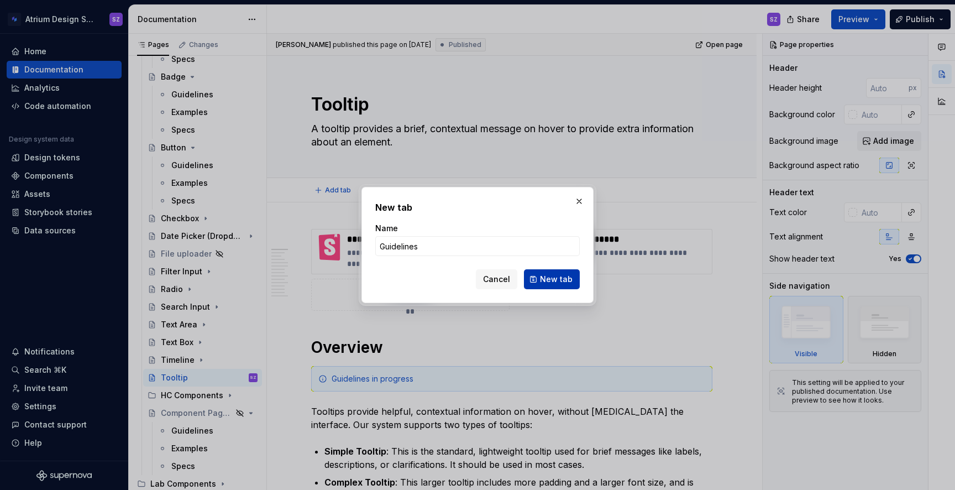
type input "Guidelines"
click at [564, 276] on span "New tab" at bounding box center [556, 279] width 33 height 11
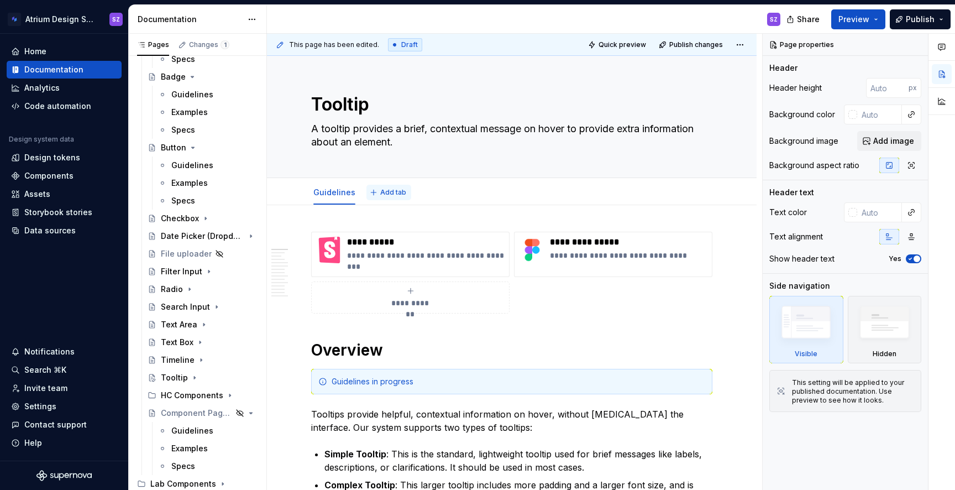
click at [391, 189] on span "Add tab" at bounding box center [393, 192] width 26 height 9
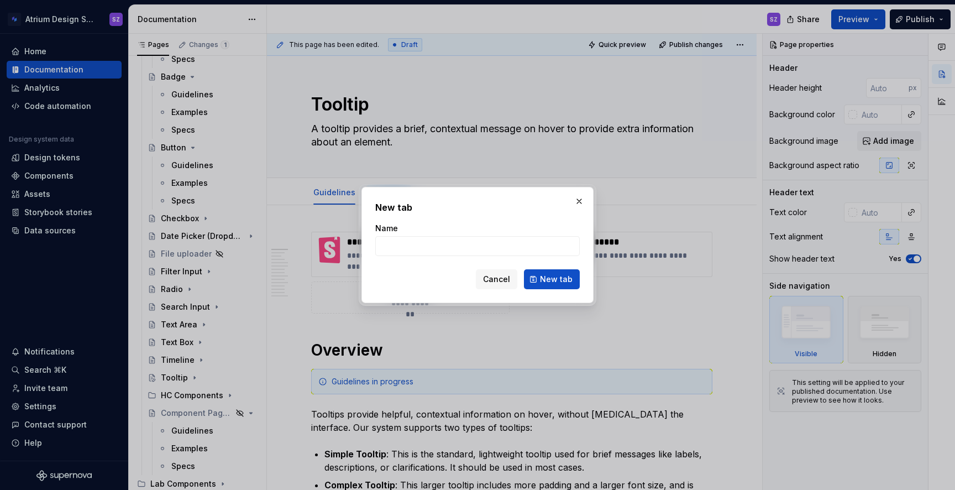
type textarea "*"
click at [442, 251] on input "Name" at bounding box center [477, 246] width 204 height 20
type input "Examples"
click at [557, 275] on span "New tab" at bounding box center [556, 279] width 33 height 11
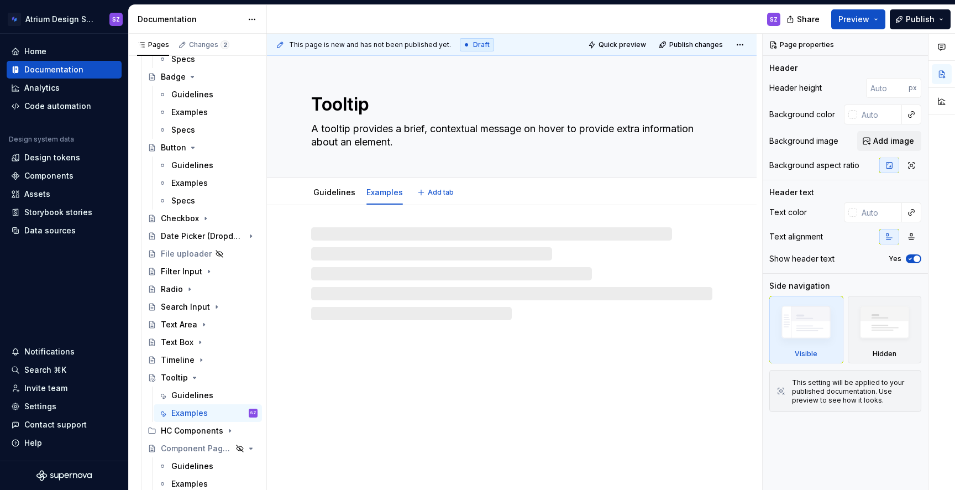
click at [446, 191] on span "Add tab" at bounding box center [441, 192] width 26 height 9
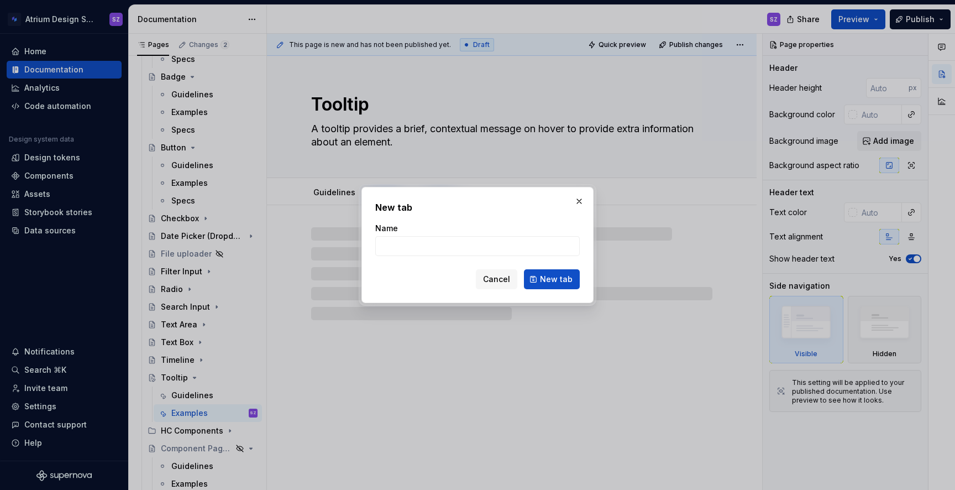
type textarea "*"
type input "S"
type textarea "*"
type input "Specs"
click at [558, 279] on span "New tab" at bounding box center [556, 279] width 33 height 11
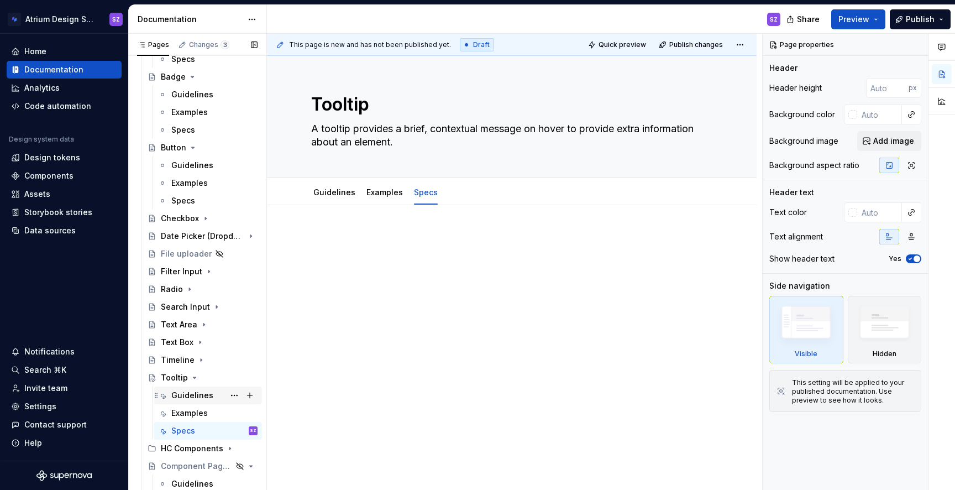
click at [180, 400] on div "Guidelines" at bounding box center [192, 395] width 42 height 11
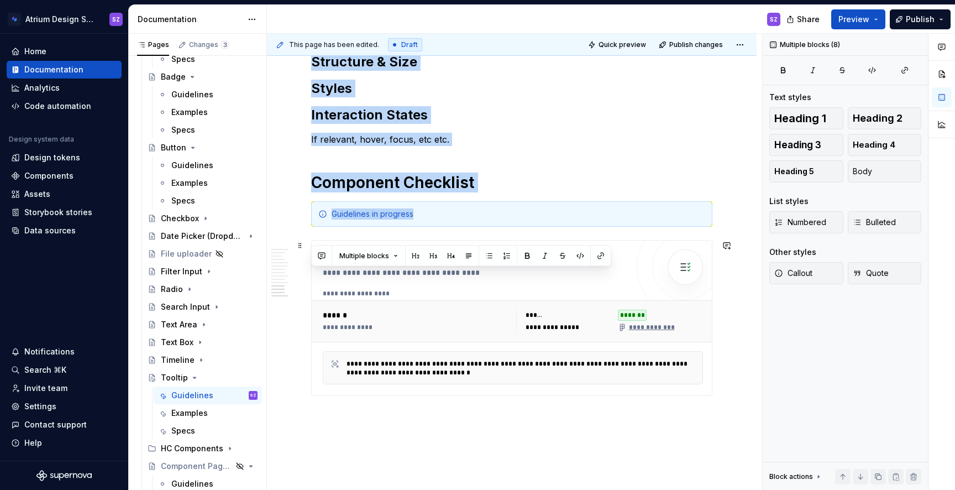
scroll to position [2273, 0]
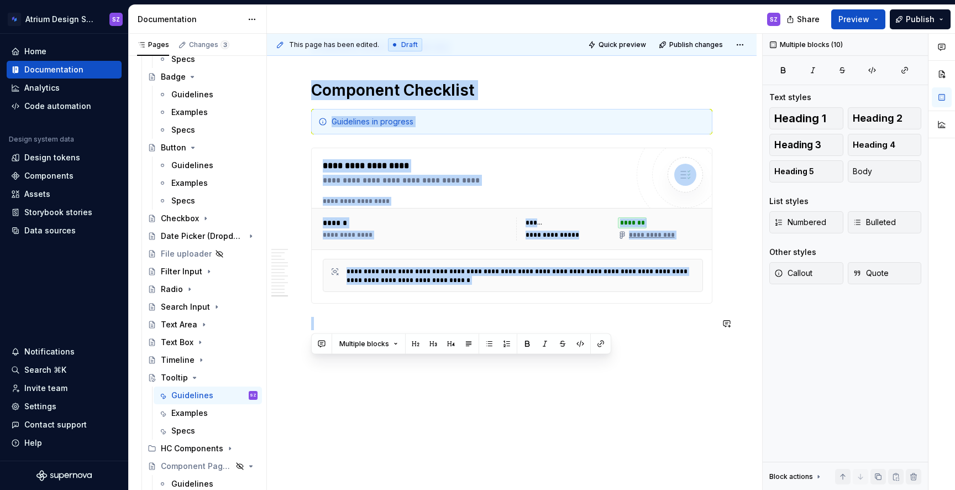
drag, startPoint x: 311, startPoint y: 90, endPoint x: 517, endPoint y: 367, distance: 345.6
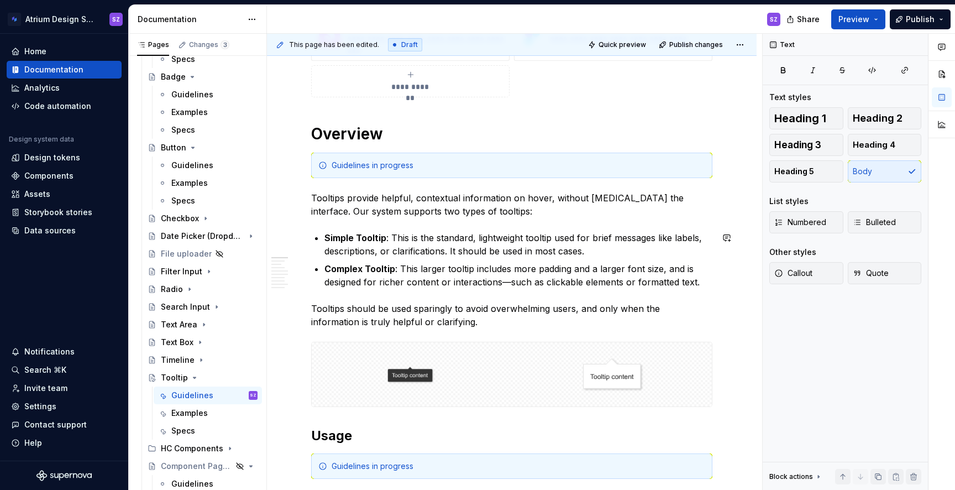
scroll to position [0, 0]
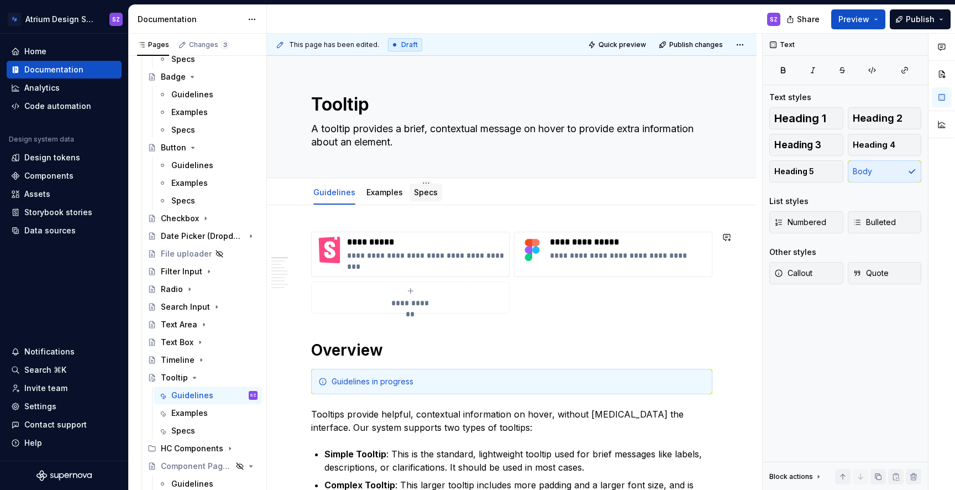
click at [416, 196] on link "Specs" at bounding box center [426, 191] width 24 height 9
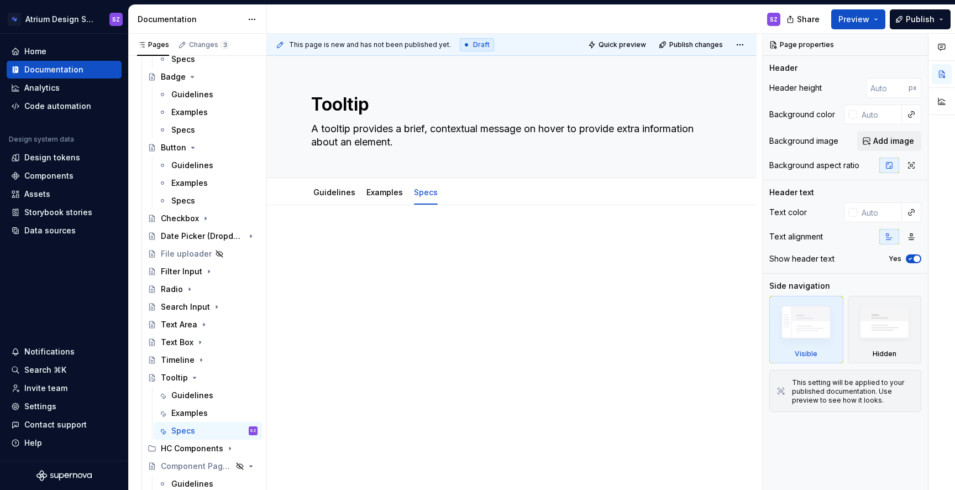
click at [344, 245] on div at bounding box center [511, 253] width 401 height 42
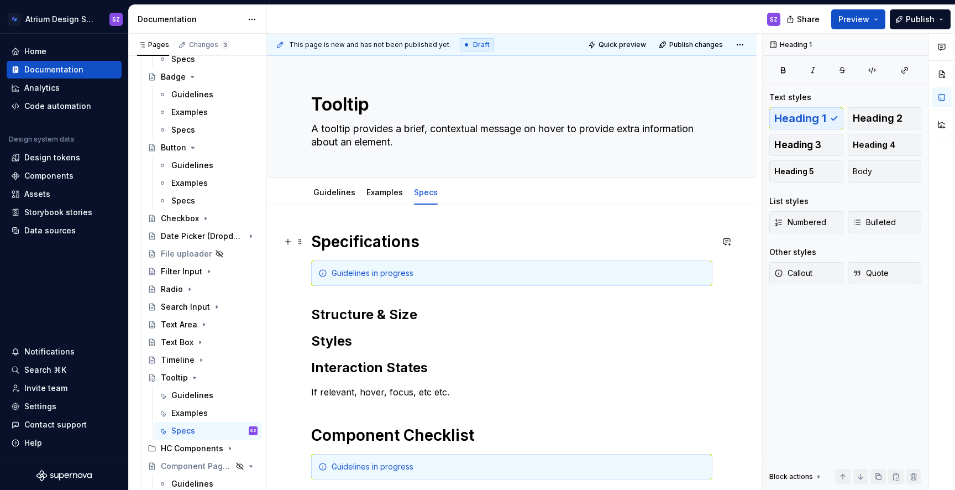
click at [344, 242] on h1 "Specifications" at bounding box center [511, 242] width 401 height 20
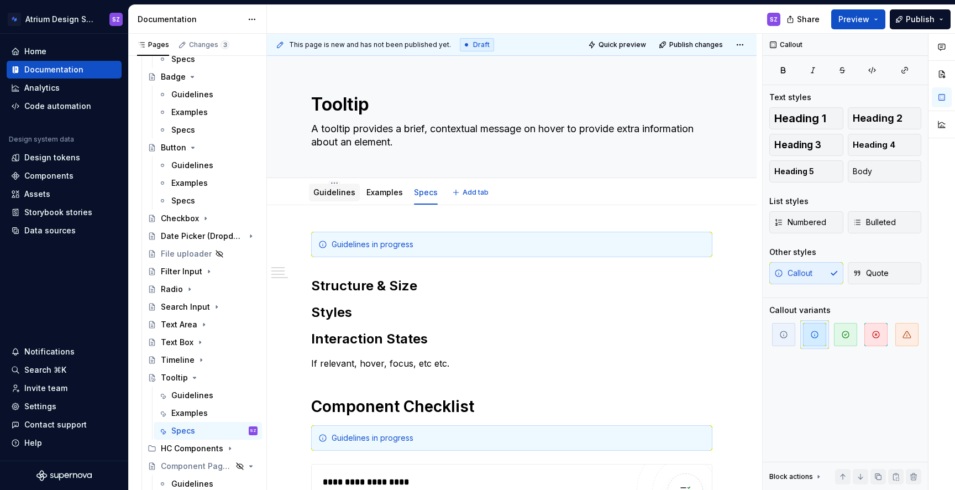
click at [329, 192] on link "Guidelines" at bounding box center [334, 191] width 42 height 9
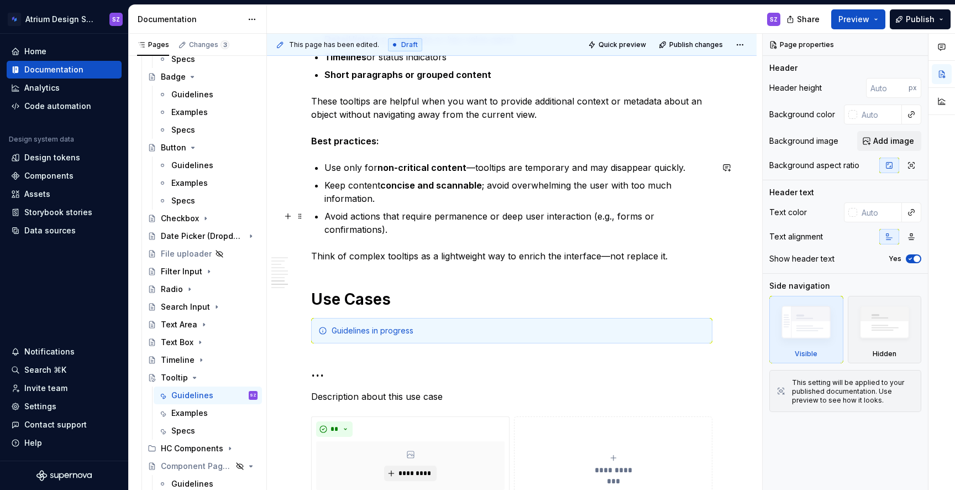
scroll to position [1804, 0]
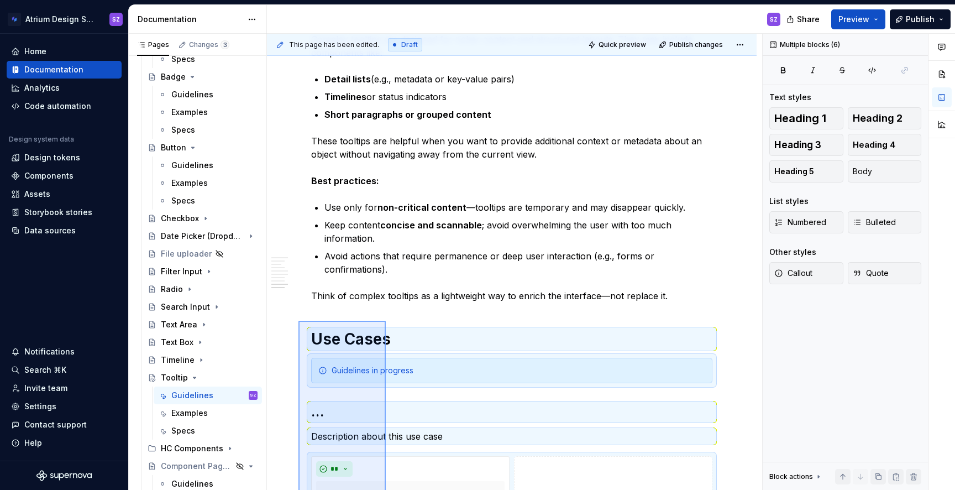
drag, startPoint x: 359, startPoint y: 325, endPoint x: 298, endPoint y: 321, distance: 60.9
click at [298, 321] on div "**********" at bounding box center [514, 262] width 495 height 456
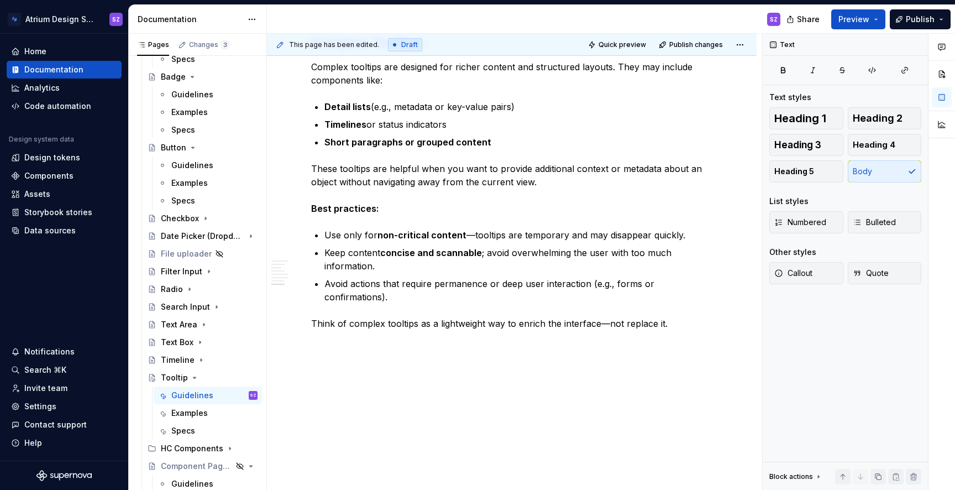
scroll to position [1527, 0]
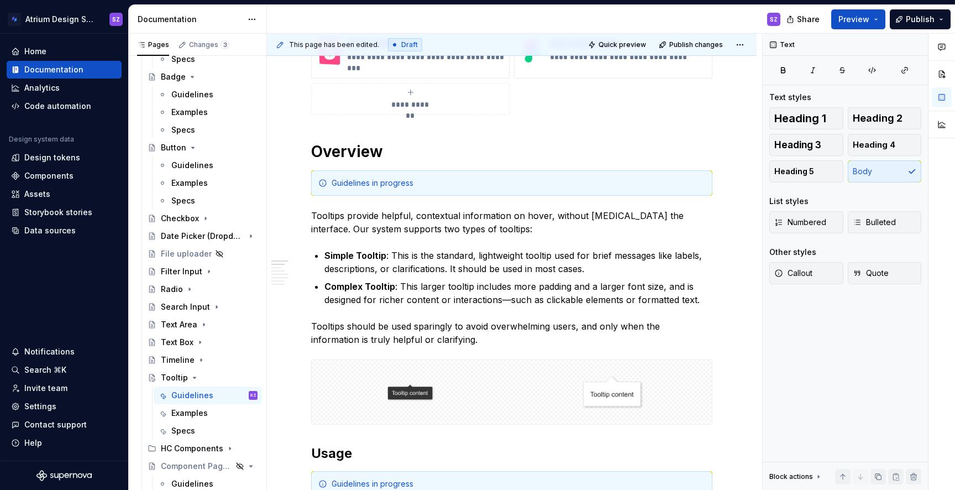
scroll to position [0, 0]
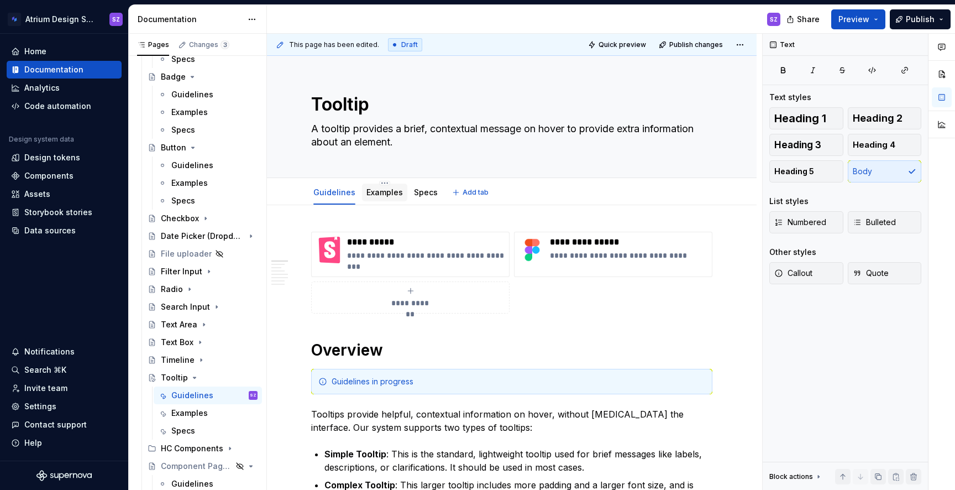
click at [379, 191] on link "Examples" at bounding box center [384, 191] width 36 height 9
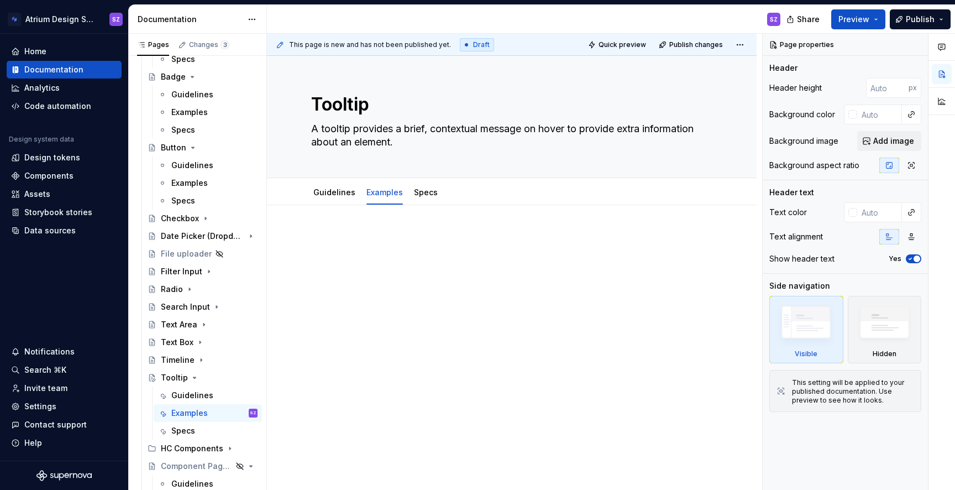
click at [379, 296] on div at bounding box center [512, 319] width 490 height 229
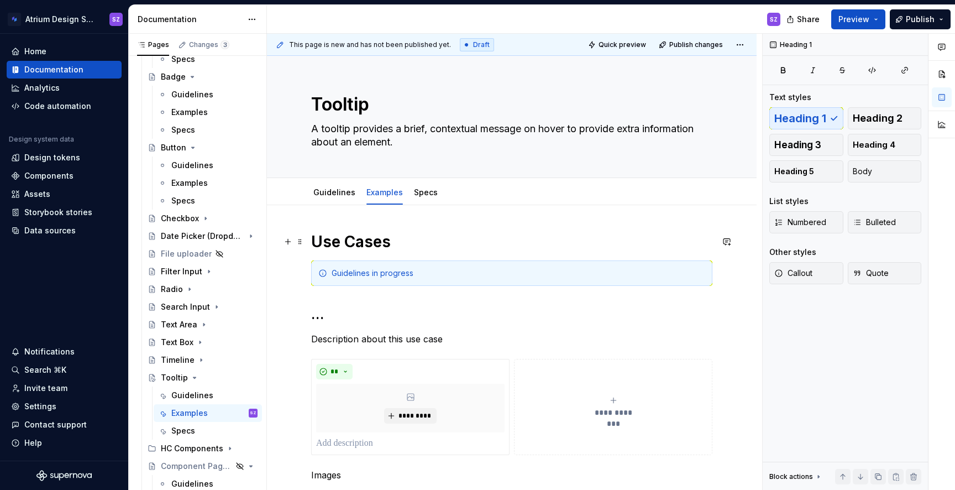
click at [340, 240] on h1 "Use Cases" at bounding box center [511, 242] width 401 height 20
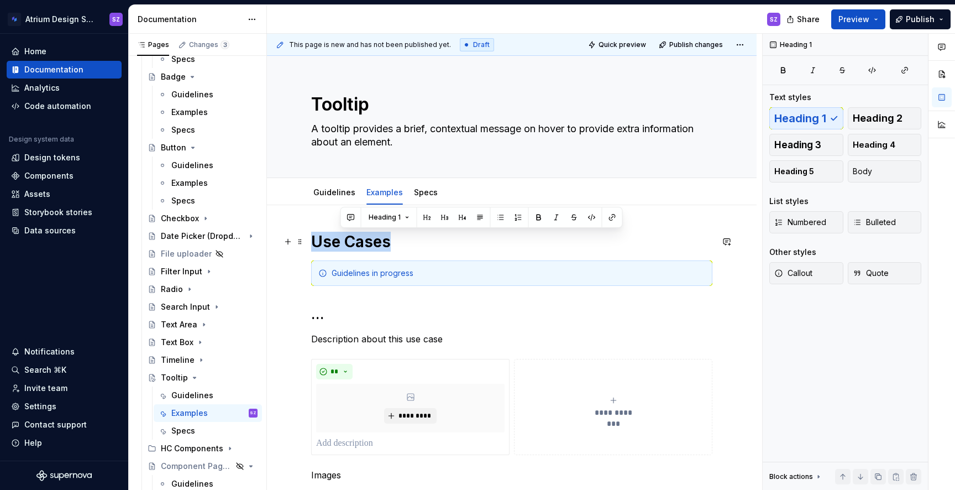
click at [340, 240] on h1 "Use Cases" at bounding box center [511, 242] width 401 height 20
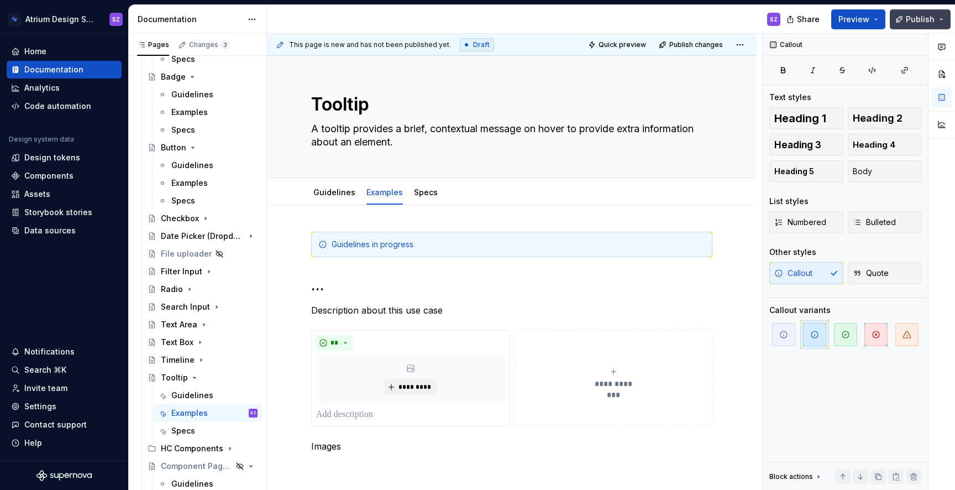
click at [934, 13] on button "Publish" at bounding box center [920, 19] width 61 height 20
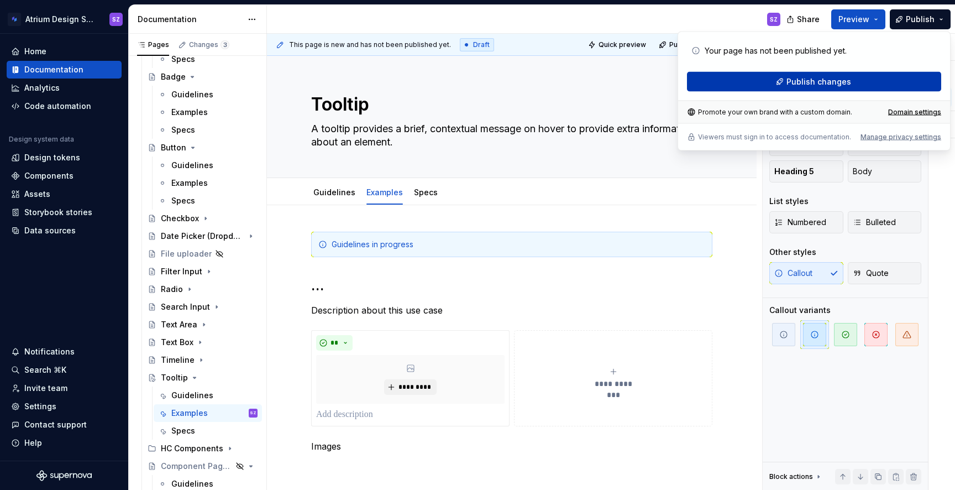
click at [854, 82] on button "Publish changes" at bounding box center [814, 82] width 254 height 20
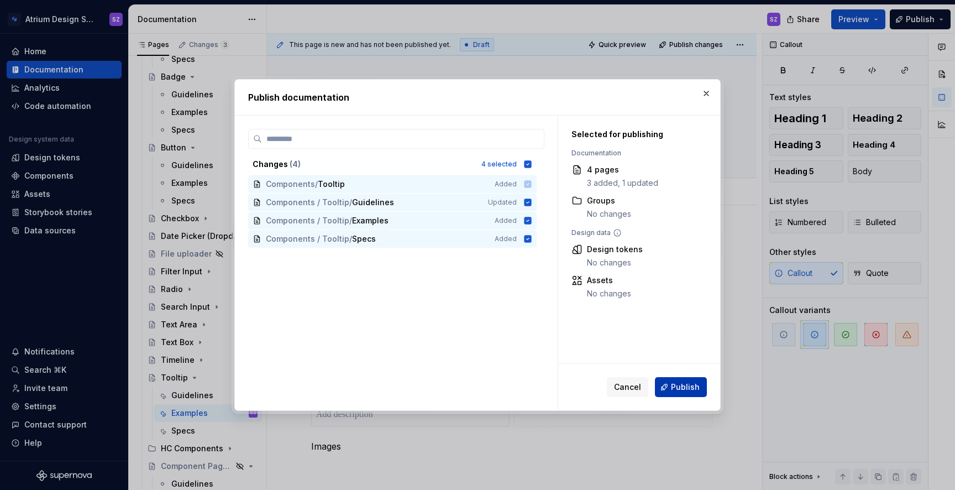
click at [681, 390] on span "Publish" at bounding box center [685, 386] width 29 height 11
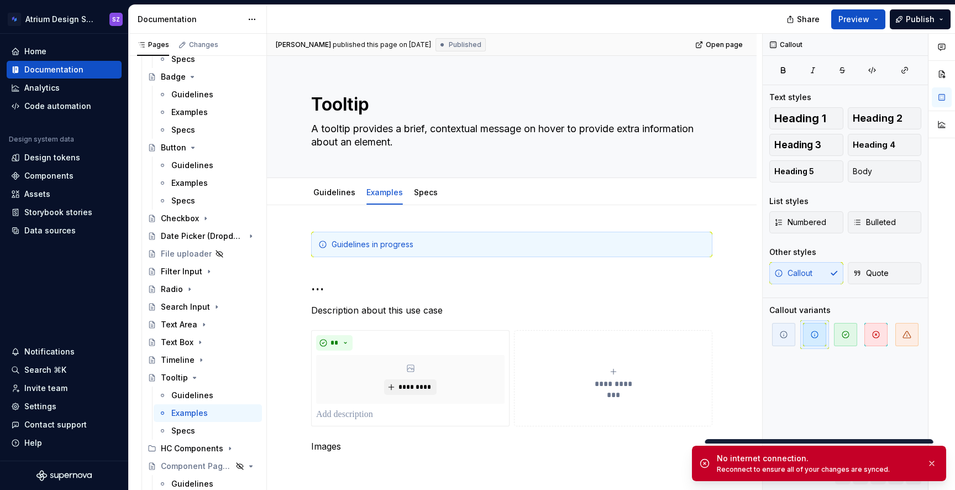
type textarea "*"
